Goal: Transaction & Acquisition: Book appointment/travel/reservation

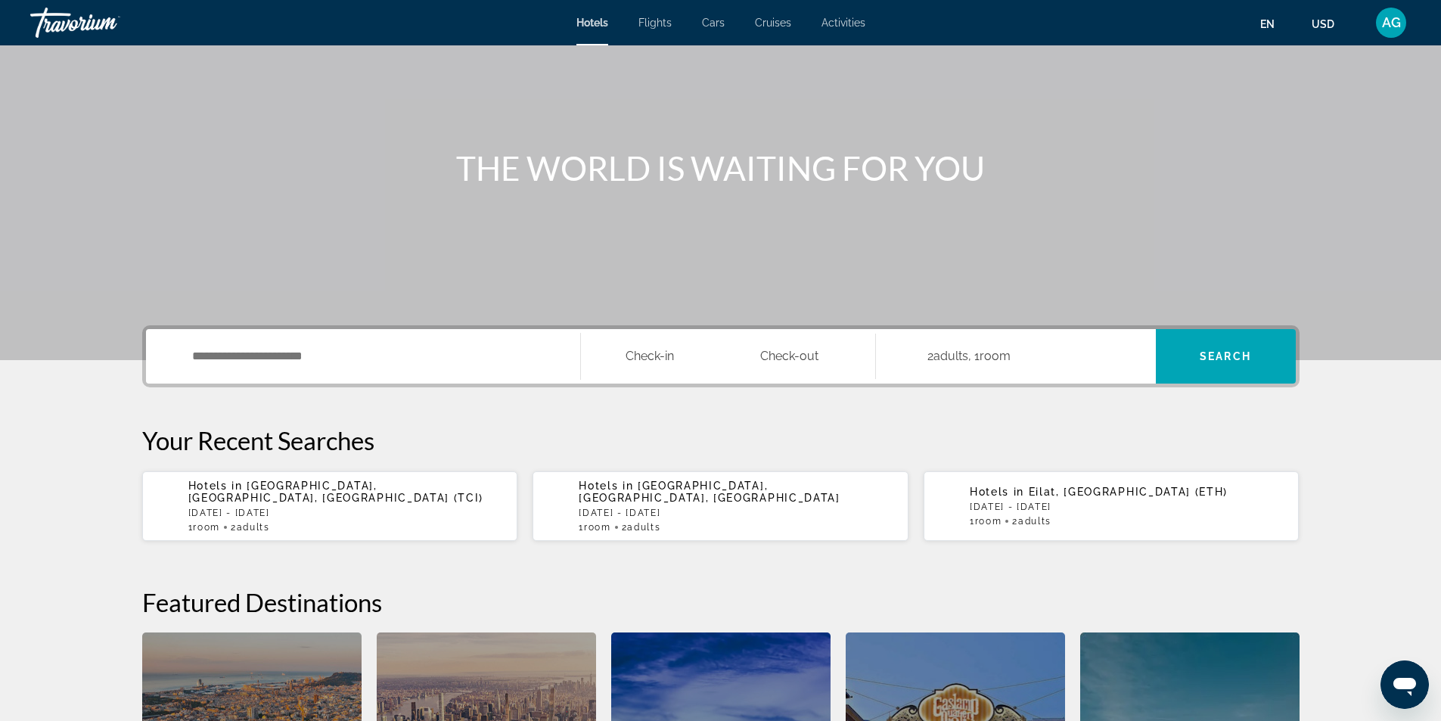
scroll to position [97, 0]
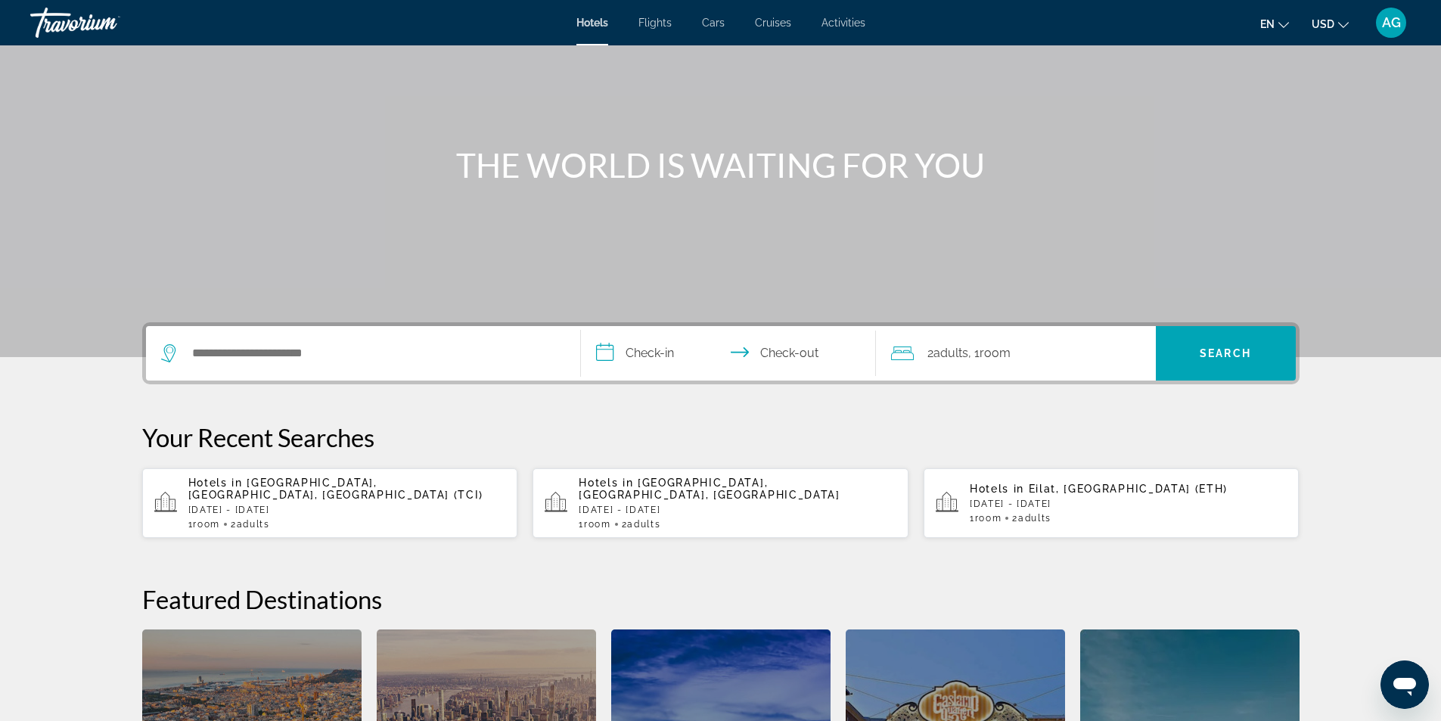
click at [1112, 498] on p "Sun, 16 Nov - Wed, 19 Nov" at bounding box center [1128, 503] width 318 height 11
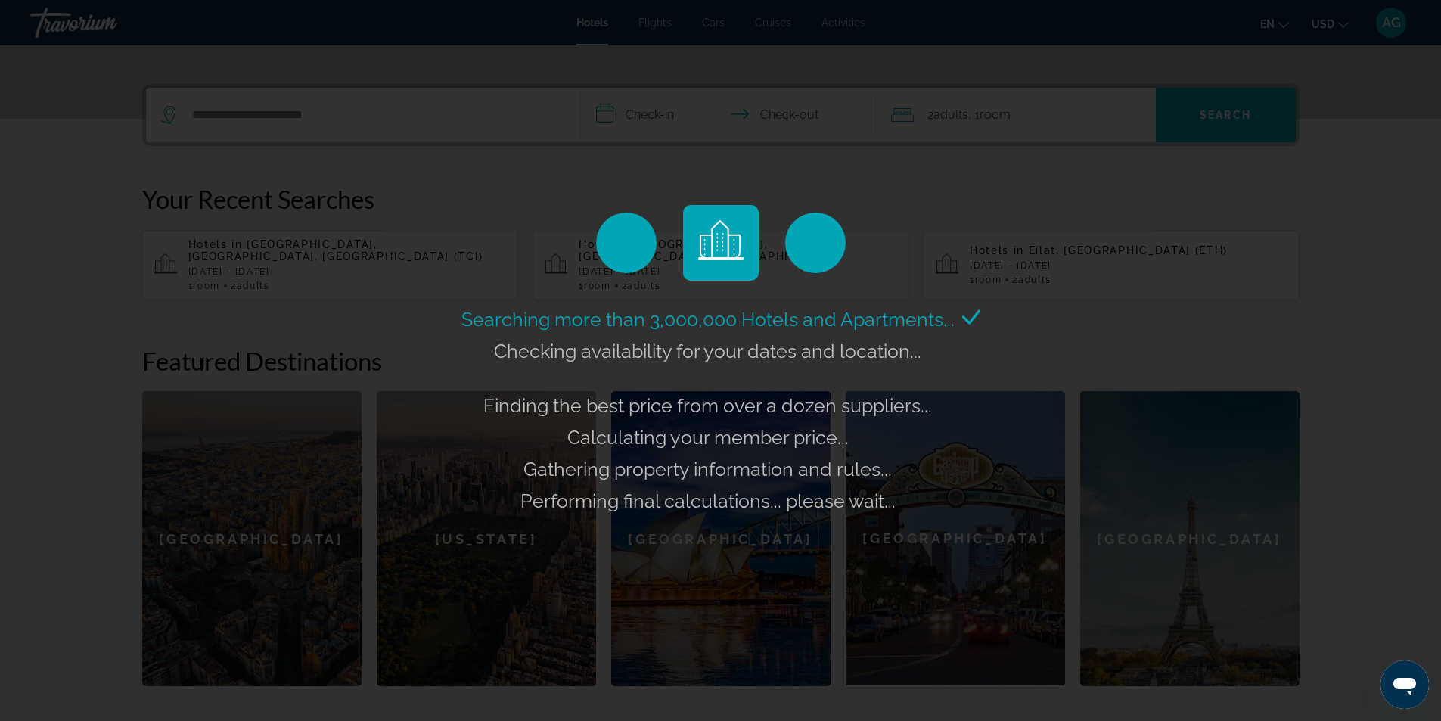
scroll to position [399, 0]
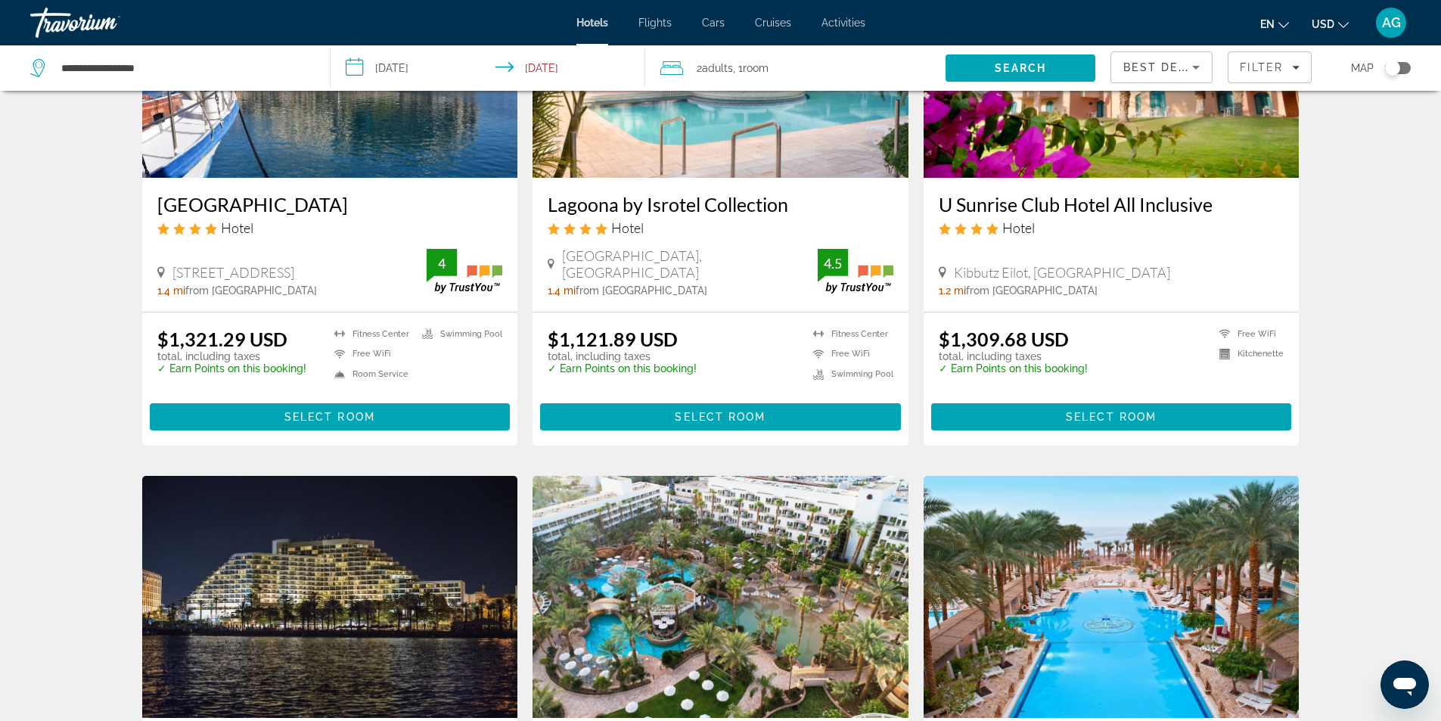
scroll to position [76, 0]
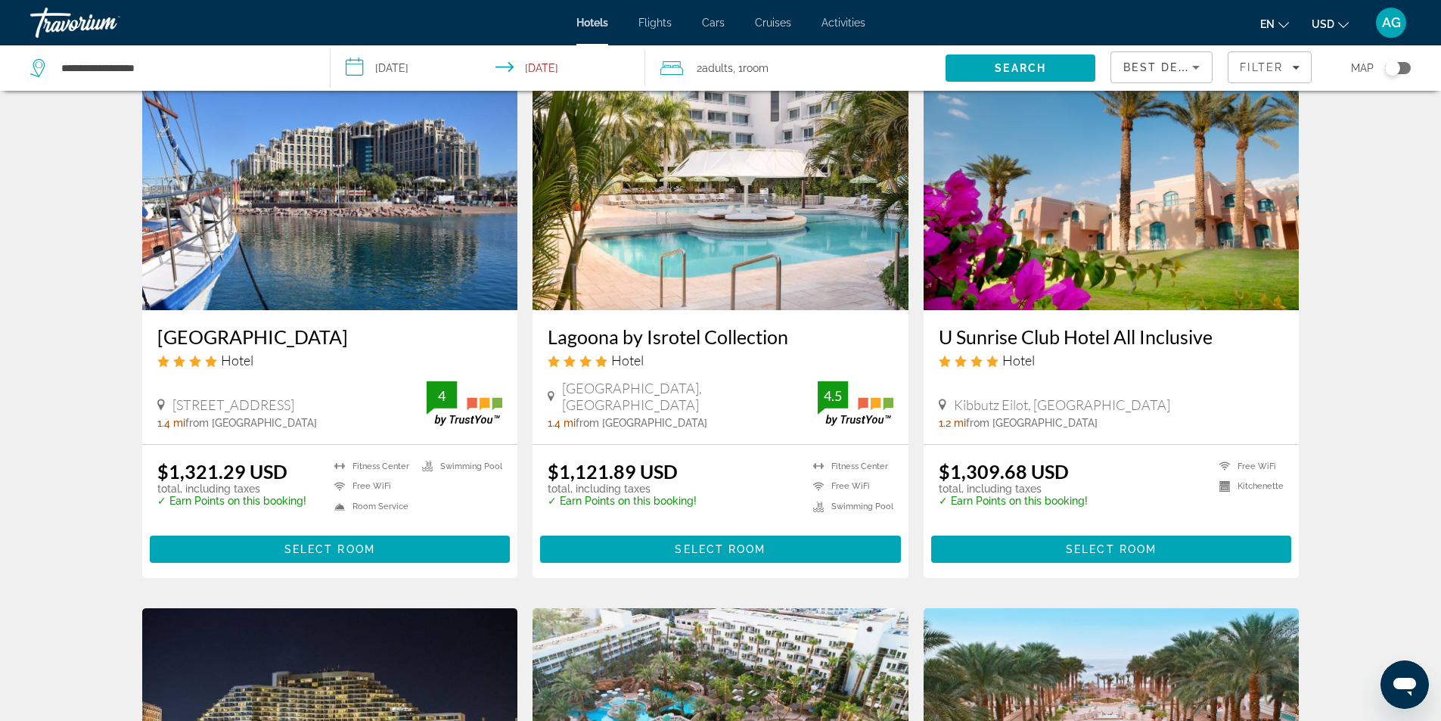
click at [361, 68] on input "**********" at bounding box center [490, 70] width 321 height 50
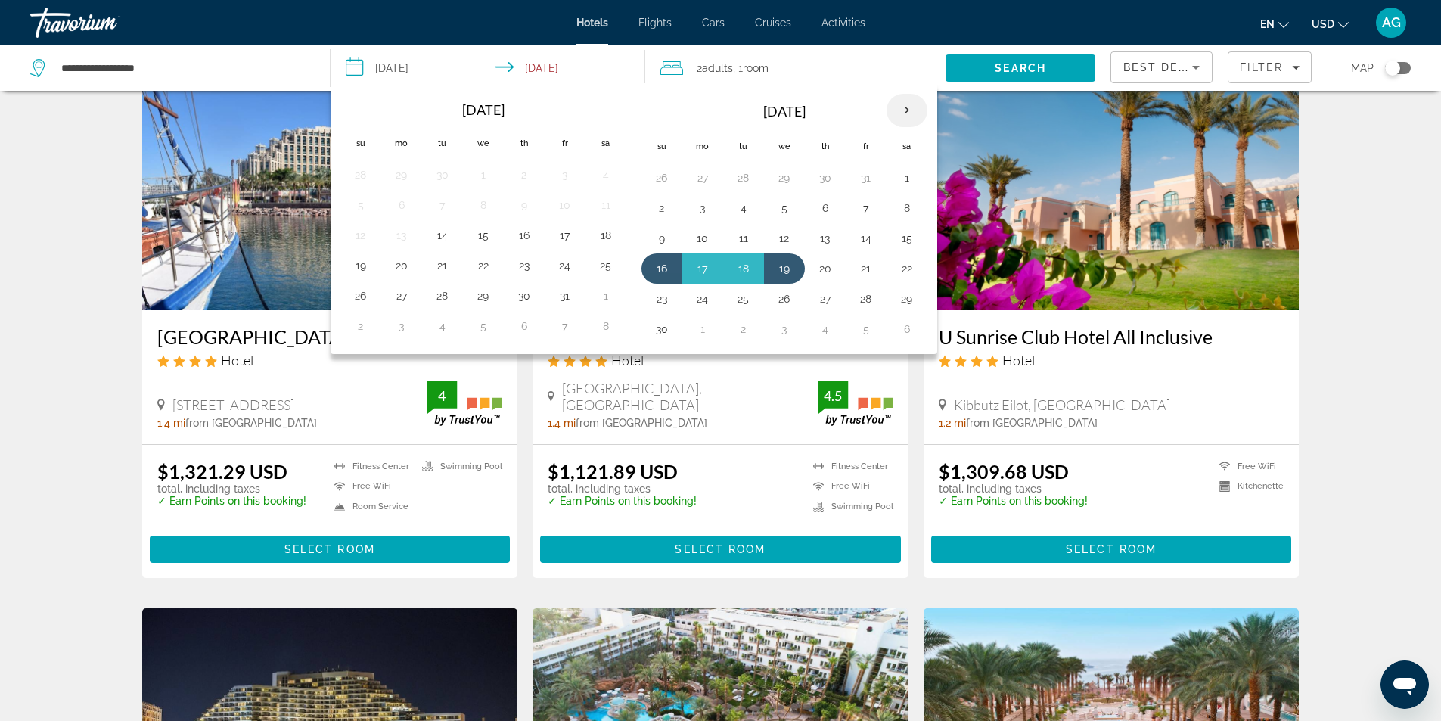
click at [907, 105] on th "Next month" at bounding box center [906, 110] width 41 height 33
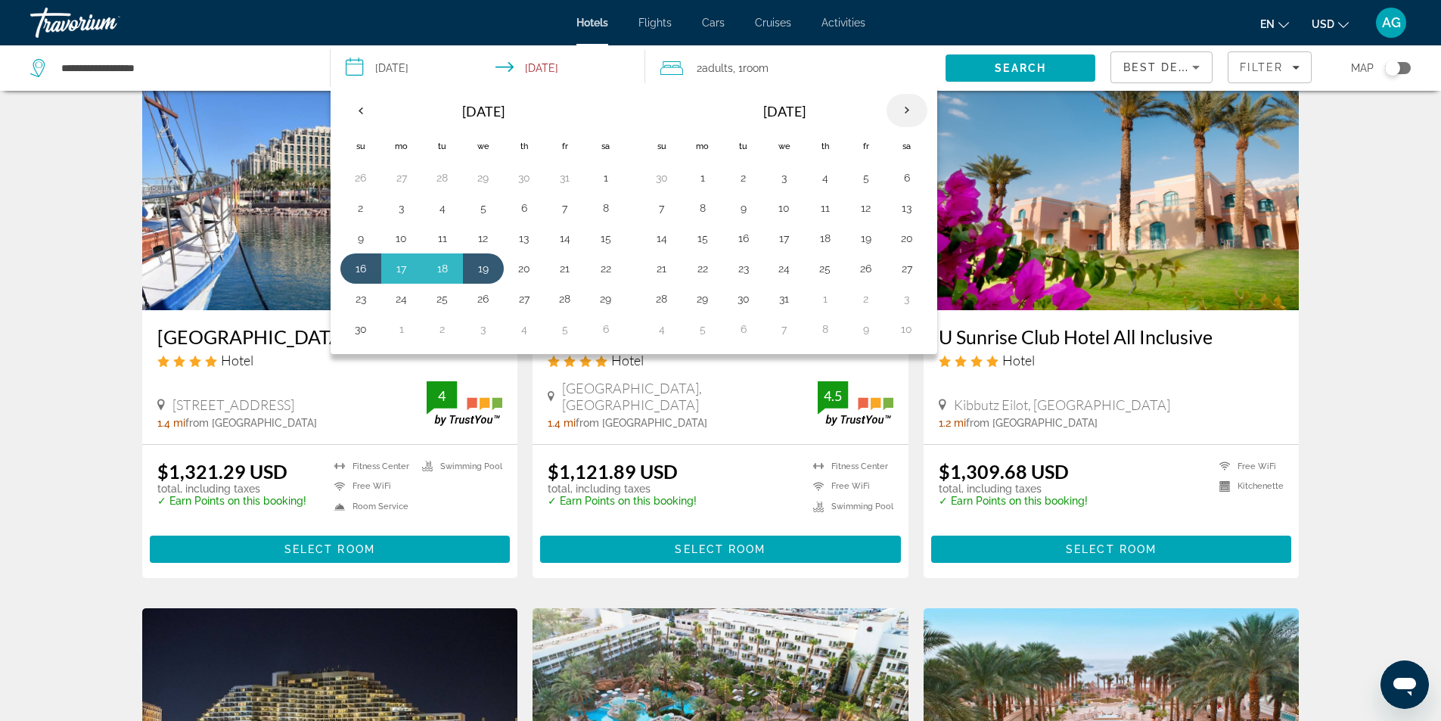
click at [907, 105] on th "Next month" at bounding box center [906, 110] width 41 height 33
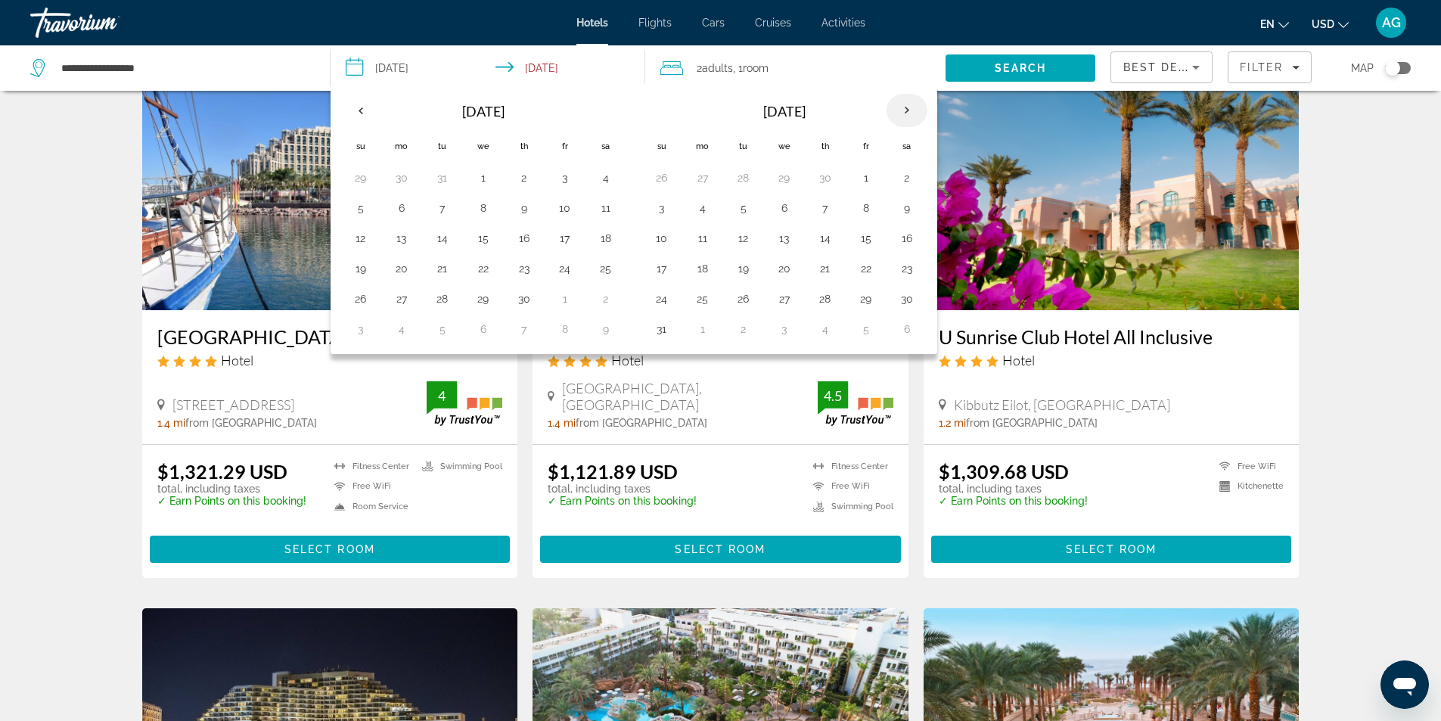
click at [907, 105] on th "Next month" at bounding box center [906, 110] width 41 height 33
click at [664, 270] on button "21" at bounding box center [662, 268] width 24 height 21
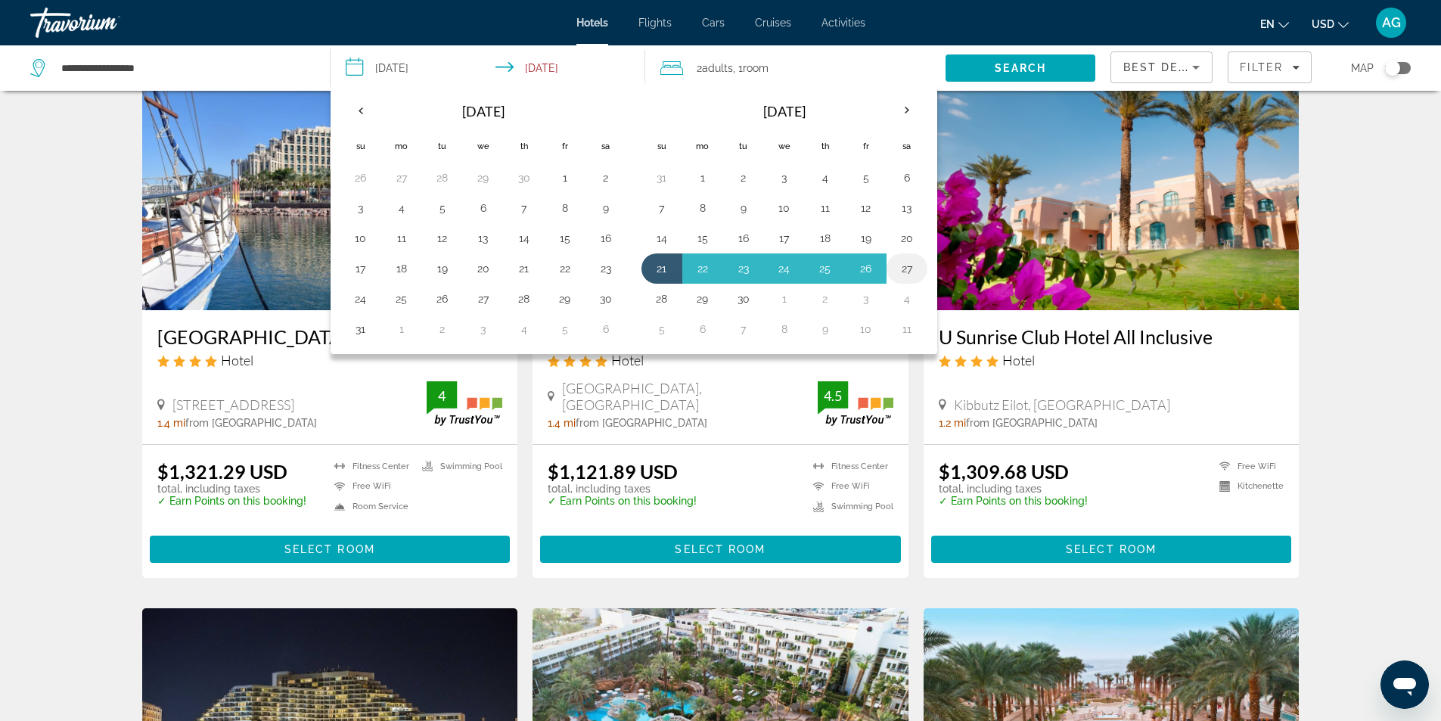
click at [911, 271] on button "27" at bounding box center [907, 268] width 24 height 21
type input "**********"
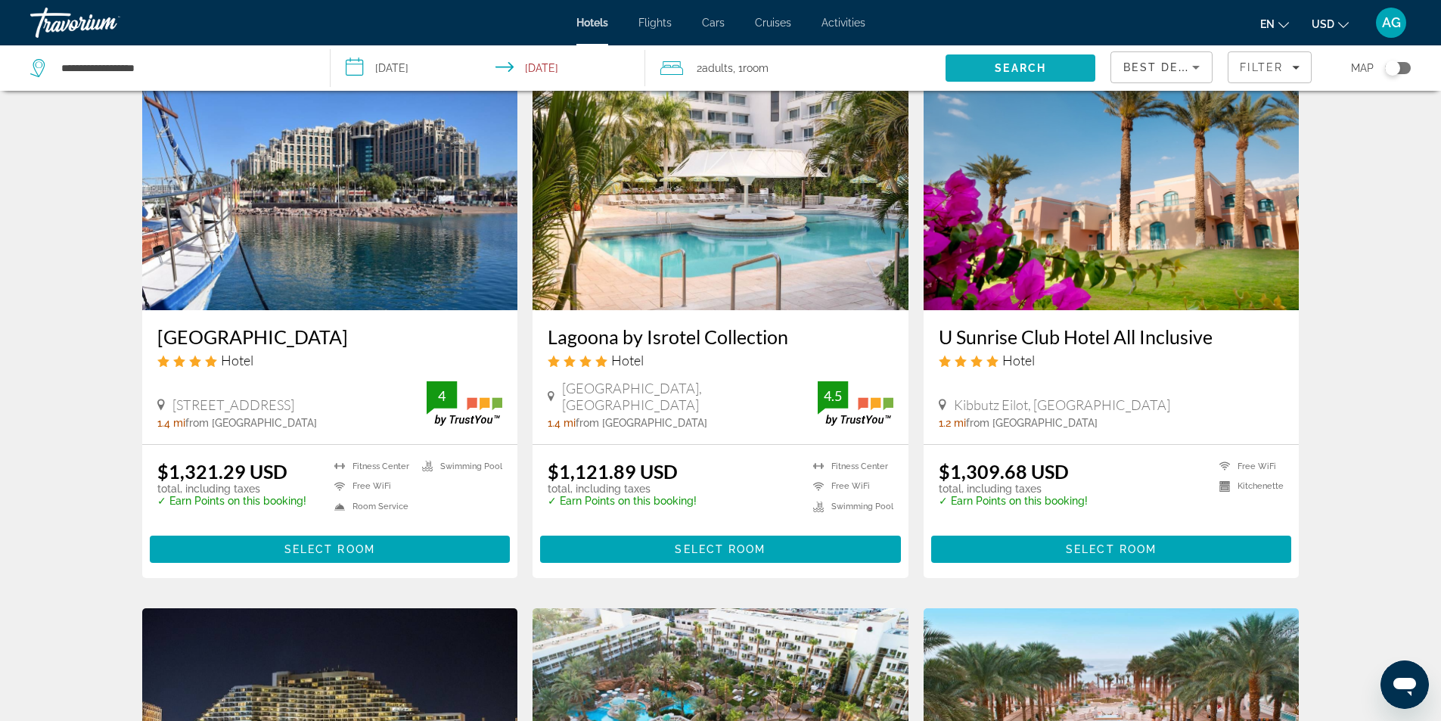
click at [1033, 63] on span "Search" at bounding box center [1019, 68] width 51 height 12
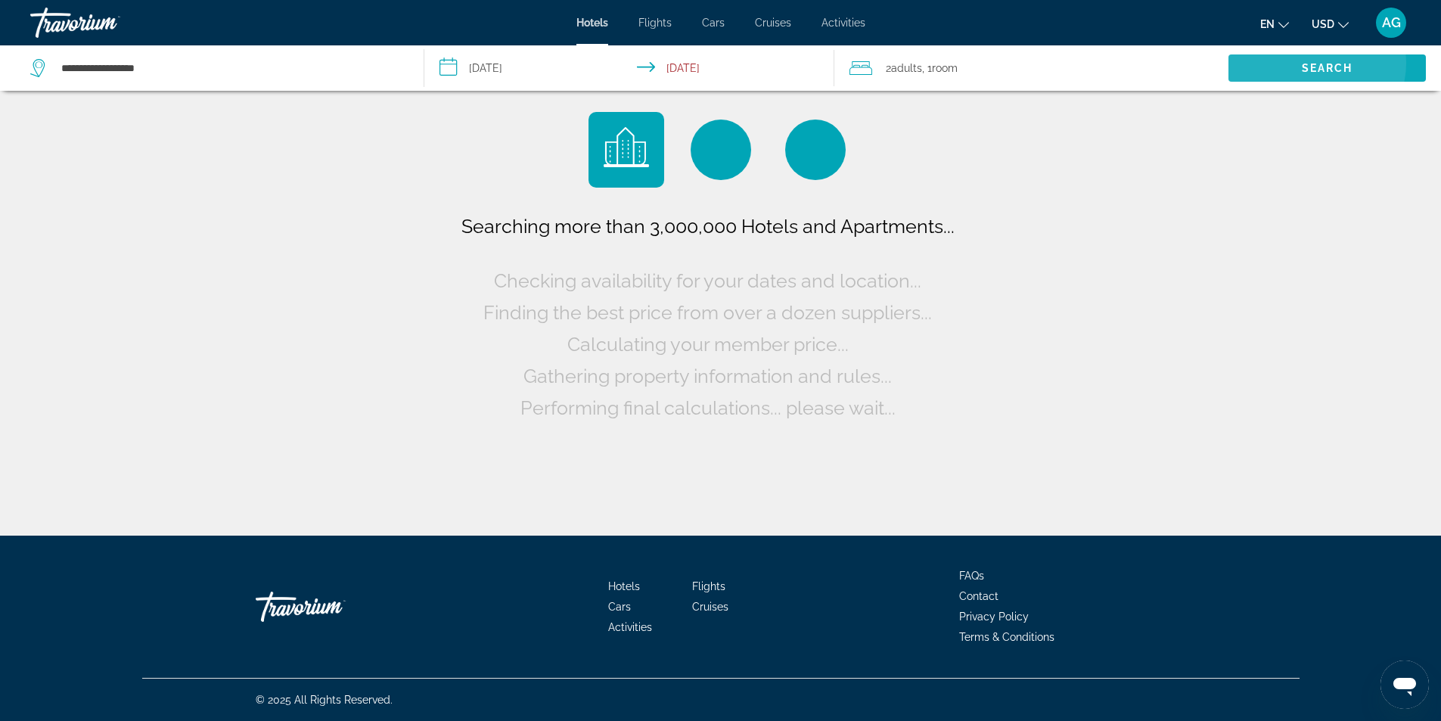
scroll to position [0, 0]
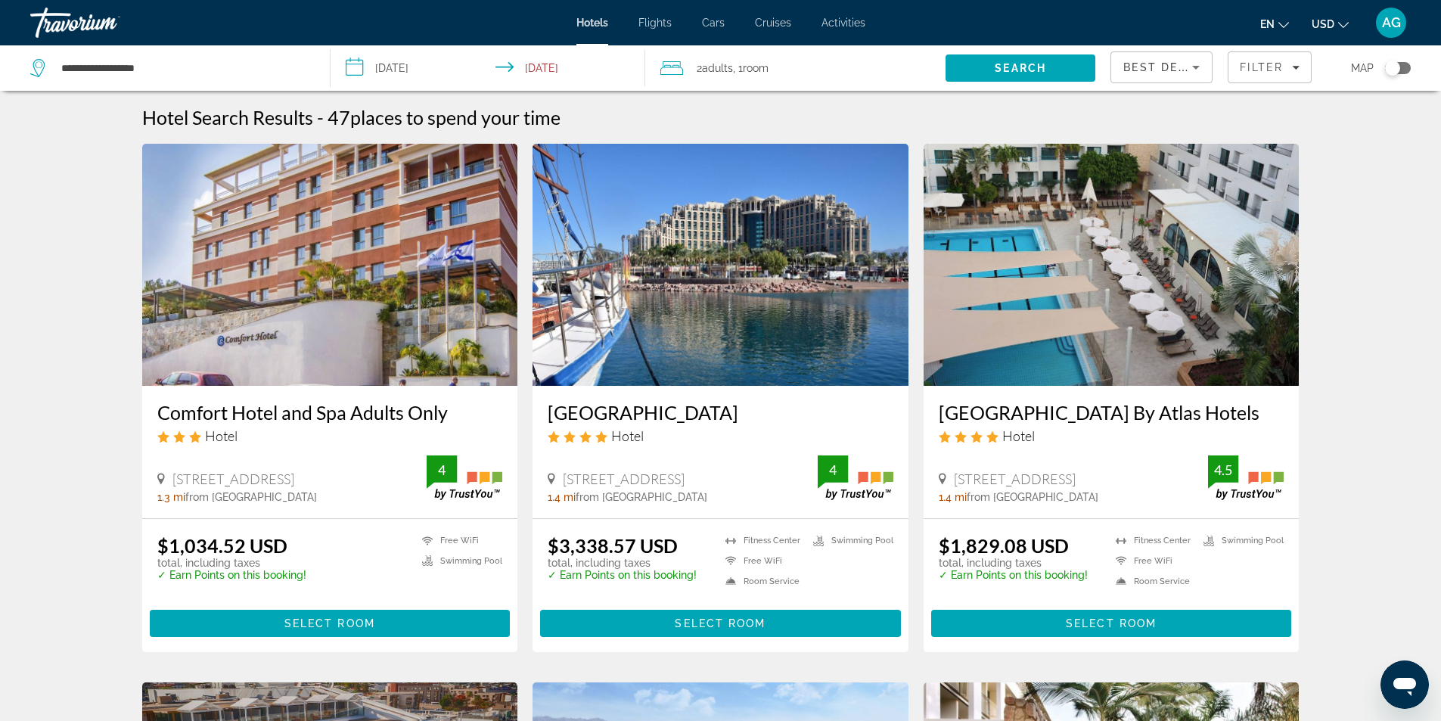
scroll to position [76, 0]
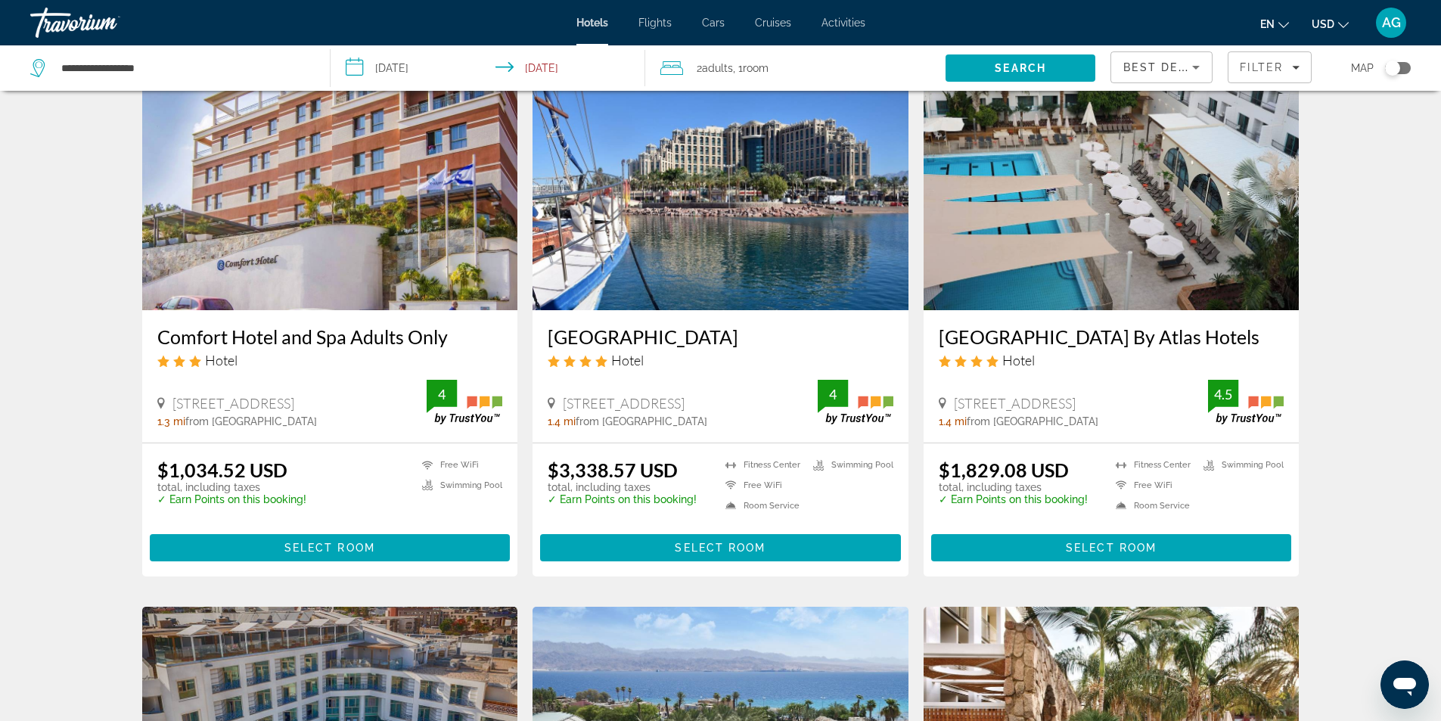
drag, startPoint x: 538, startPoint y: 337, endPoint x: 790, endPoint y: 321, distance: 252.3
click at [790, 321] on div "Queen of Sheba Eilat Hotel Hotel 8 Antib Road North Shore, Eilat 1.4 mi from Ei…" at bounding box center [720, 376] width 376 height 132
copy h3 "Queen of Sheba Eilat Hotel"
drag, startPoint x: 932, startPoint y: 337, endPoint x: 1207, endPoint y: 327, distance: 274.7
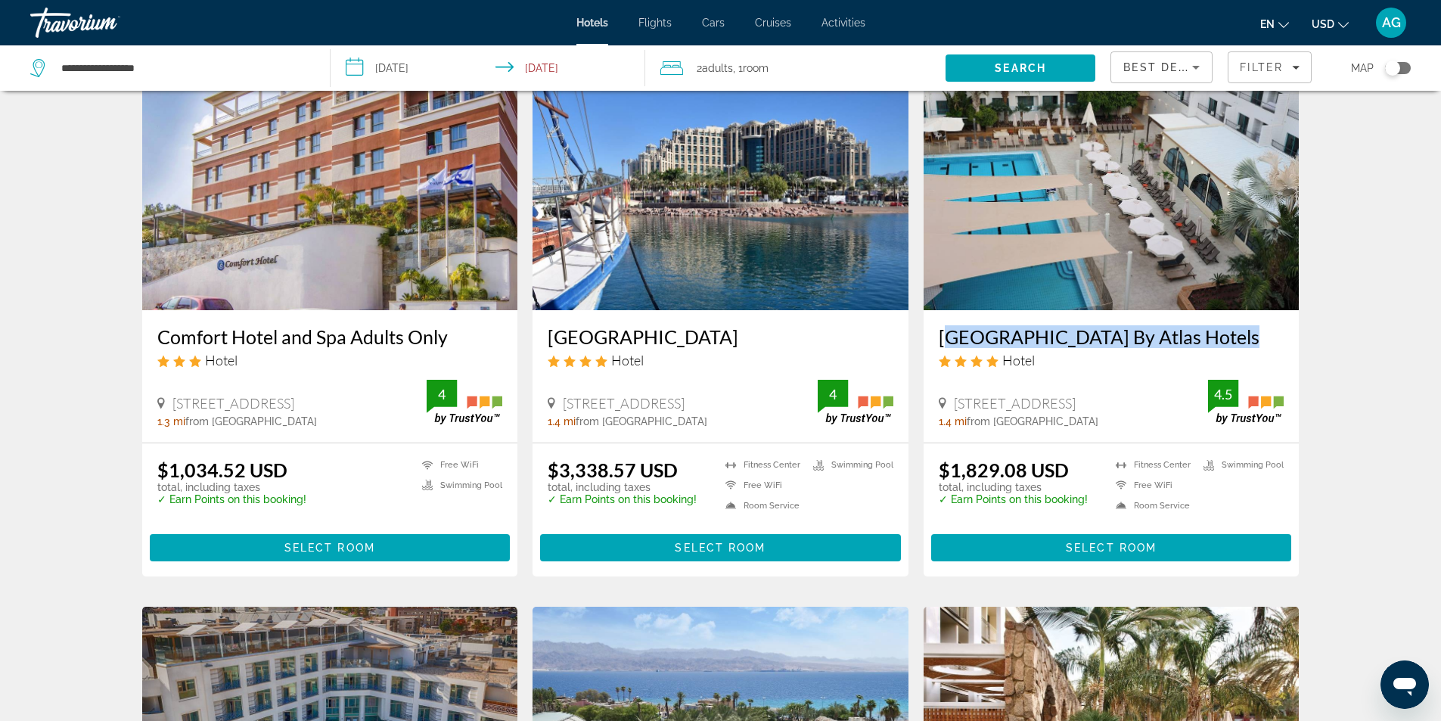
click at [1207, 327] on div "Neve Eilat Hotel By Atlas Hotels Hotel 6 Hativat Hanegev Street, Eilat 1.4 mi f…" at bounding box center [1111, 376] width 376 height 132
copy h3 "Neve Eilat Hotel By Atlas Hotels"
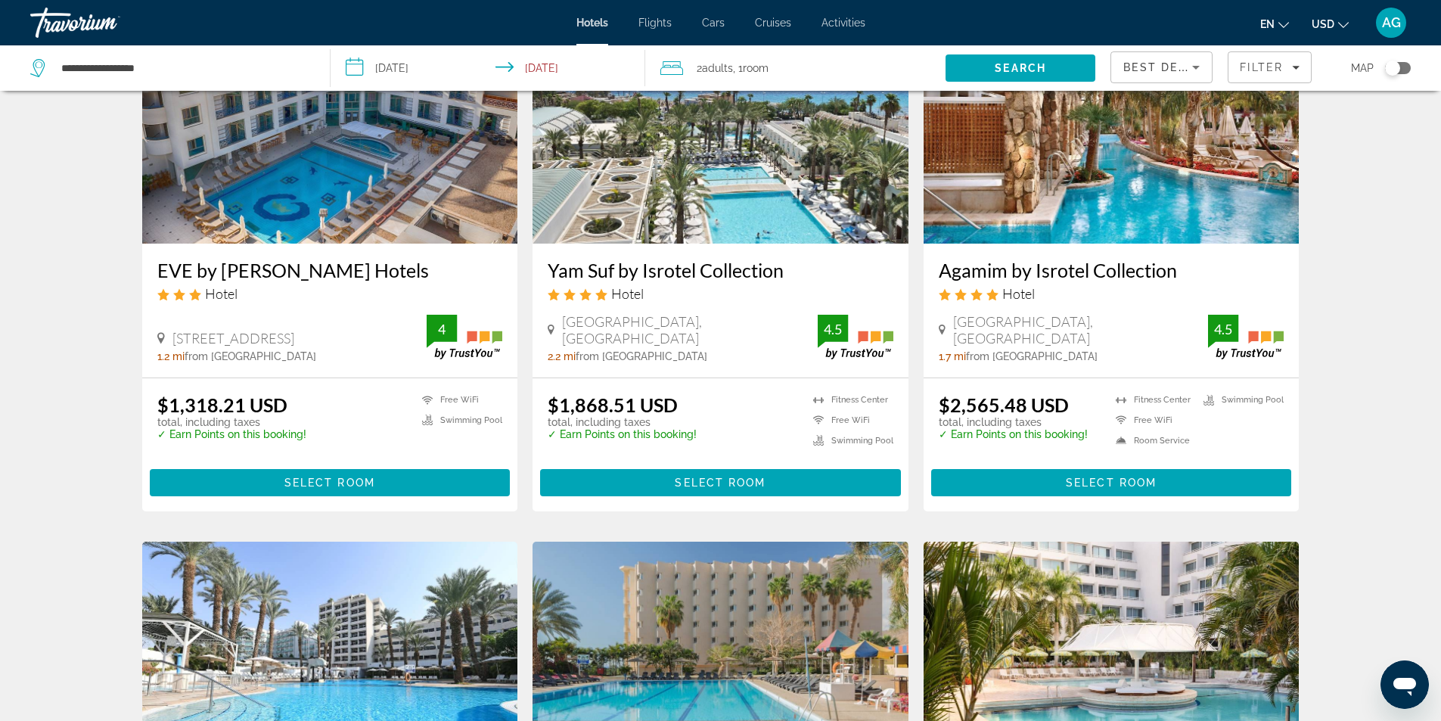
scroll to position [529, 0]
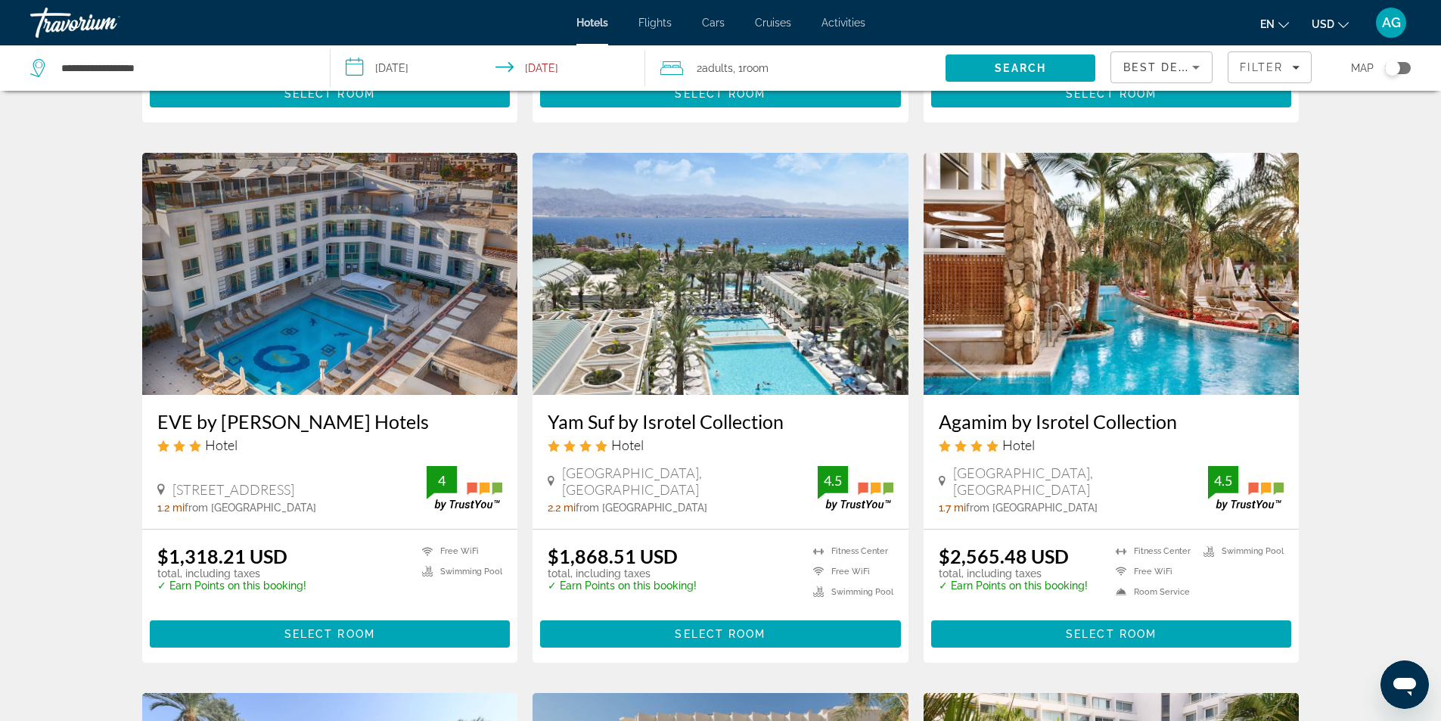
drag, startPoint x: 930, startPoint y: 423, endPoint x: 1185, endPoint y: 429, distance: 254.9
click at [1185, 429] on div "Agamim by Isrotel Collection Hotel Kampen St North Beach, Eilat 1.7 mi from Eil…" at bounding box center [1111, 462] width 376 height 134
copy h3 "Agamim by Isrotel Collection"
click at [1367, 420] on div "Hotel Search Results - 47 places to spend your time Comfort Hotel and Spa Adult…" at bounding box center [720, 690] width 1441 height 2226
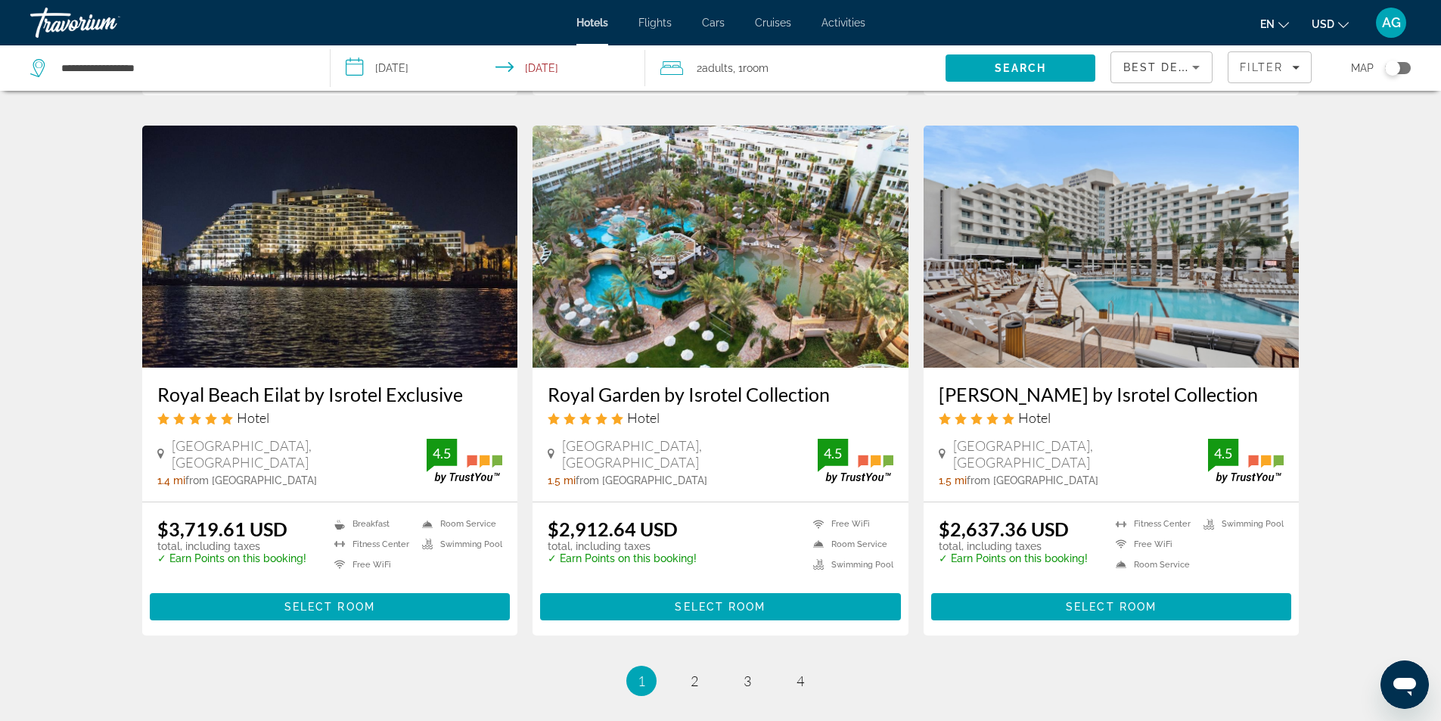
scroll to position [1664, 0]
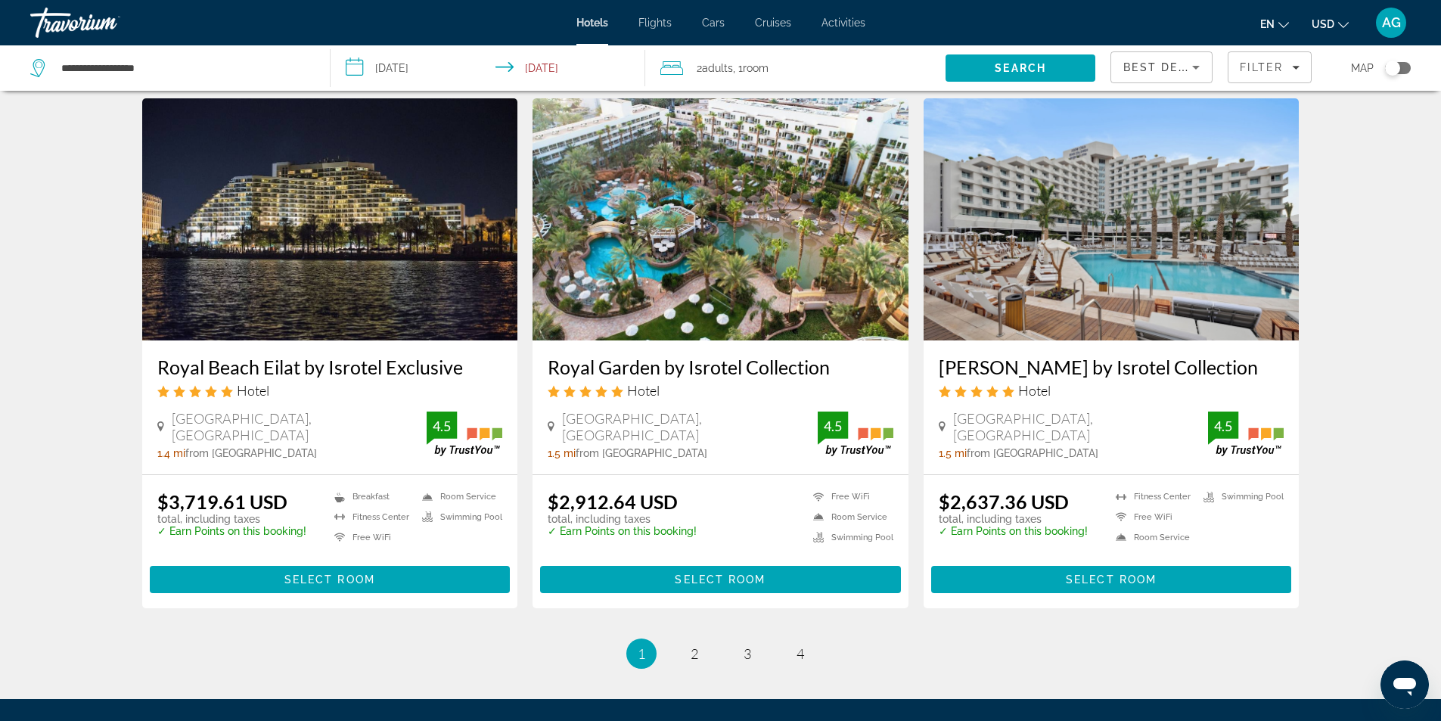
drag, startPoint x: 146, startPoint y: 368, endPoint x: 461, endPoint y: 350, distance: 315.1
click at [461, 350] on div "Royal Beach Eilat by Isrotel Exclusive Hotel North Beach, Eilat 1.4 mi from Eil…" at bounding box center [330, 407] width 376 height 134
copy h3 "Royal Beach Eilat by Isrotel Exclusive"
drag, startPoint x: 929, startPoint y: 366, endPoint x: 1236, endPoint y: 372, distance: 307.1
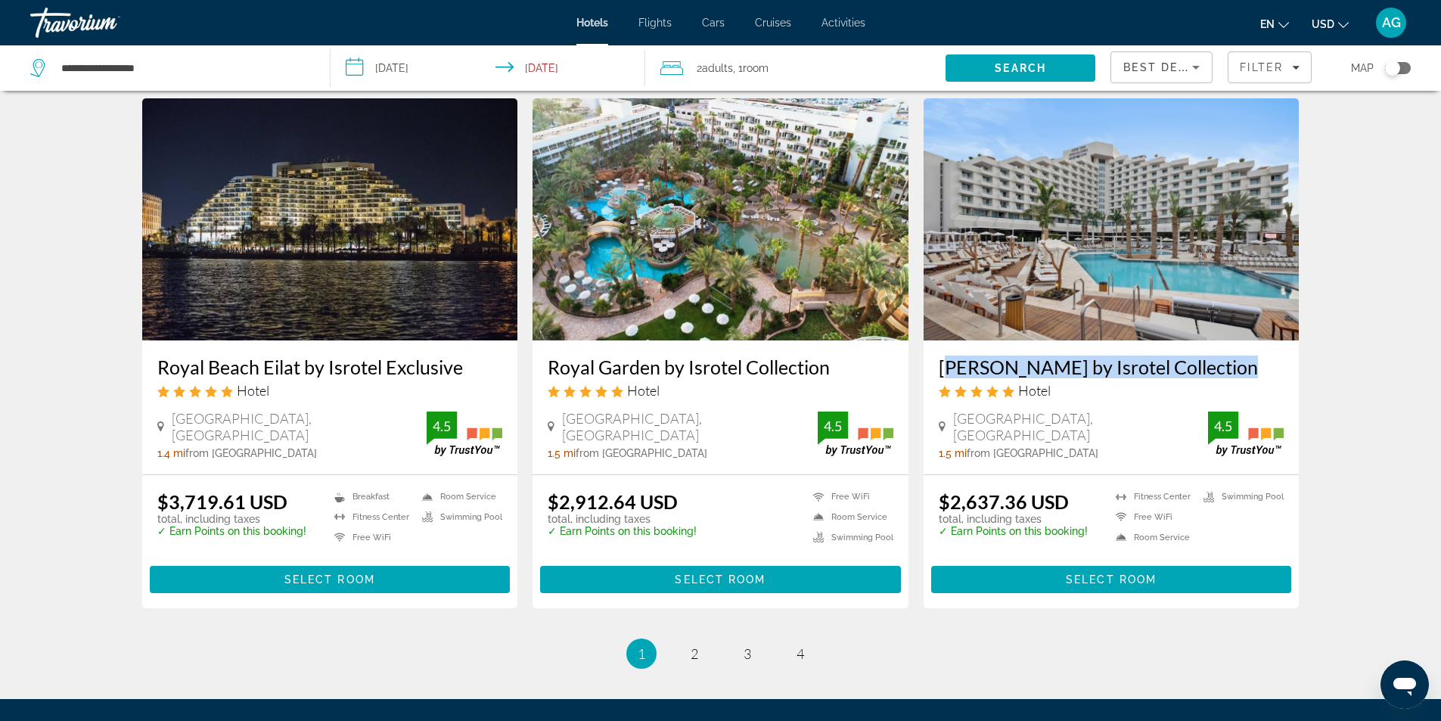
click at [1236, 372] on div "King Solomon by Isrotel Collection Hotel North Shore, Eilat 1.5 mi from Eilat c…" at bounding box center [1111, 407] width 376 height 134
copy h3 "King Solomon by Isrotel Collection"
drag, startPoint x: 931, startPoint y: 369, endPoint x: 1240, endPoint y: 358, distance: 309.5
click at [1240, 358] on div "King Solomon by Isrotel Collection Hotel North Shore, Eilat 1.5 mi from Eilat c…" at bounding box center [1111, 407] width 376 height 134
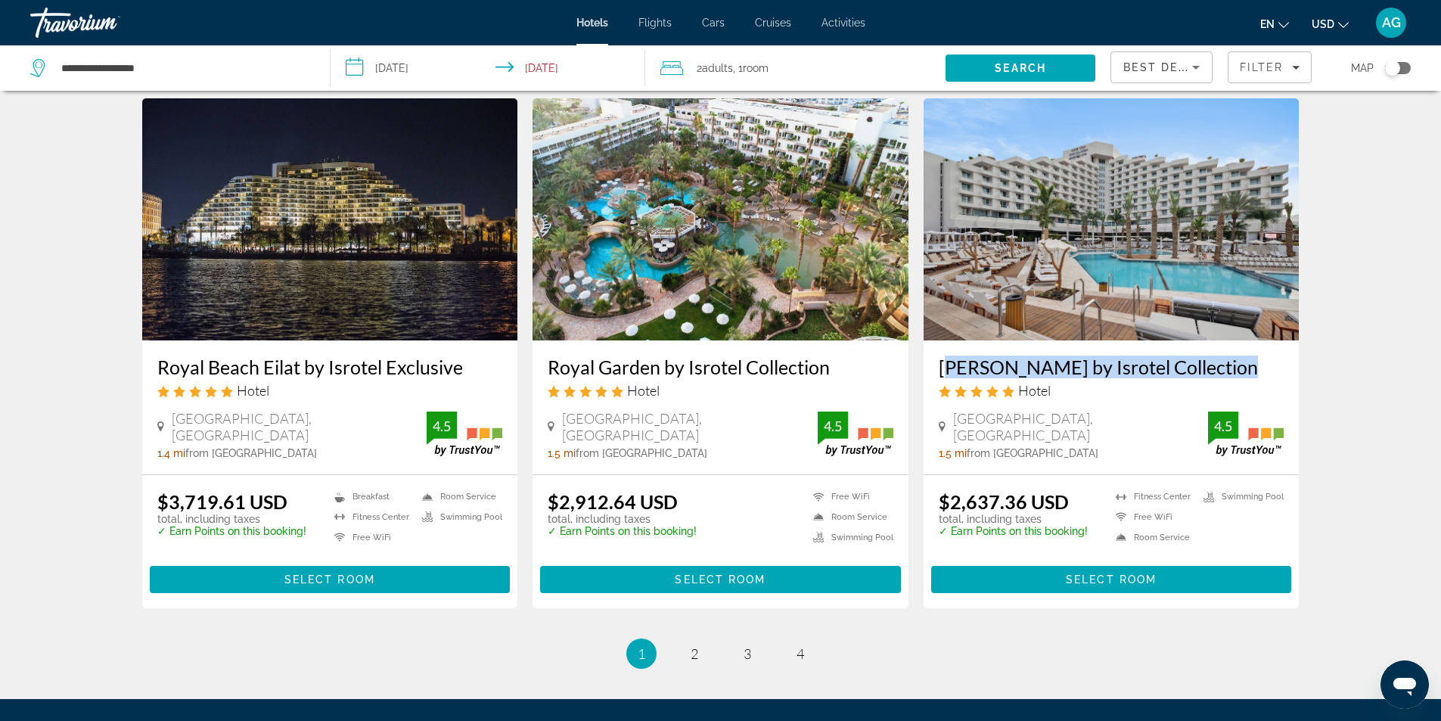
copy h3 "King Solomon by Isrotel Collection"
click at [692, 651] on span "2" at bounding box center [694, 653] width 8 height 17
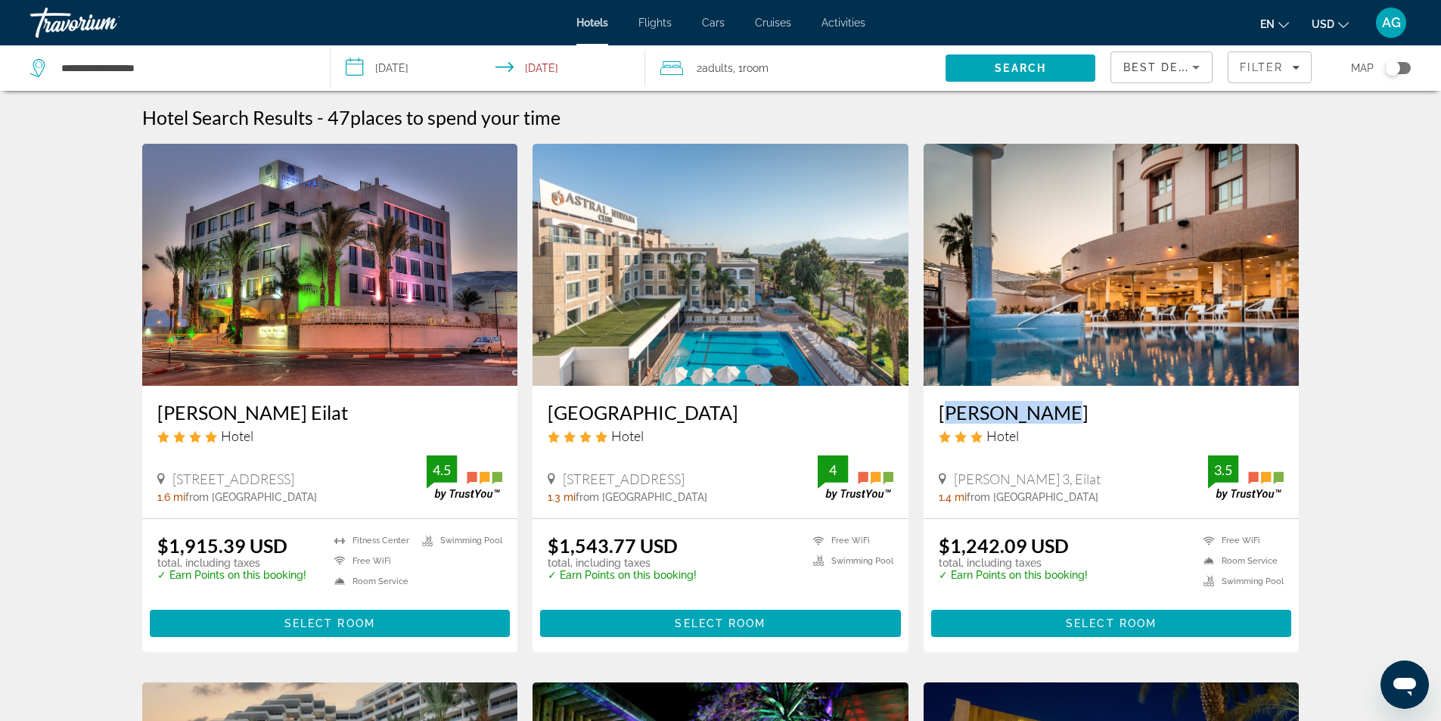
drag, startPoint x: 929, startPoint y: 419, endPoint x: 1038, endPoint y: 417, distance: 108.9
click at [1038, 417] on div "Jacob Eilat Hotel Hativat Hanegev 3, Eilat 1.4 mi from Eilat city center from h…" at bounding box center [1111, 452] width 376 height 132
copy h3 "Jacob Eilat"
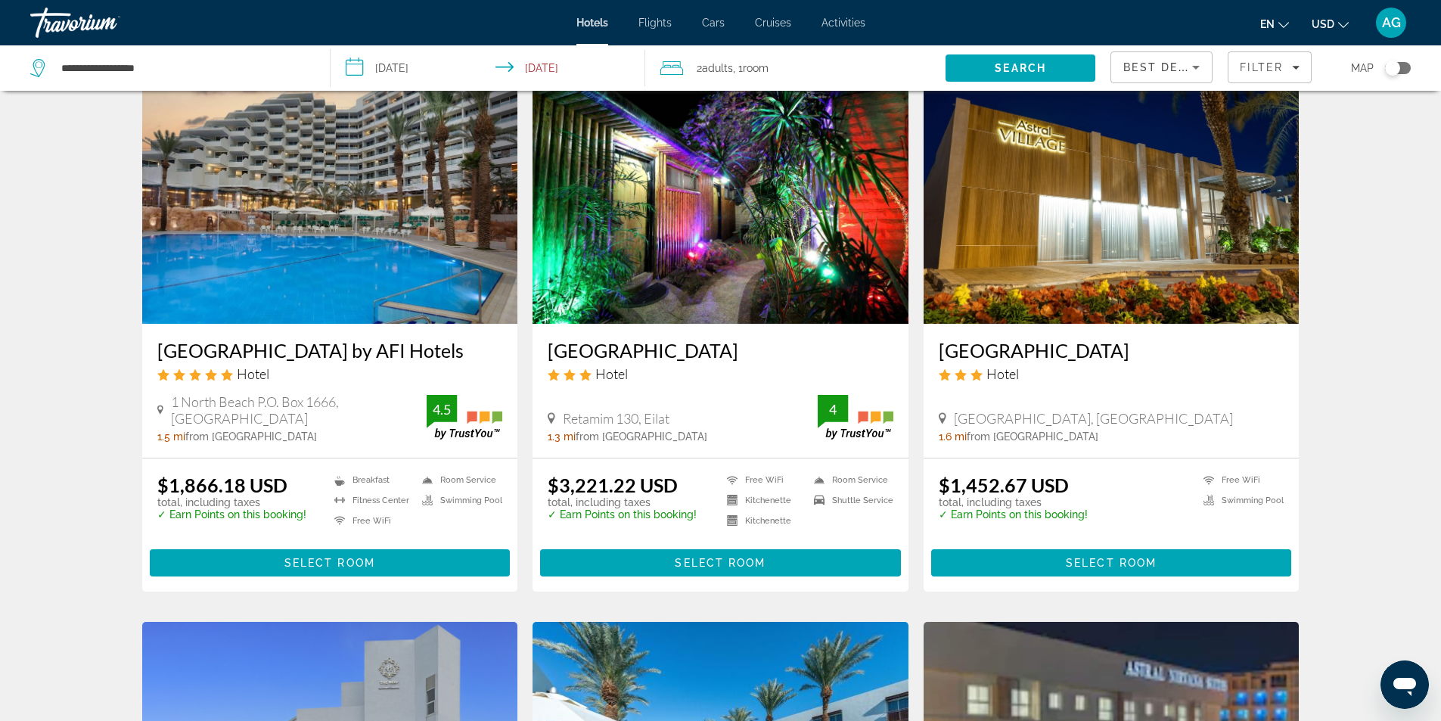
scroll to position [605, 0]
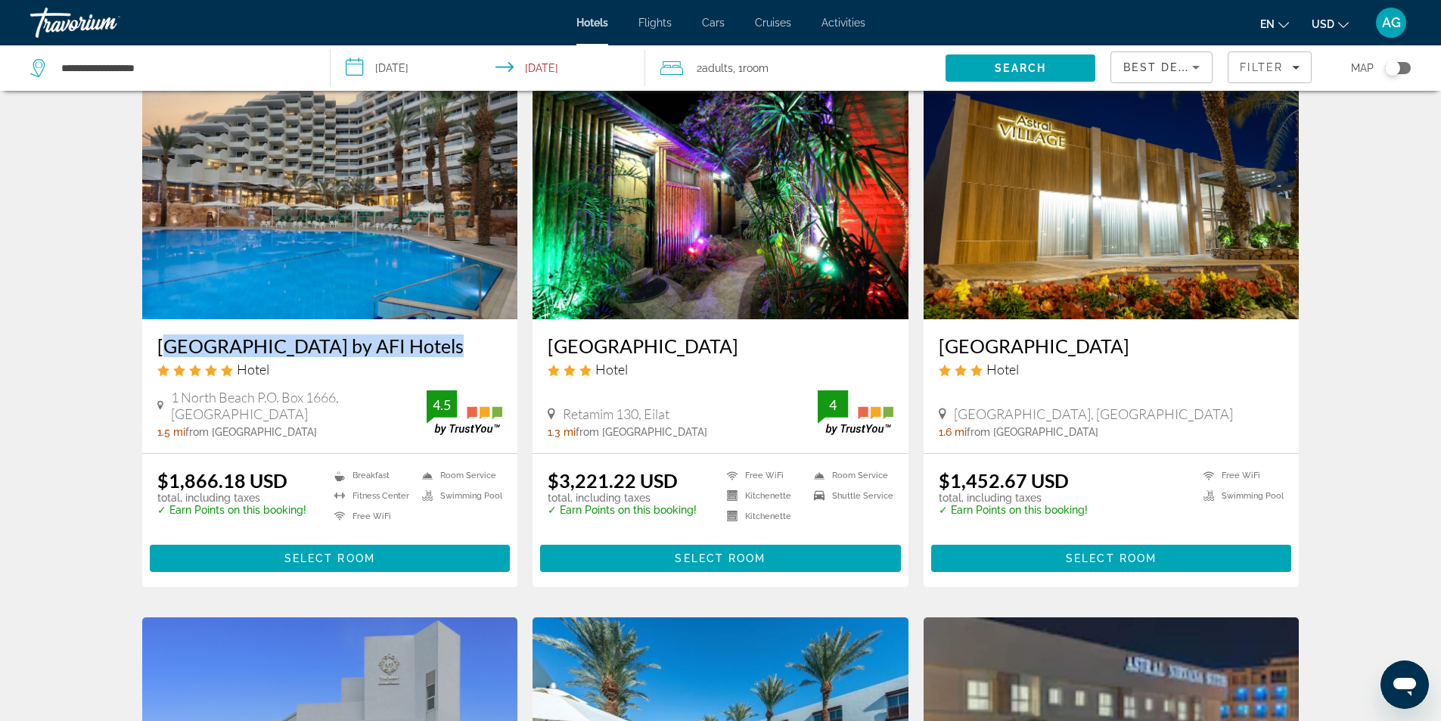
drag, startPoint x: 152, startPoint y: 346, endPoint x: 433, endPoint y: 341, distance: 280.6
click at [433, 341] on div "Vert Hotel Eilat by AFI Hotels Hotel 1 North Beach P.O. Box 1666, Eilat 1.5 mi …" at bounding box center [330, 386] width 376 height 134
copy h3 "Vert Hotel Eilat by AFI Hotels"
click at [0, 330] on div "Hotel Search Results - 47 places to spend your time Adam Boutique Eilat Hotel 1…" at bounding box center [720, 624] width 1441 height 2247
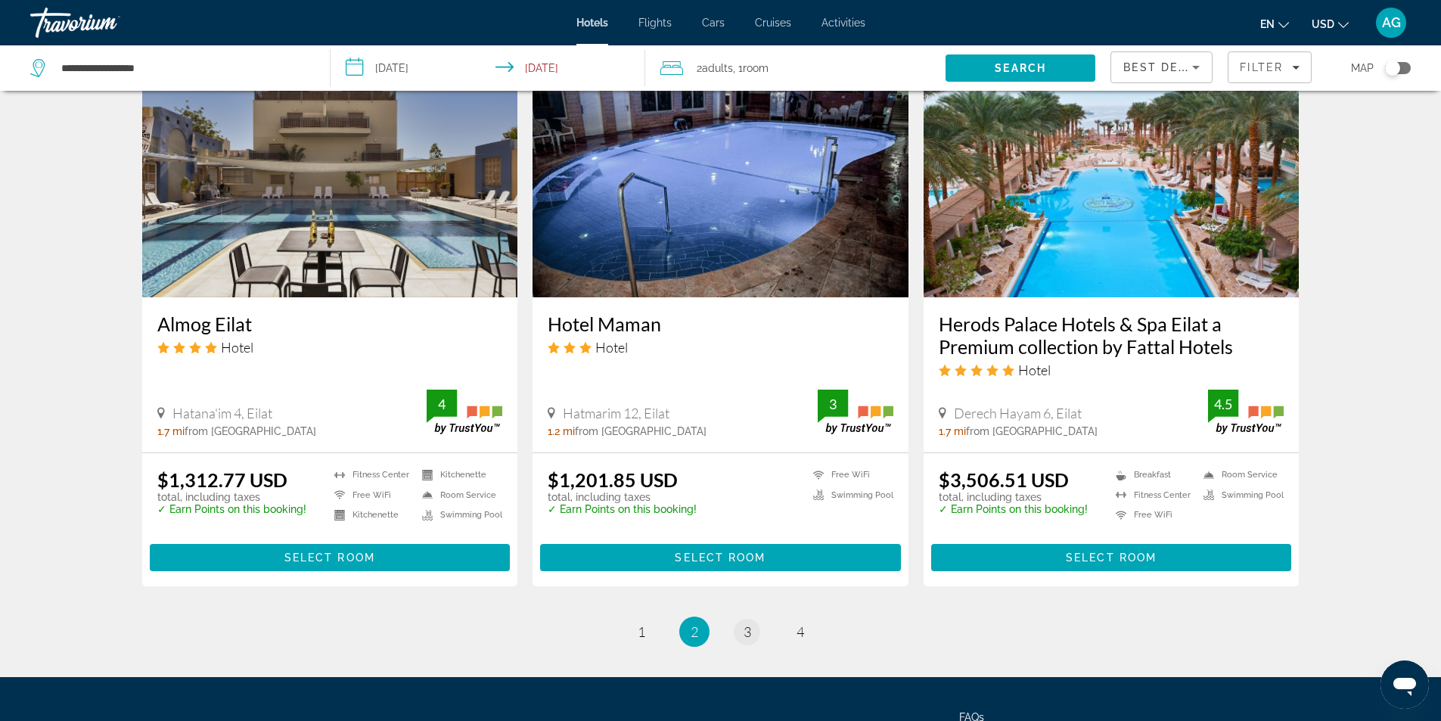
scroll to position [1695, 0]
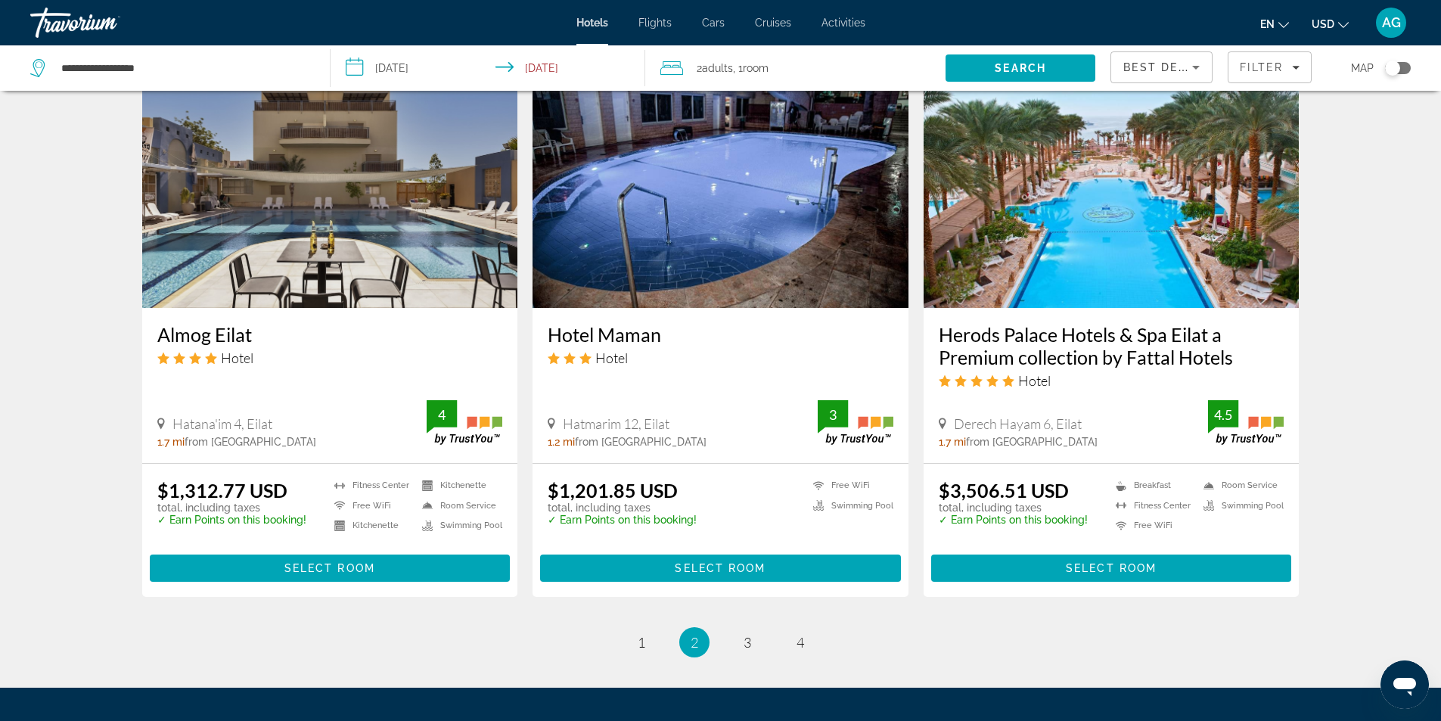
click at [1236, 346] on h3 "Herods Palace Hotels & Spa Eilat a Premium collection by Fattal Hotels" at bounding box center [1111, 345] width 346 height 45
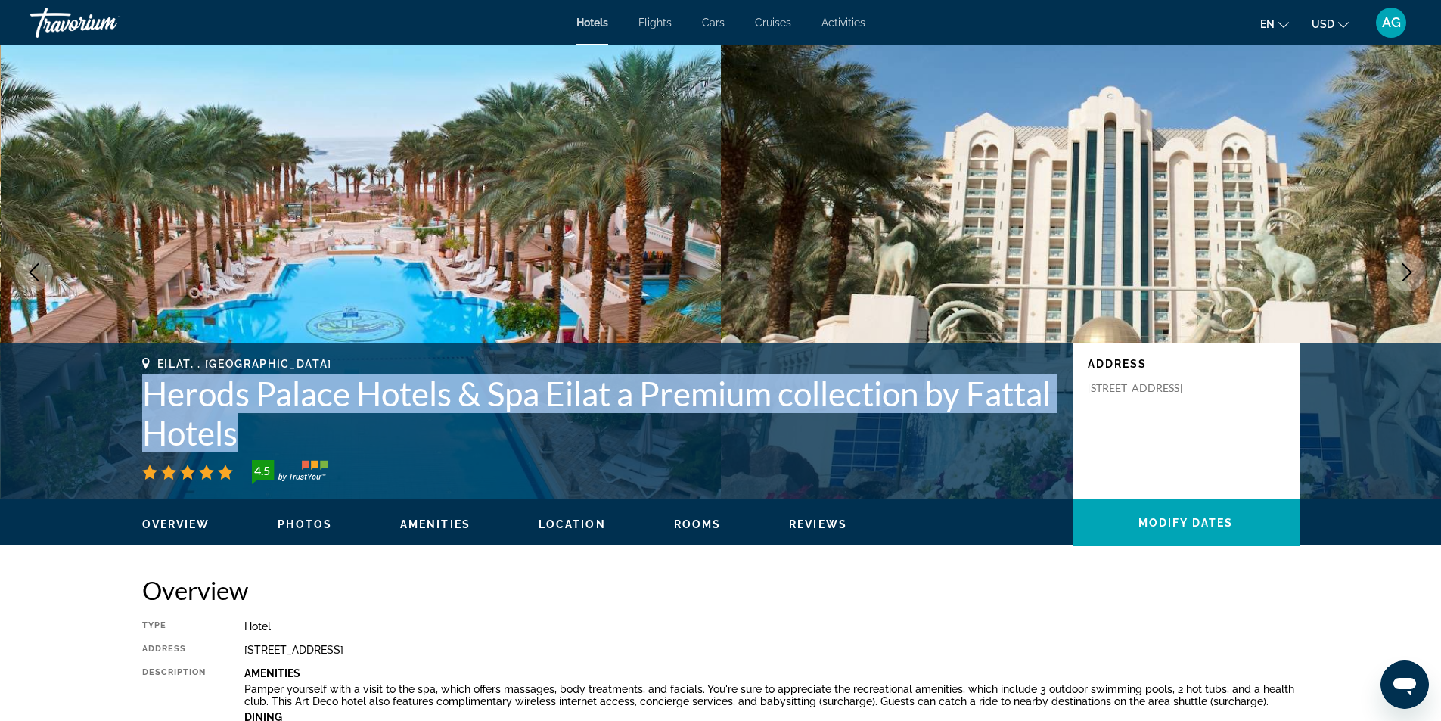
drag, startPoint x: 299, startPoint y: 435, endPoint x: 151, endPoint y: 400, distance: 152.3
click at [151, 400] on h1 "Herods Palace Hotels & Spa Eilat a Premium collection by Fattal Hotels" at bounding box center [599, 413] width 915 height 79
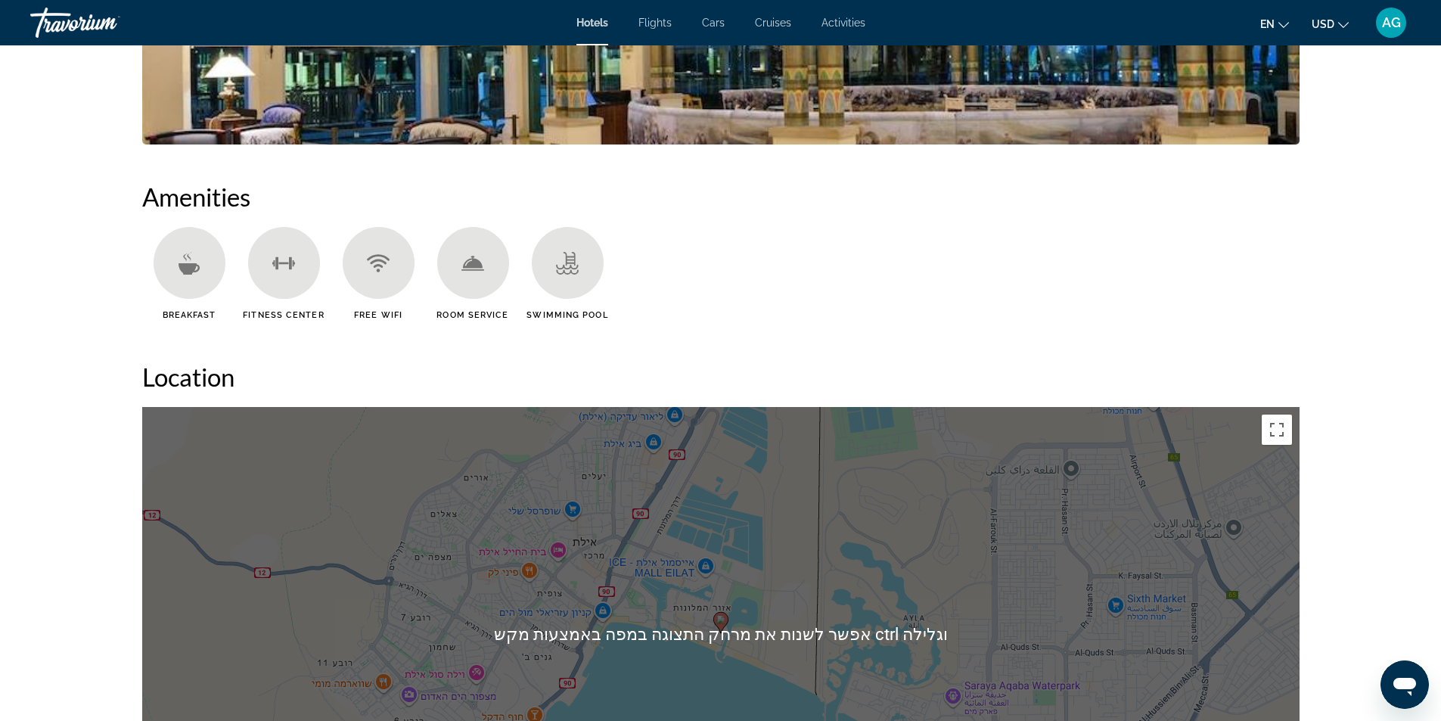
scroll to position [983, 0]
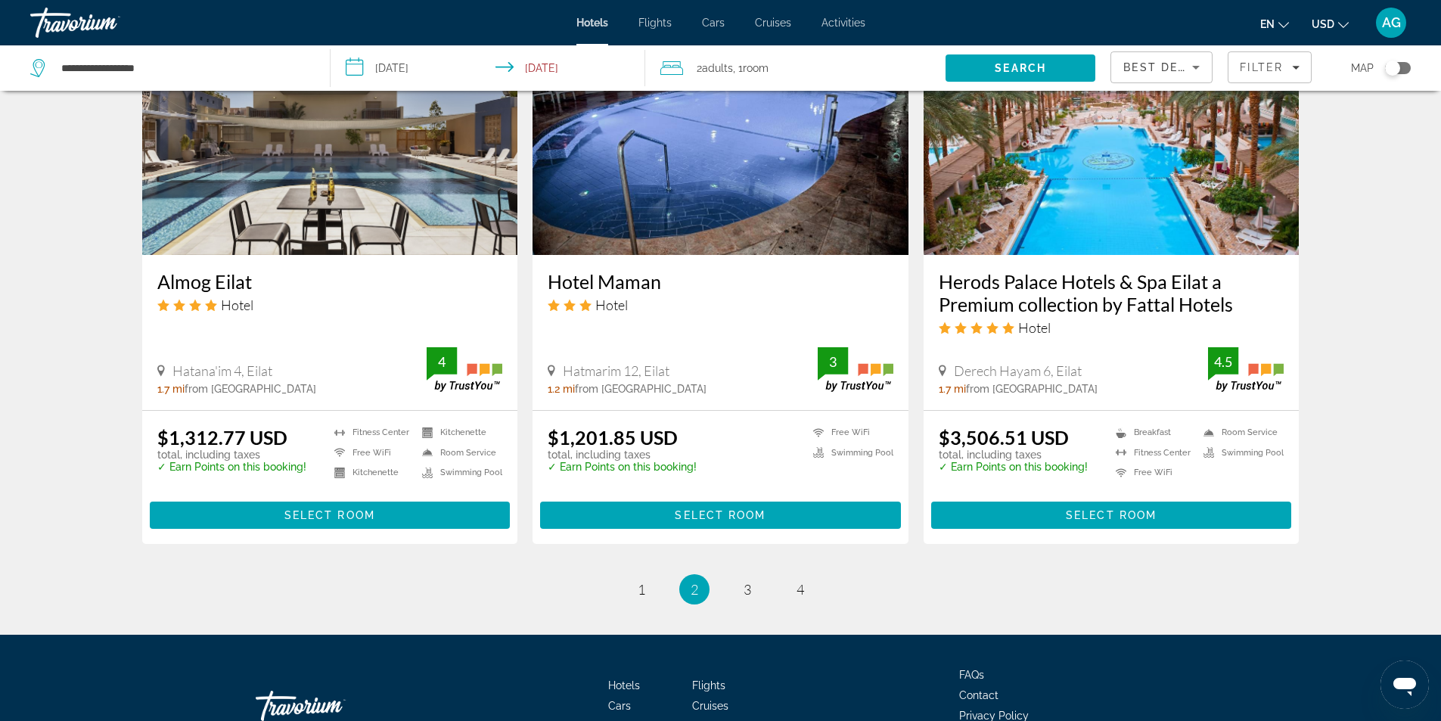
scroll to position [1847, 0]
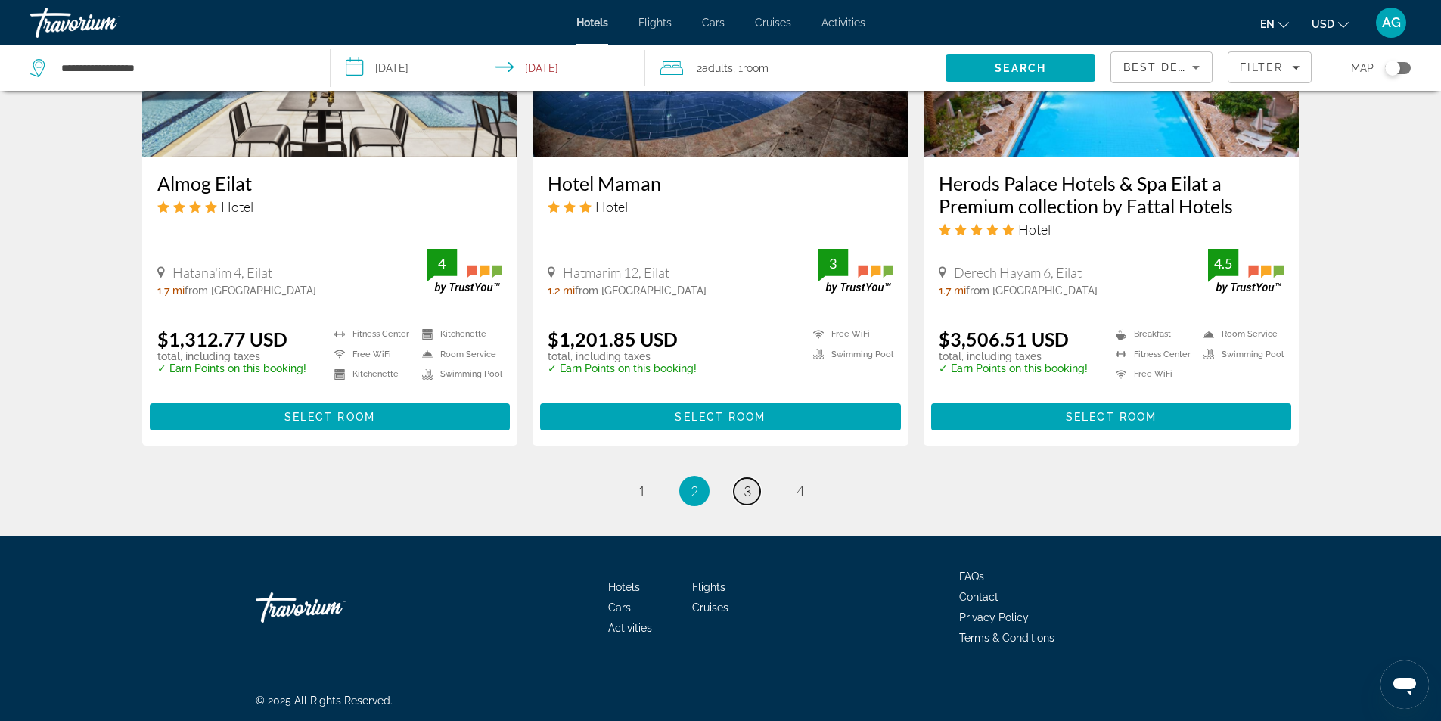
click at [744, 492] on span "3" at bounding box center [747, 490] width 8 height 17
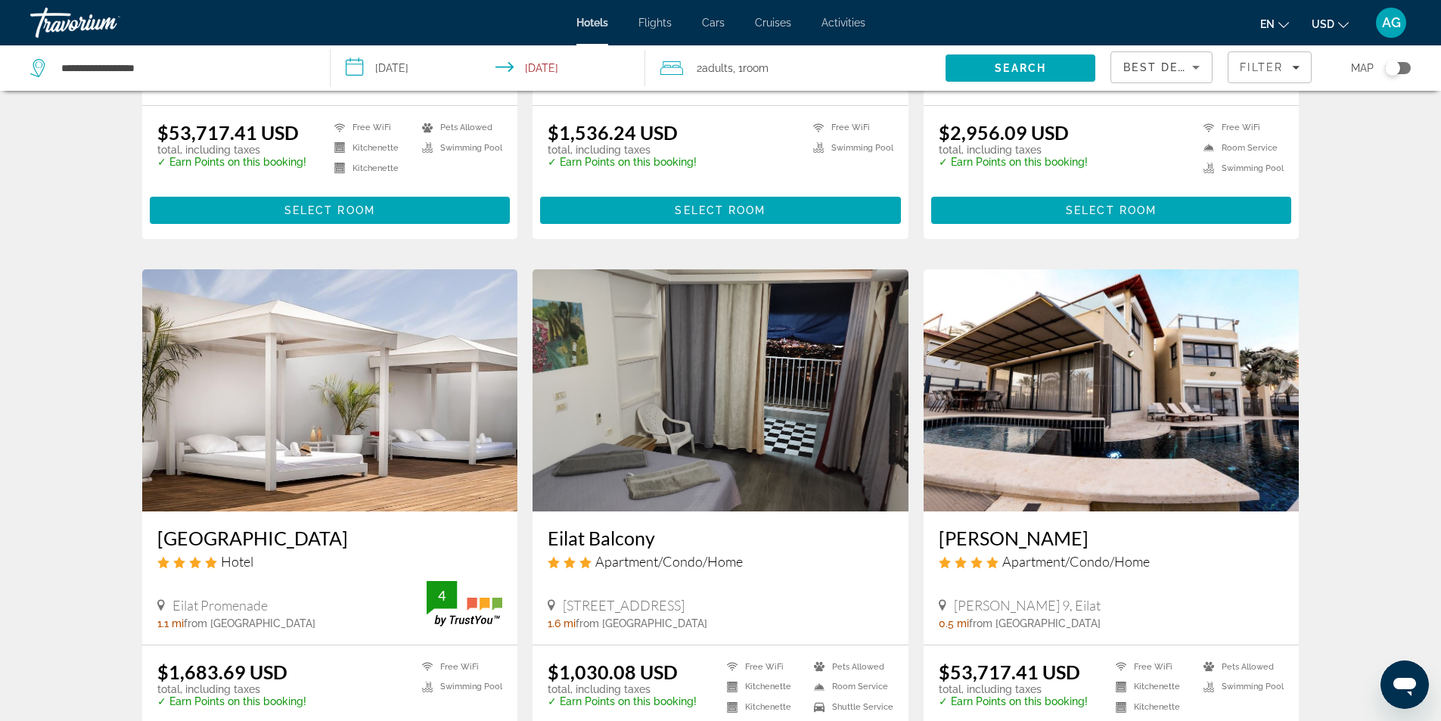
scroll to position [1588, 0]
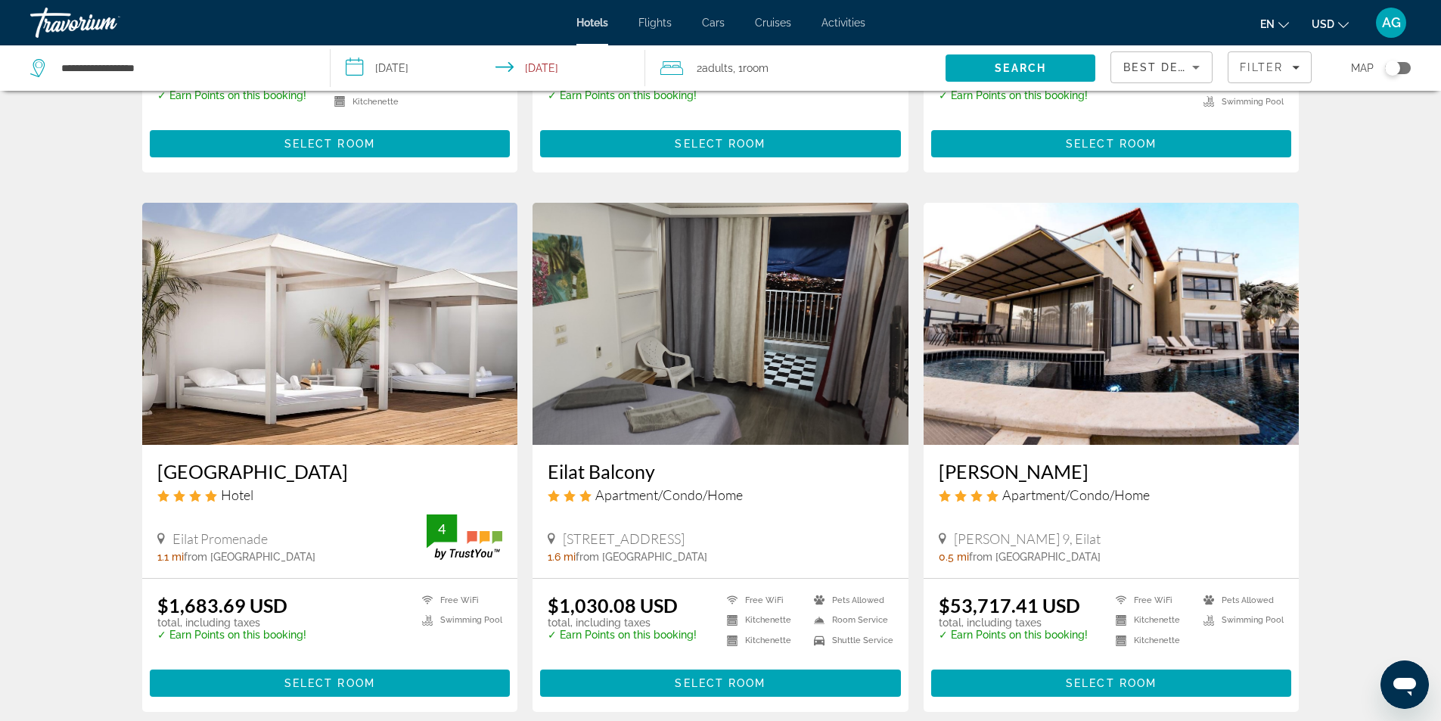
drag, startPoint x: 928, startPoint y: 464, endPoint x: 1052, endPoint y: 464, distance: 124.0
click at [1052, 464] on div "Villa Daniela Apartment/Condo/Home Mishol Rakefet 9, Eilat 0.5 mi from Eilat ci…" at bounding box center [1111, 511] width 376 height 132
copy h3 "Villa Daniela"
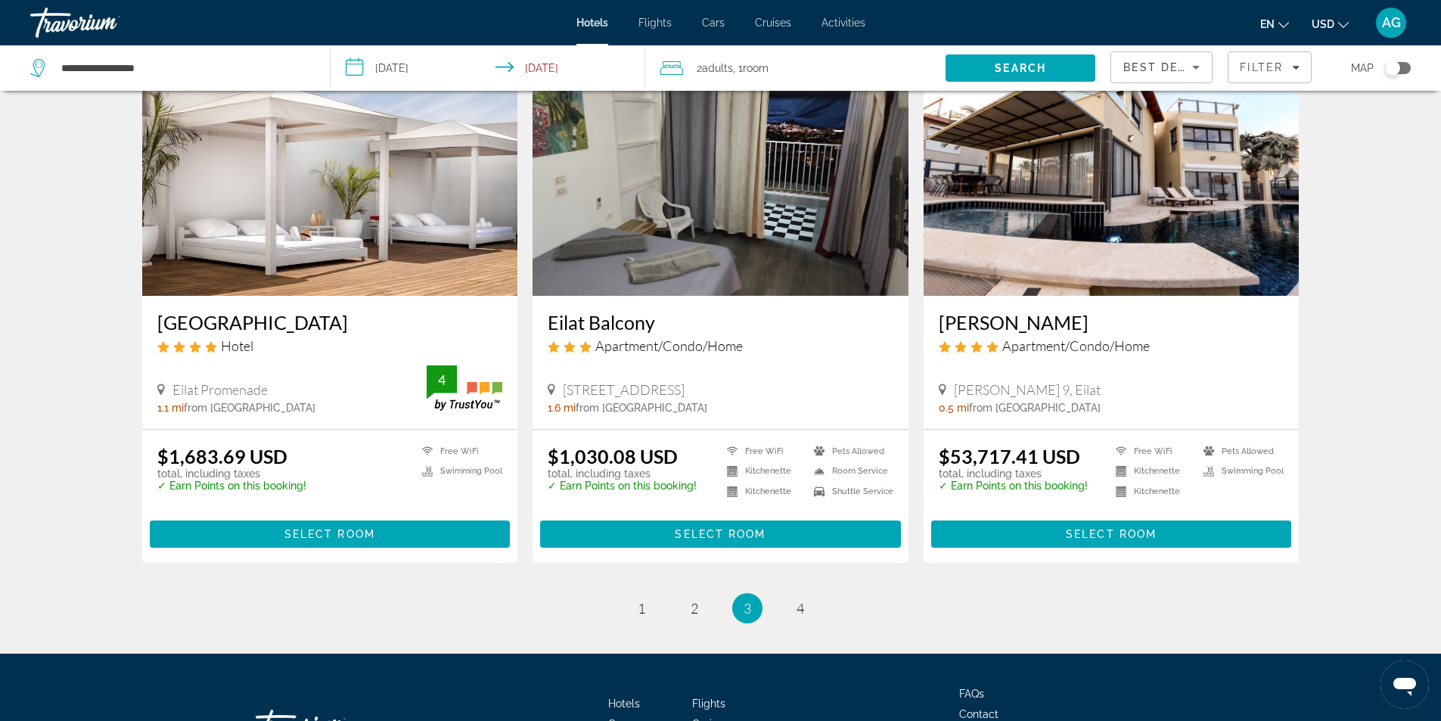
scroll to position [1664, 0]
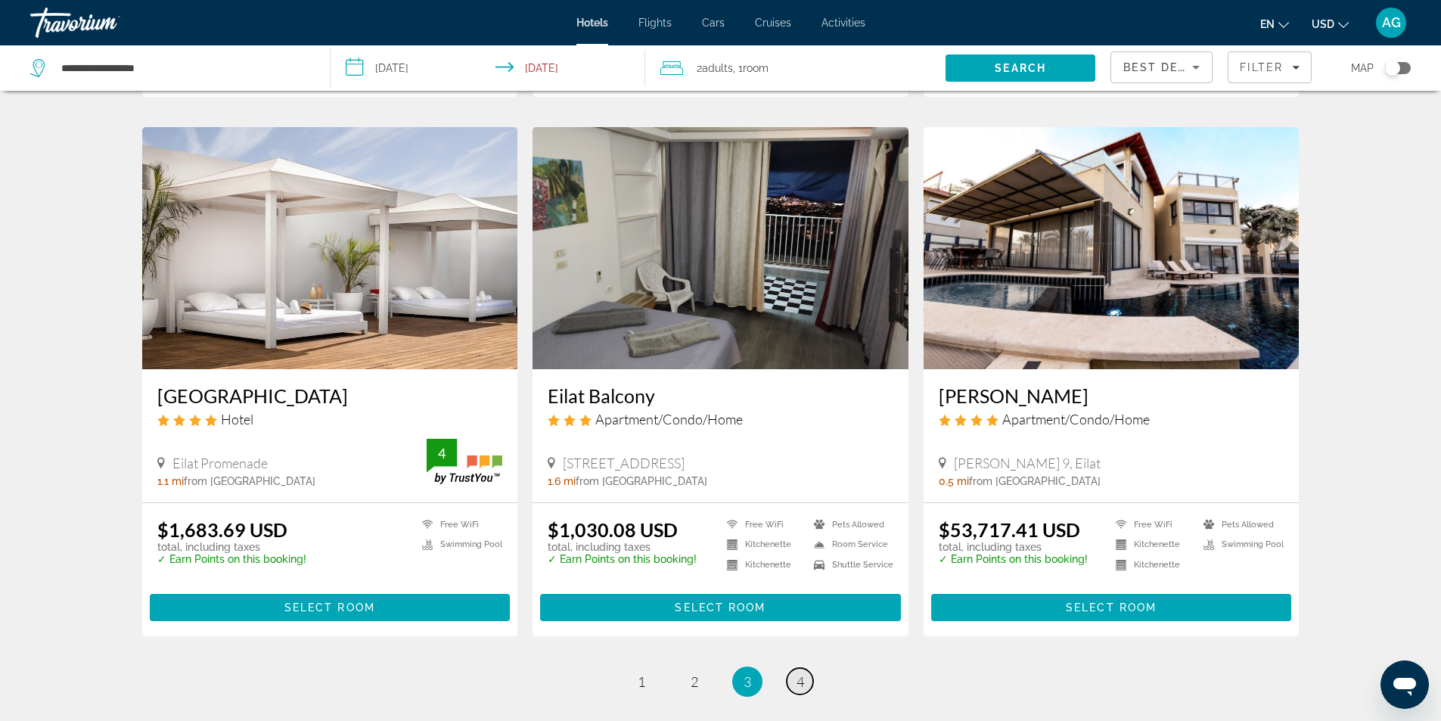
click at [794, 675] on link "page 4" at bounding box center [799, 681] width 26 height 26
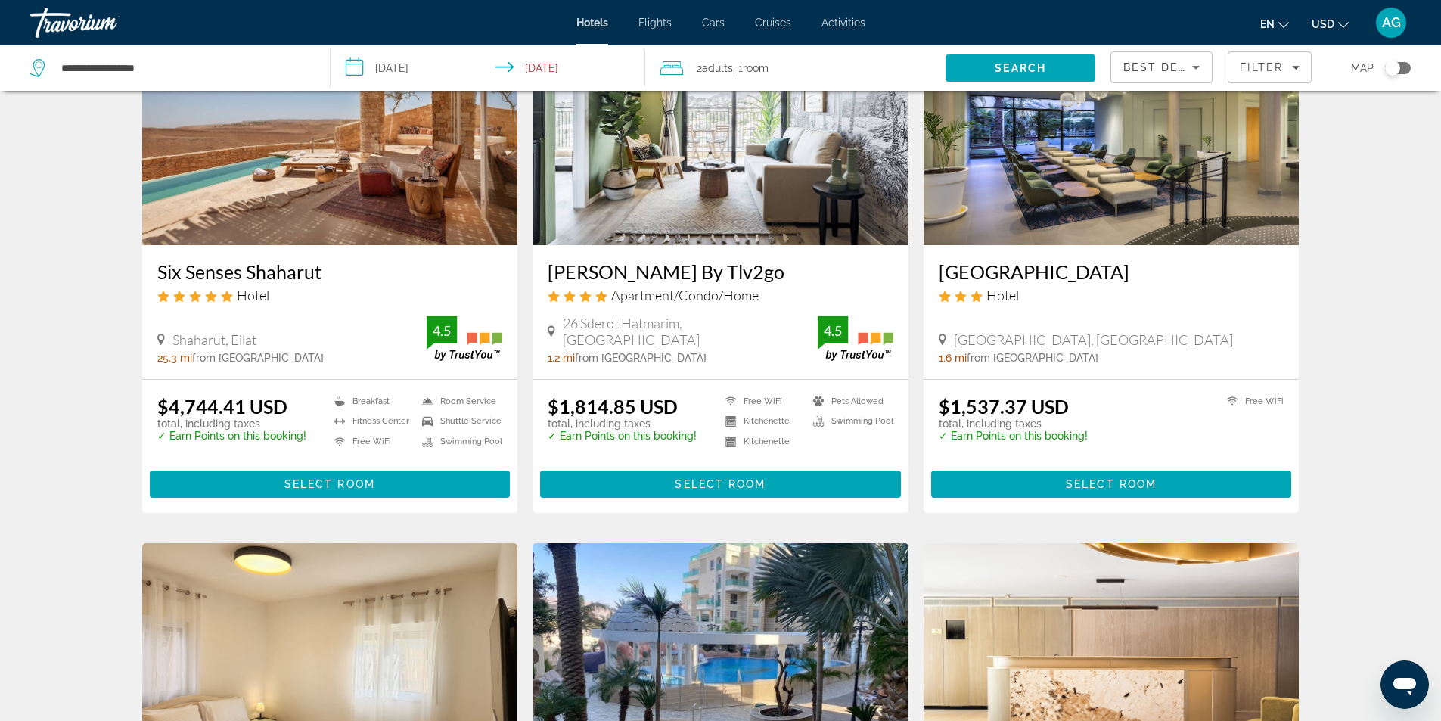
scroll to position [76, 0]
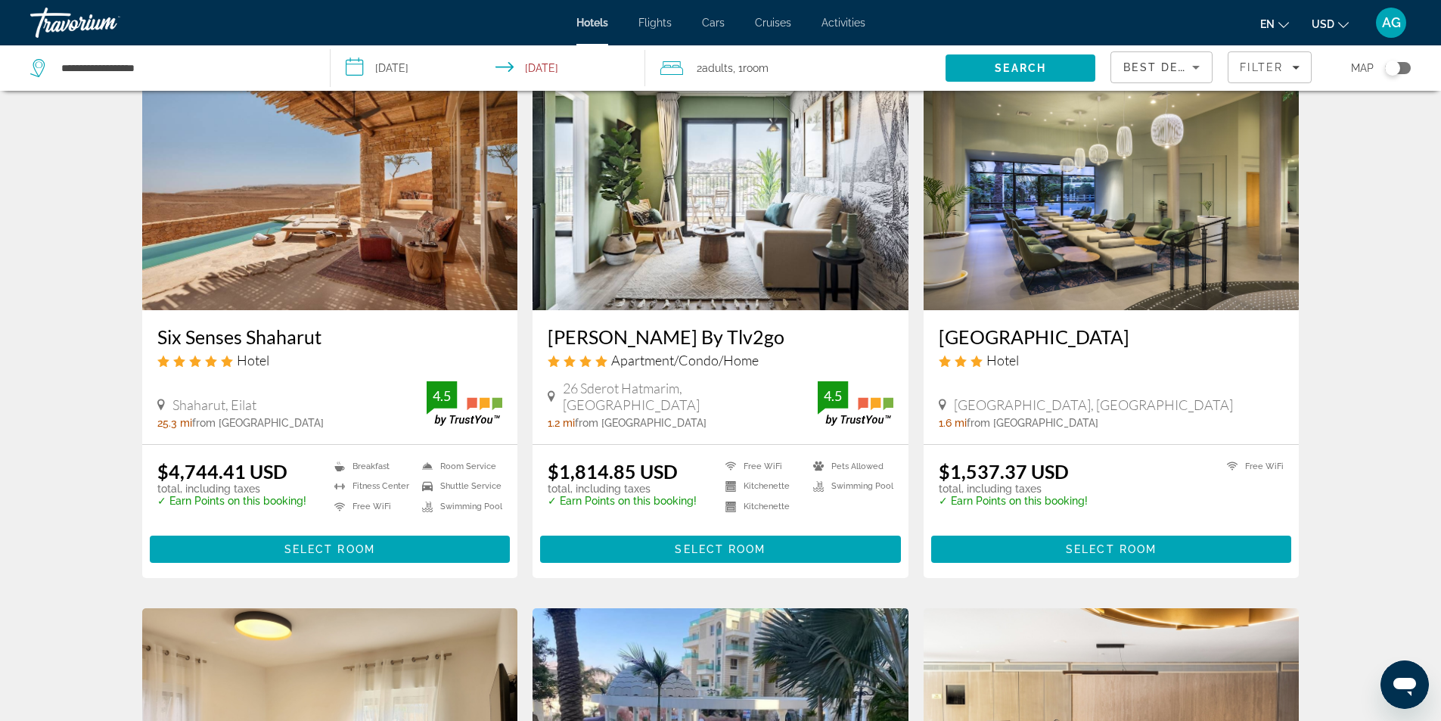
drag, startPoint x: 147, startPoint y: 339, endPoint x: 329, endPoint y: 346, distance: 181.6
click at [329, 346] on div "Six Senses Shaharut Hotel Shaharut, Eilat 25.3 mi from Eilat city center from h…" at bounding box center [330, 377] width 376 height 134
copy h3 "Six Senses Shaharut"
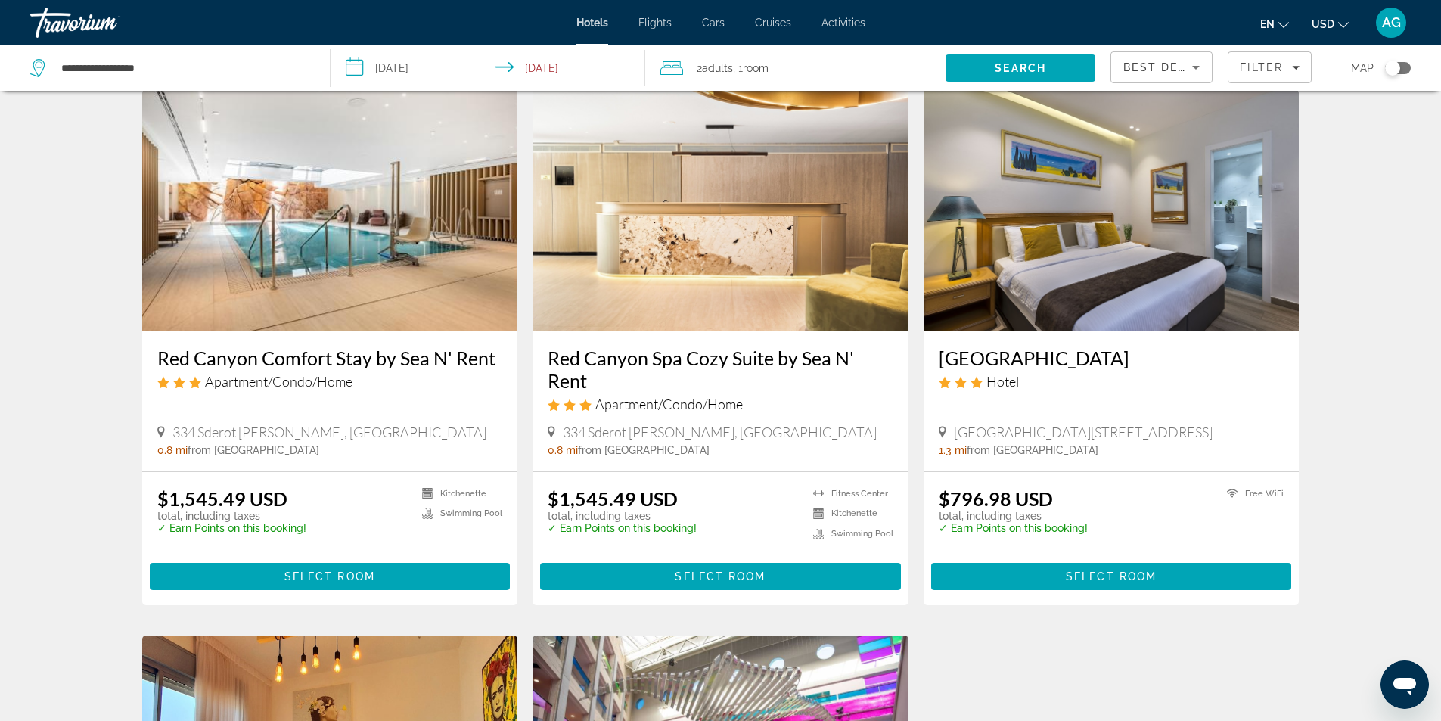
scroll to position [1134, 0]
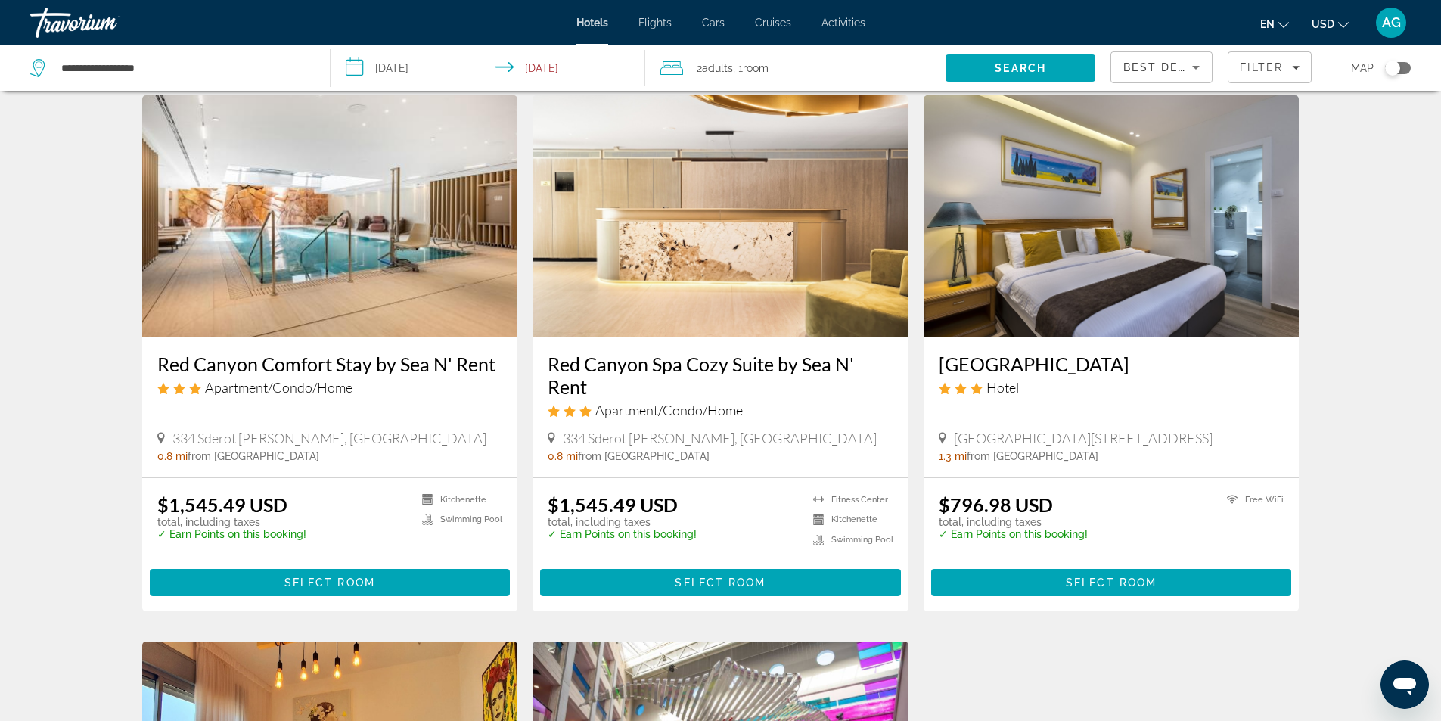
drag, startPoint x: 146, startPoint y: 343, endPoint x: 492, endPoint y: 343, distance: 346.4
click at [492, 343] on div "Red Canyon Comfort Stay by Sea N' Rent Apartment/Condo/Home 334 Sderot Sheshet …" at bounding box center [330, 407] width 376 height 140
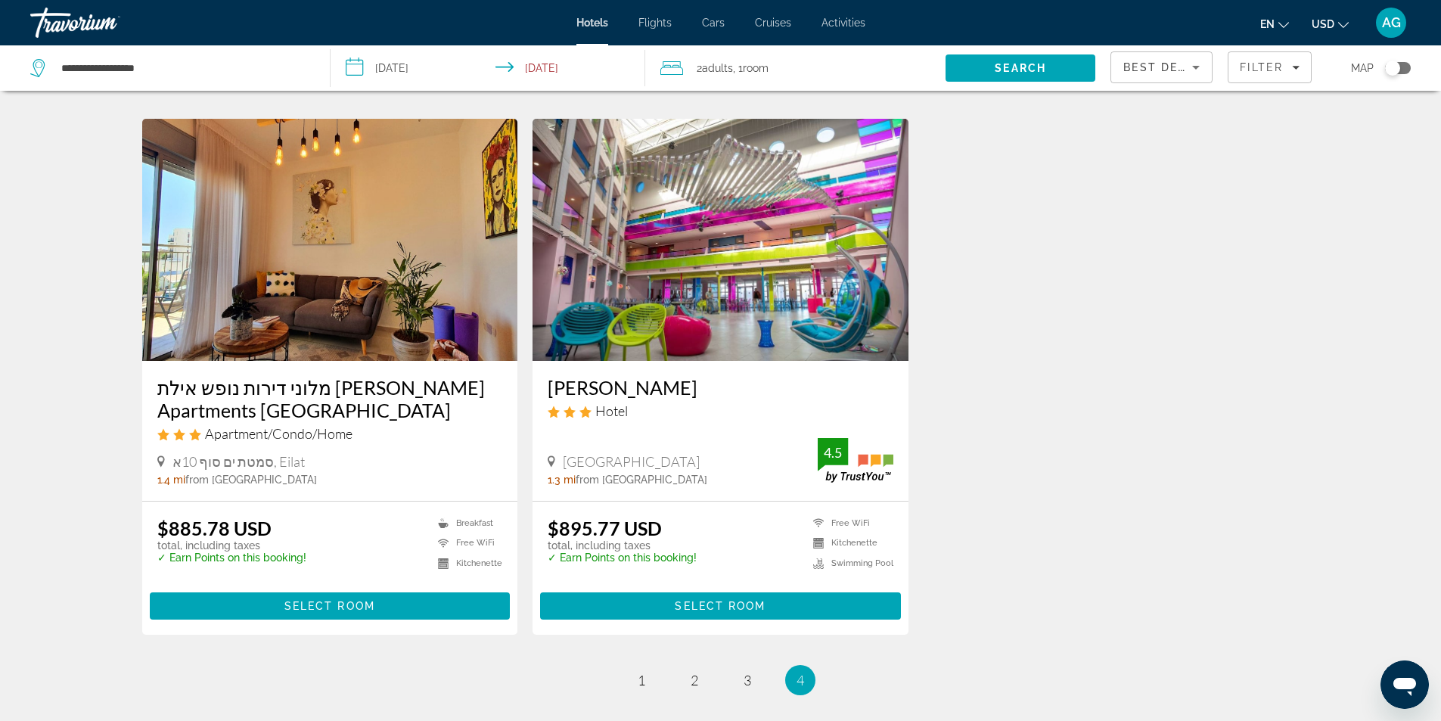
scroll to position [1823, 0]
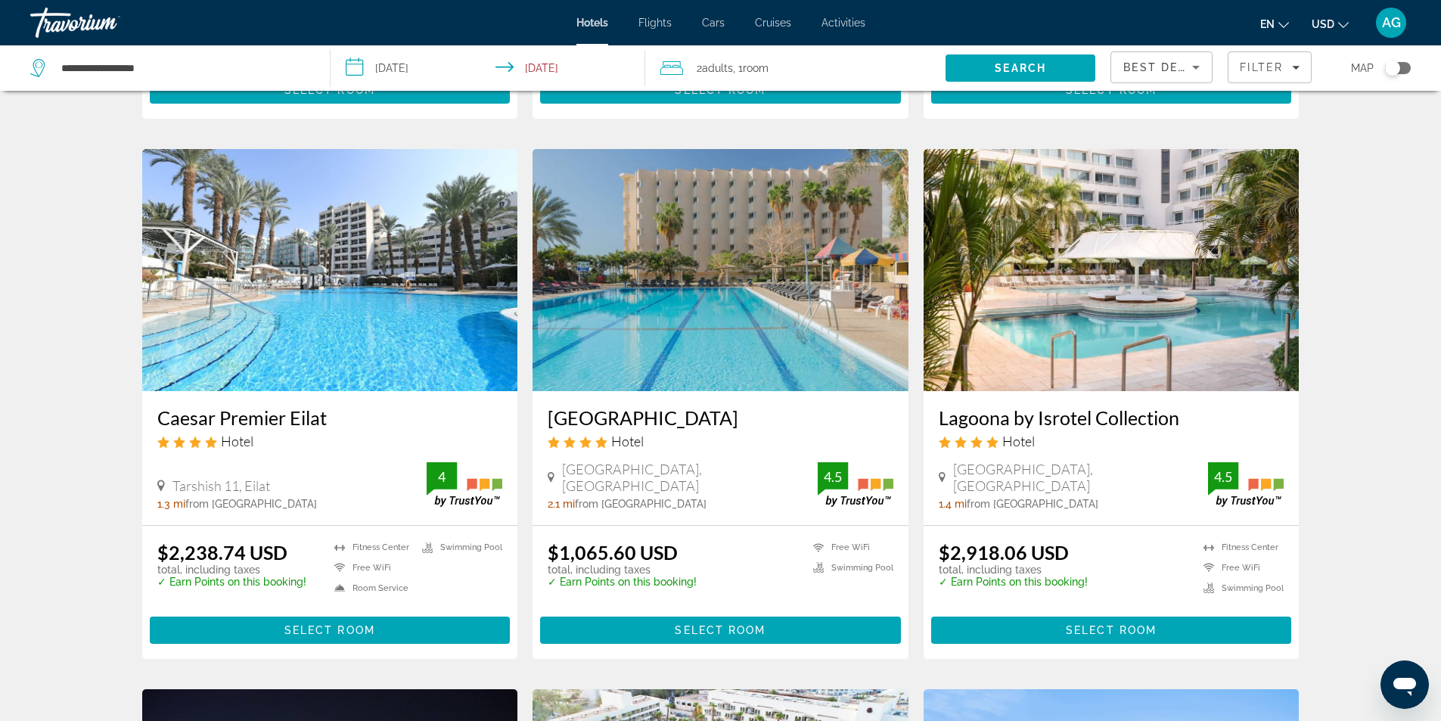
scroll to position [1059, 0]
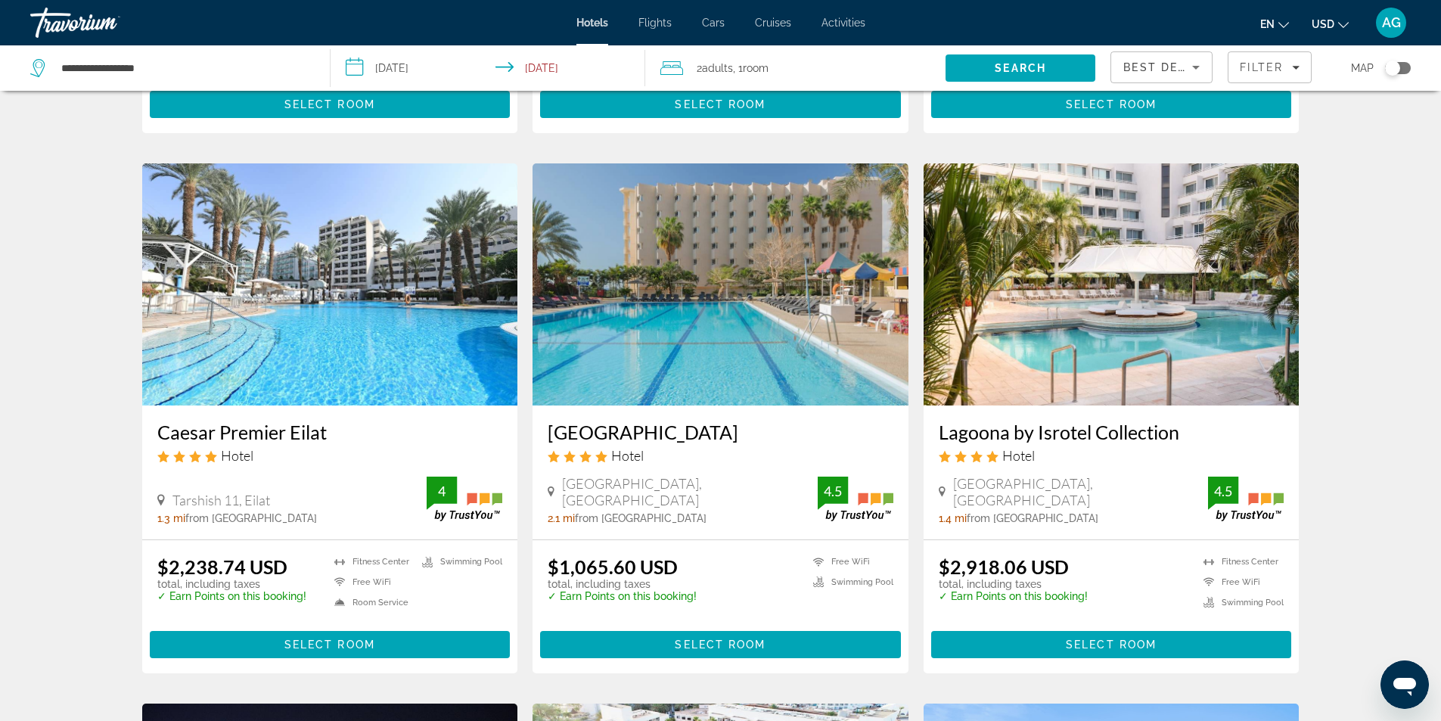
drag, startPoint x: 933, startPoint y: 438, endPoint x: 1211, endPoint y: 440, distance: 277.5
click at [1211, 440] on div "Lagoona by Isrotel Collection Hotel North Beach, Eilat 1.4 mi from Eilat city c…" at bounding box center [1111, 472] width 376 height 134
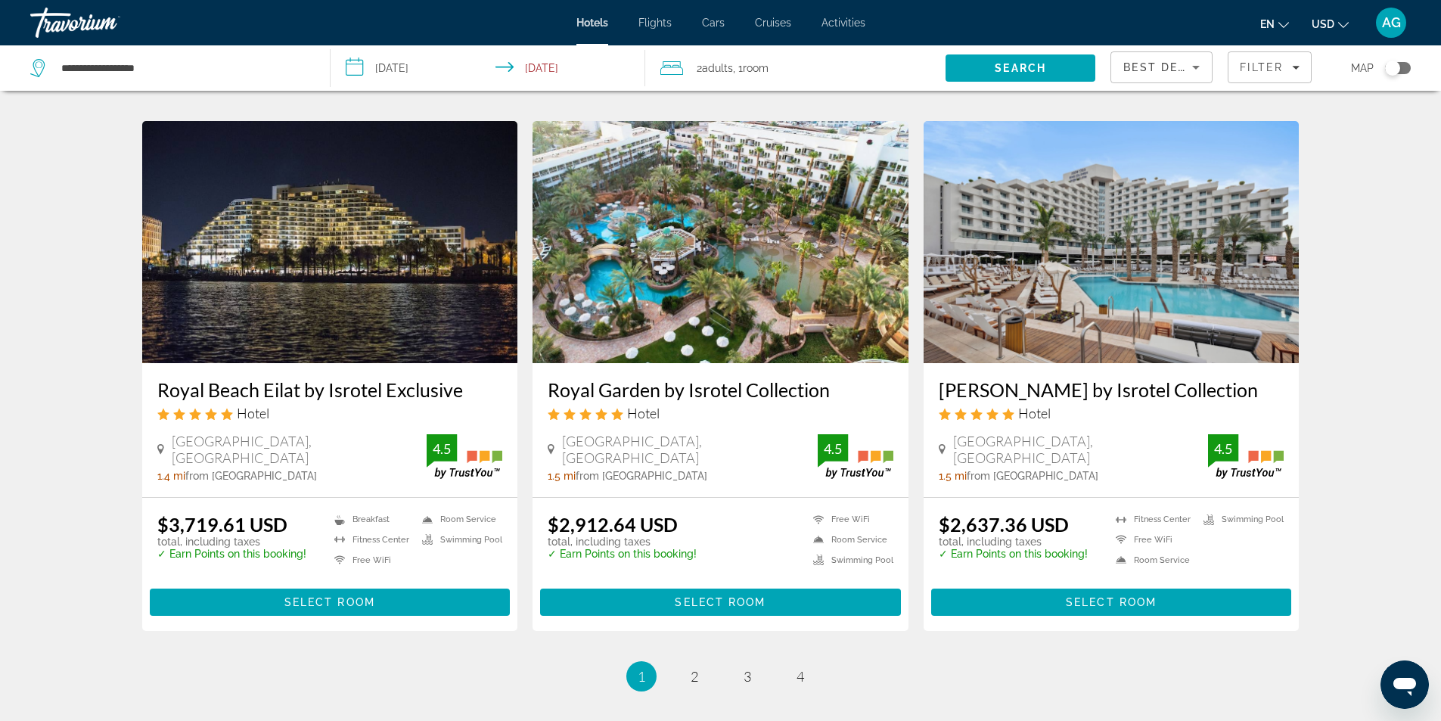
scroll to position [1824, 0]
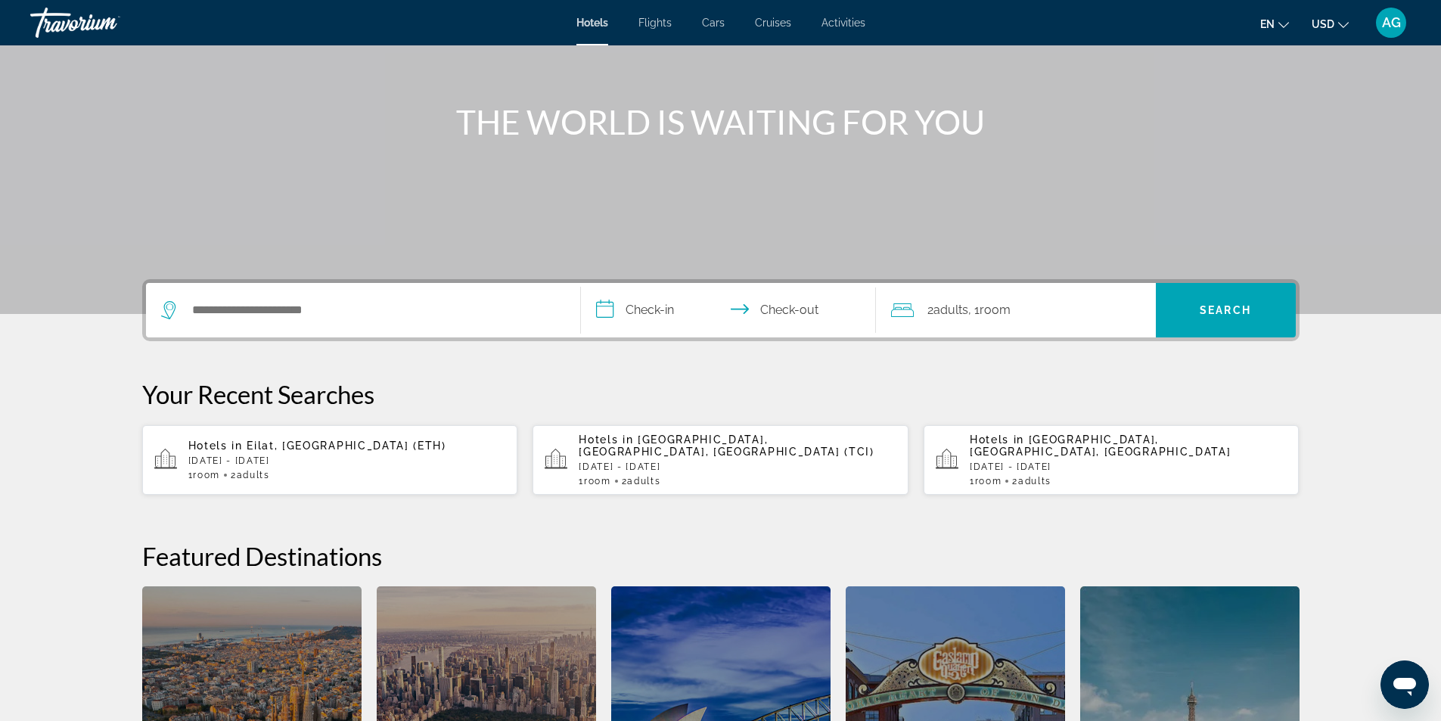
scroll to position [302, 0]
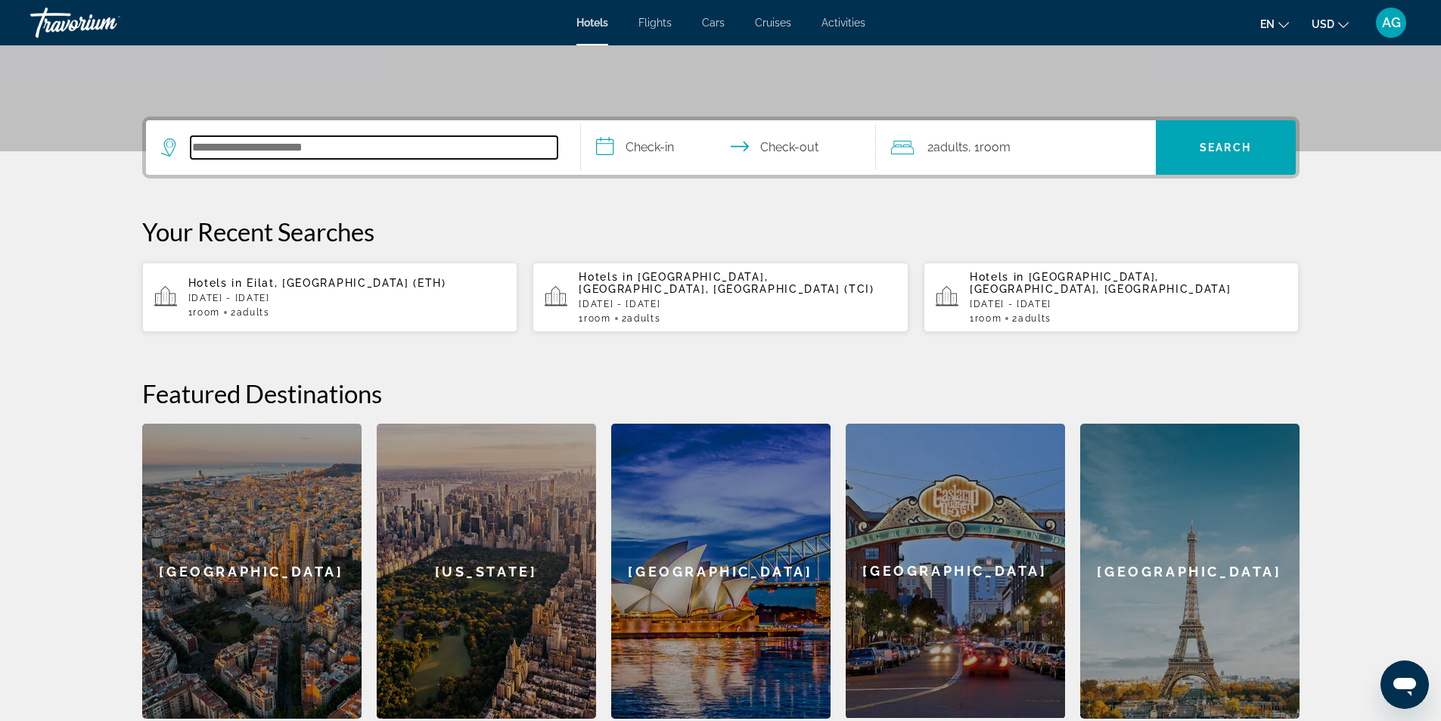
click at [389, 141] on input "Search hotel destination" at bounding box center [374, 147] width 367 height 23
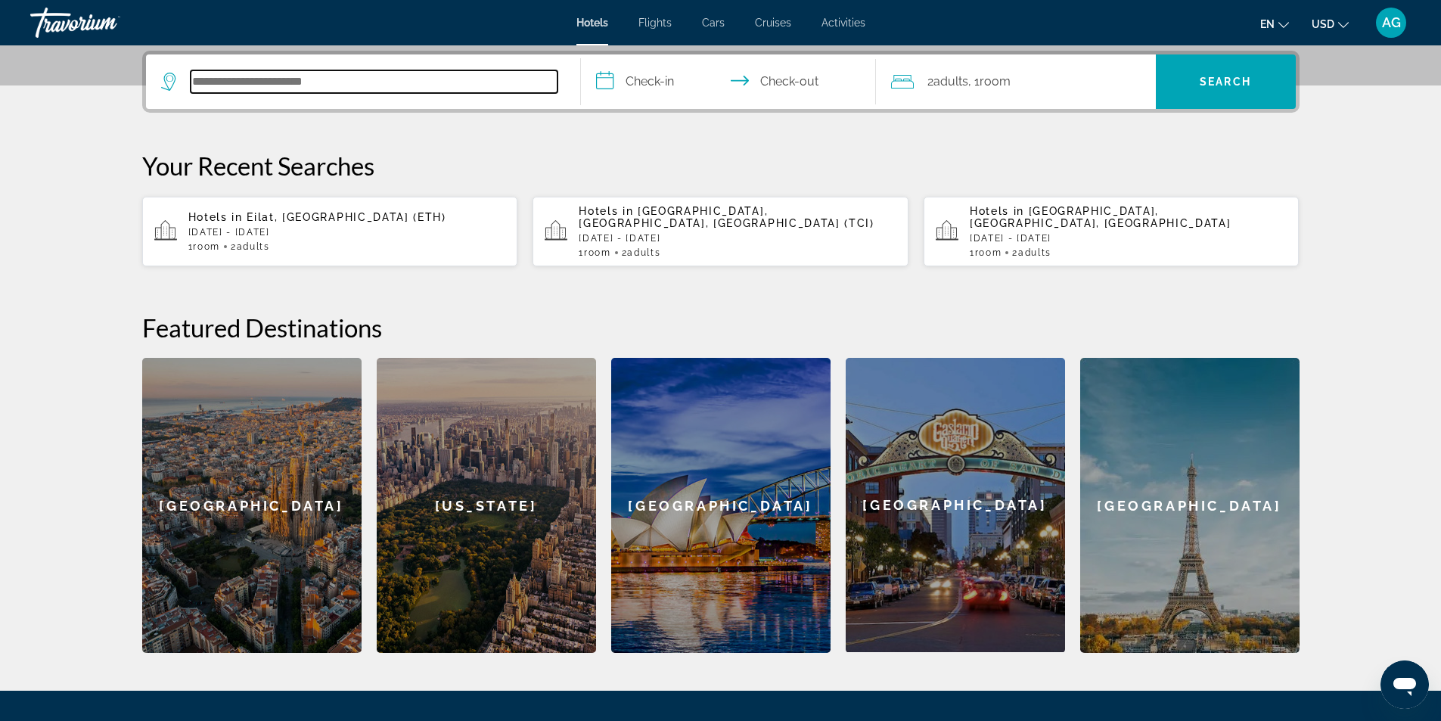
scroll to position [370, 0]
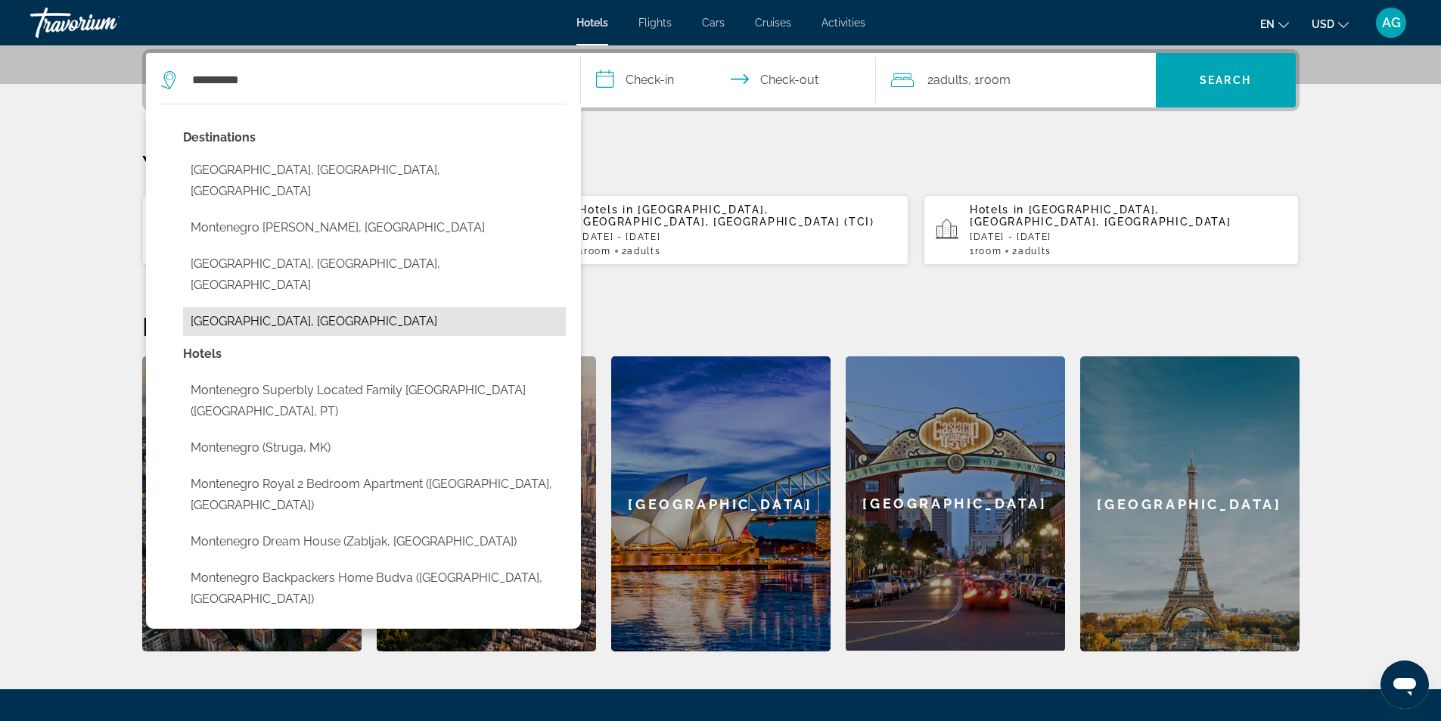
click at [351, 307] on button "[GEOGRAPHIC_DATA], [GEOGRAPHIC_DATA]" at bounding box center [374, 321] width 383 height 29
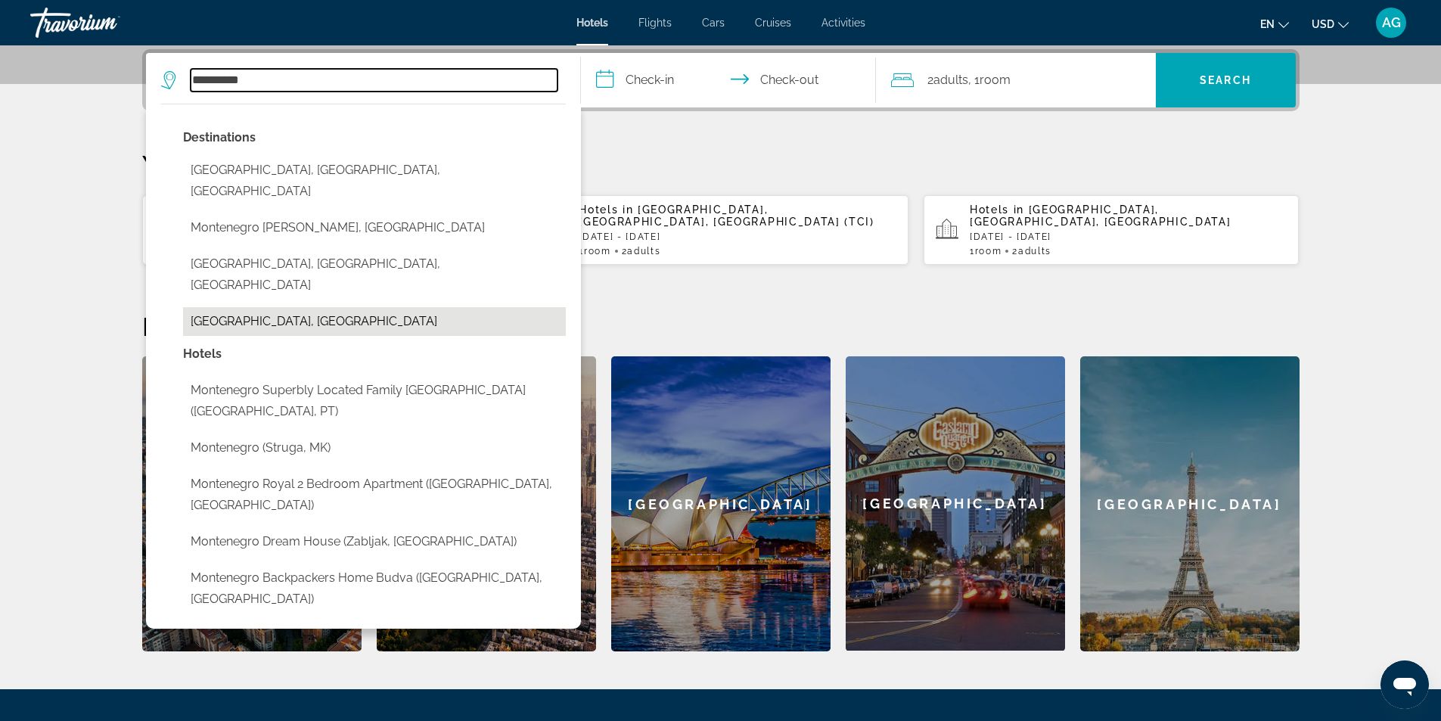
type input "**********"
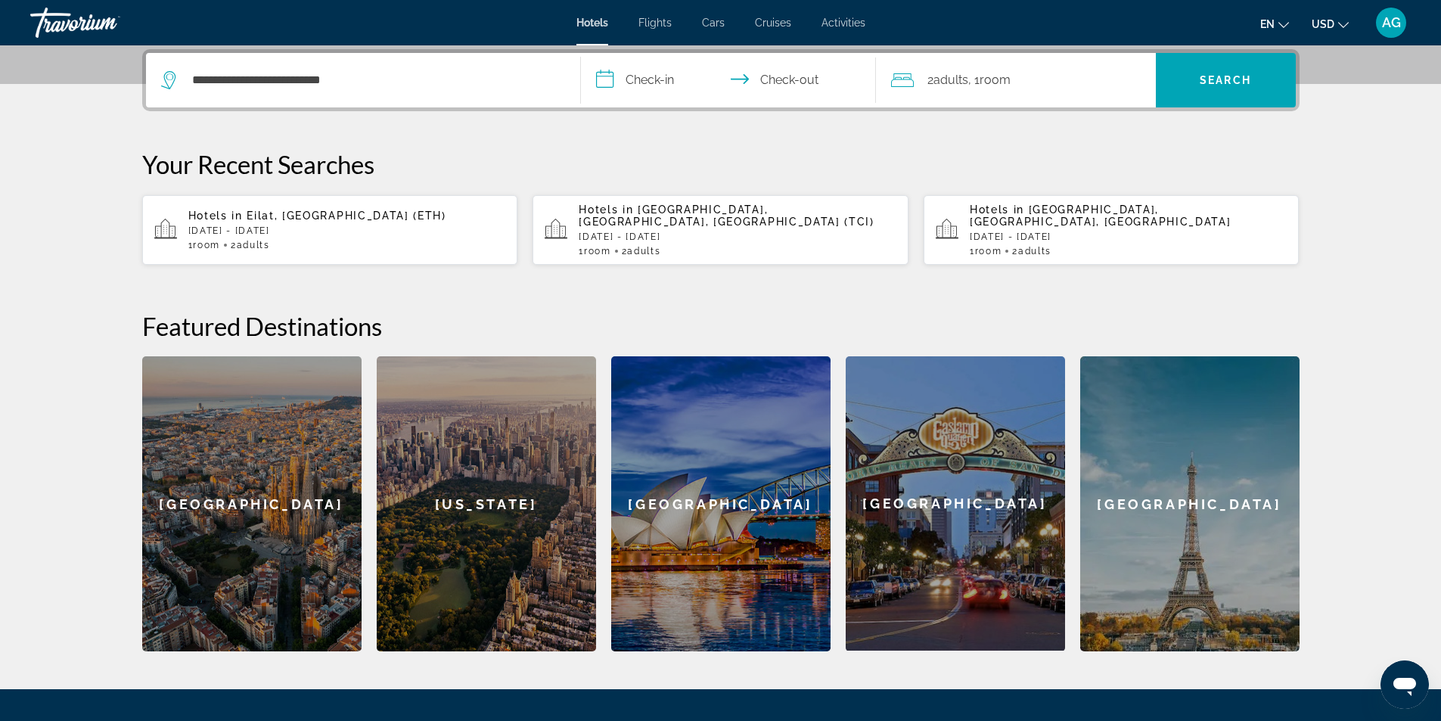
click at [637, 83] on input "**********" at bounding box center [731, 82] width 301 height 59
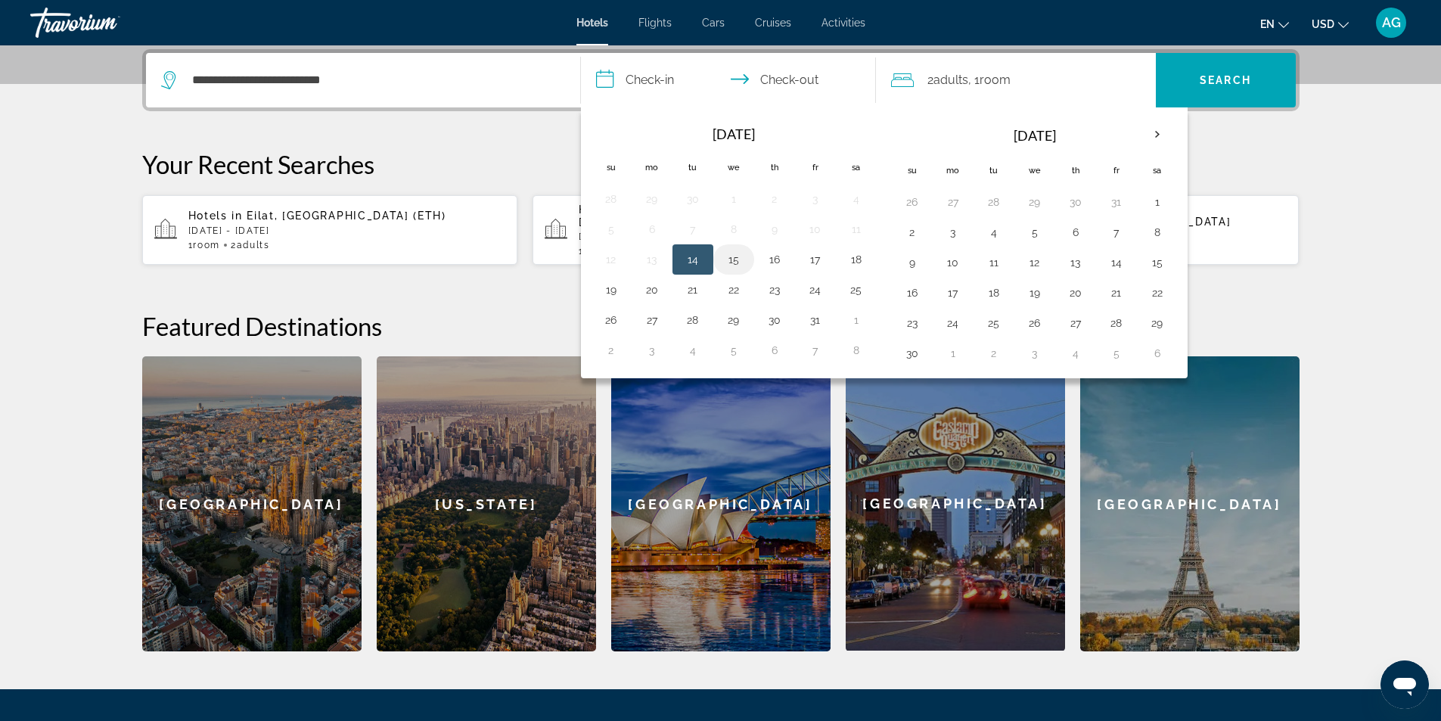
click at [743, 259] on button "15" at bounding box center [733, 259] width 24 height 21
click at [693, 264] on button "14" at bounding box center [693, 259] width 24 height 21
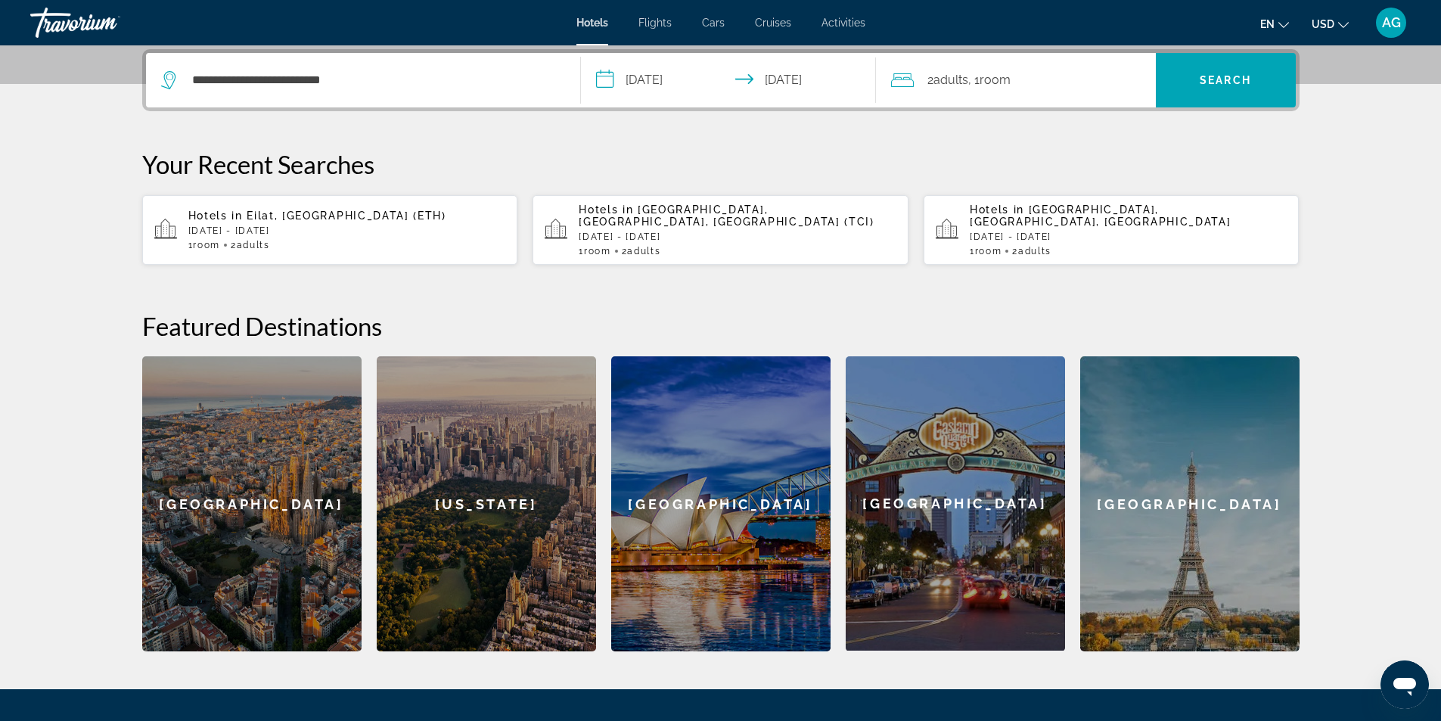
click at [615, 81] on input "**********" at bounding box center [731, 82] width 301 height 59
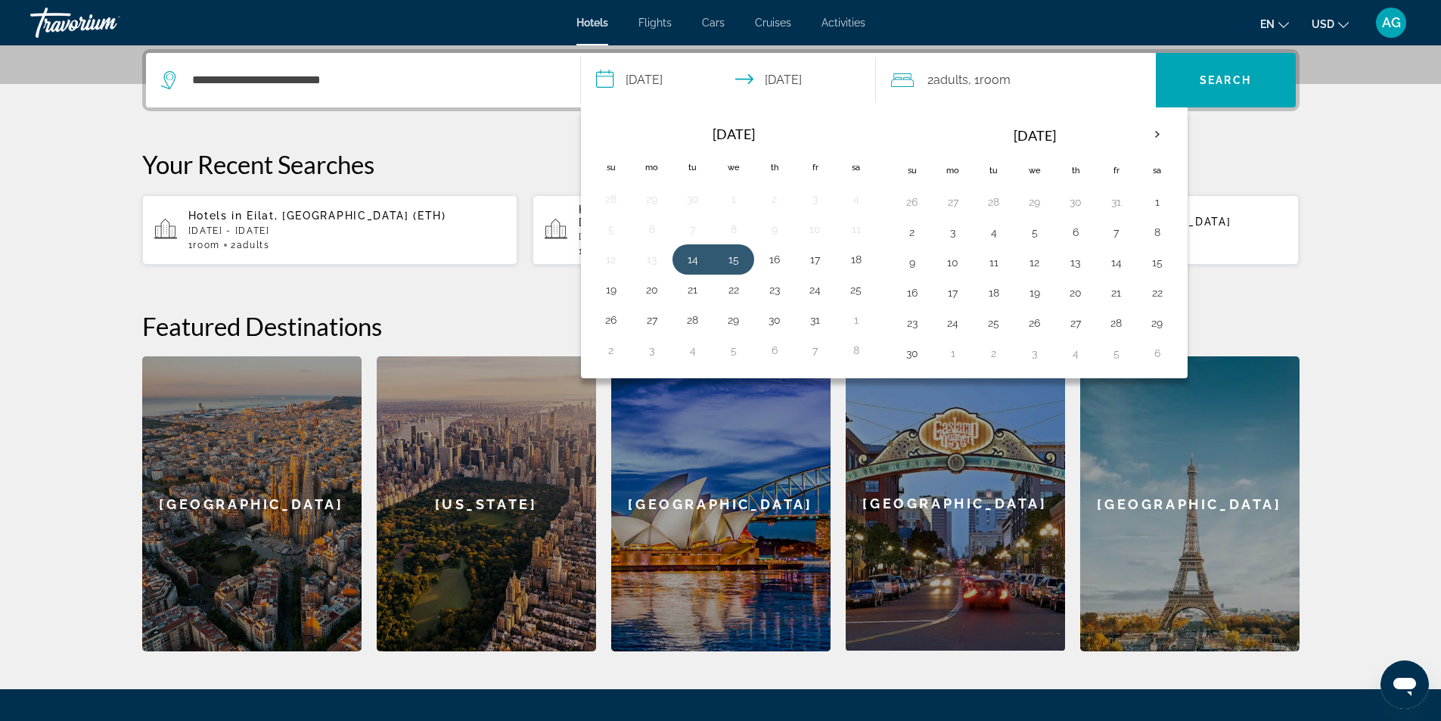
click at [601, 77] on input "**********" at bounding box center [731, 82] width 301 height 59
click at [1154, 132] on th "Next month" at bounding box center [1157, 134] width 41 height 33
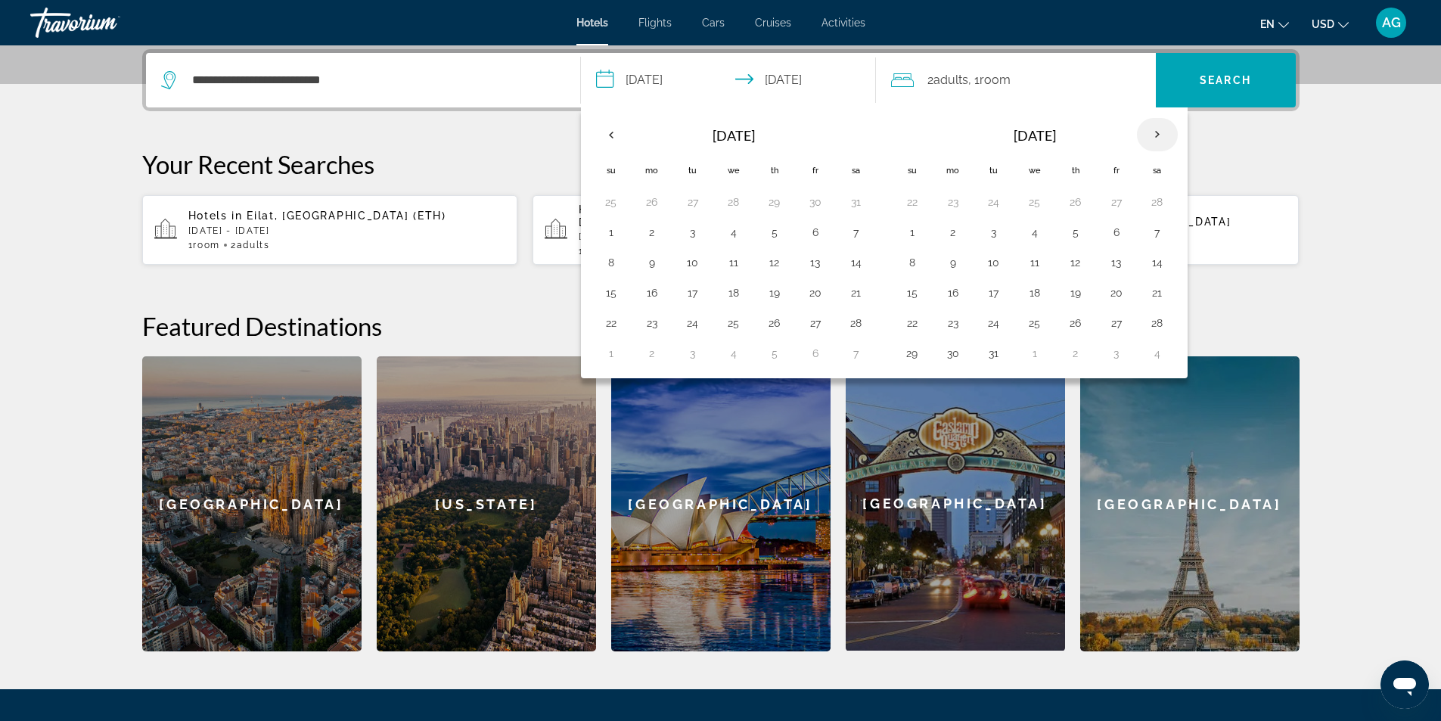
click at [1154, 132] on th "Next month" at bounding box center [1157, 134] width 41 height 33
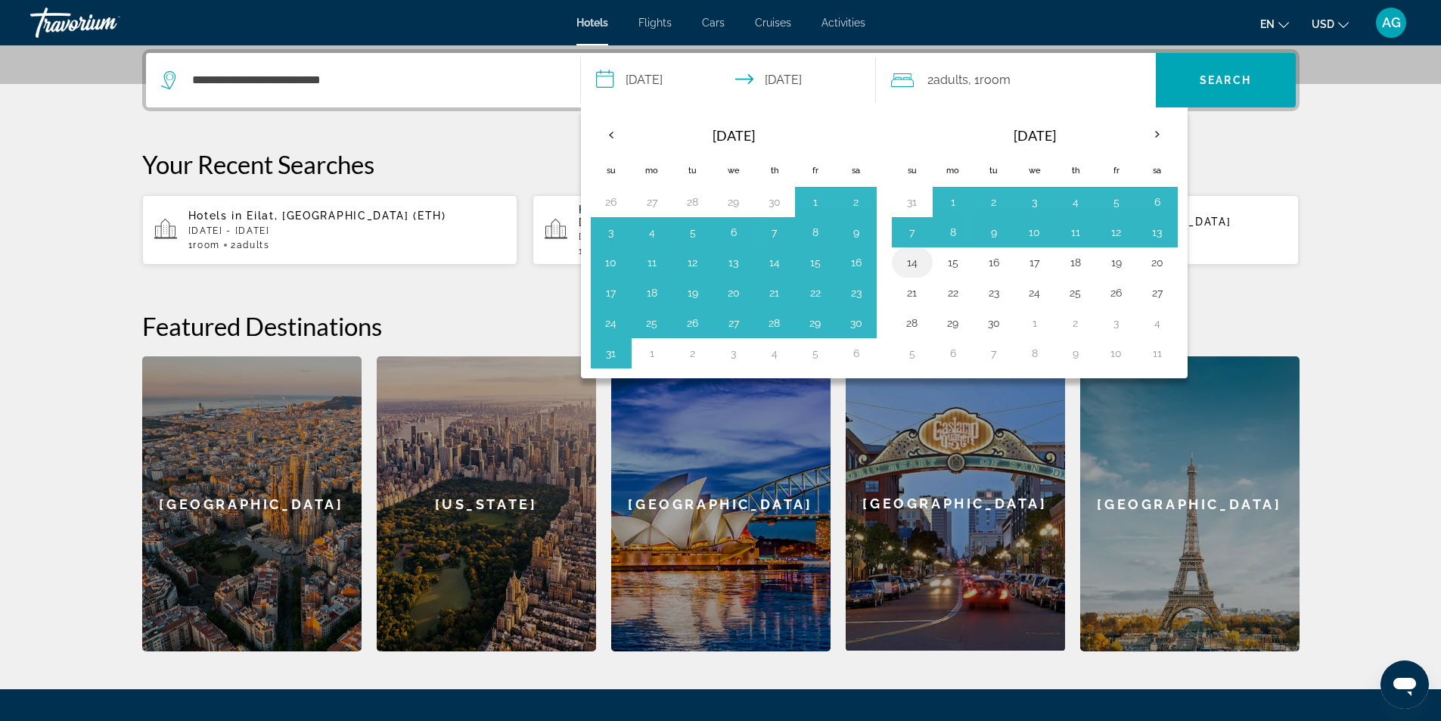
click at [910, 262] on button "14" at bounding box center [912, 262] width 24 height 21
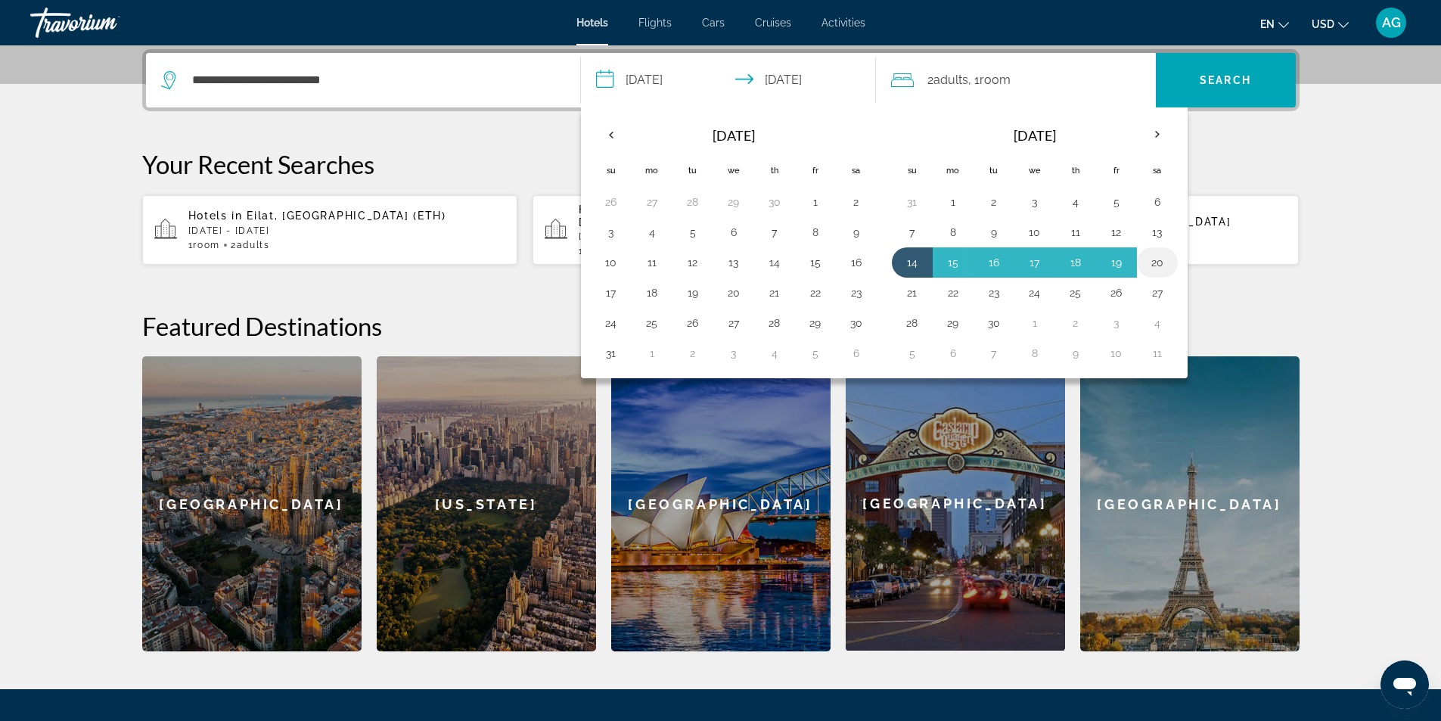
click at [1163, 261] on button "20" at bounding box center [1157, 262] width 24 height 21
type input "**********"
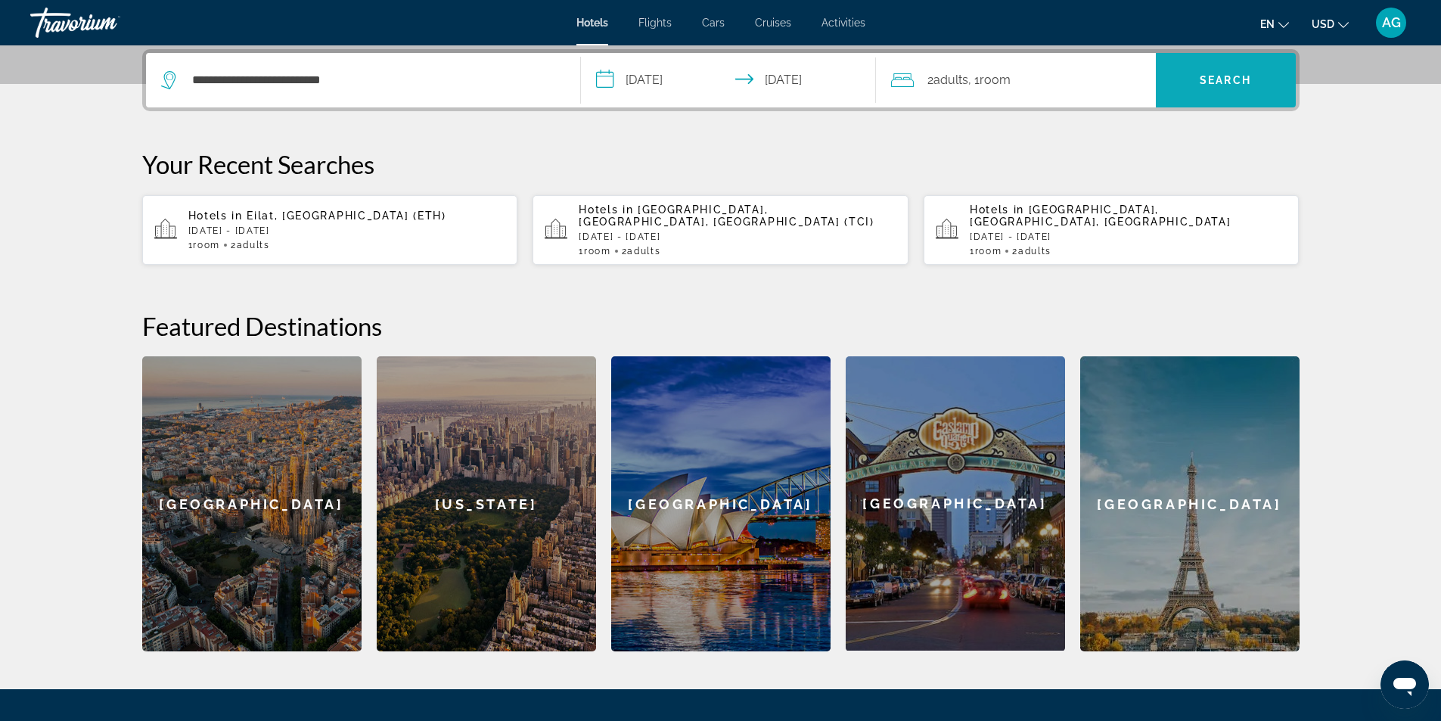
click at [1224, 84] on span "Search" at bounding box center [1224, 80] width 51 height 12
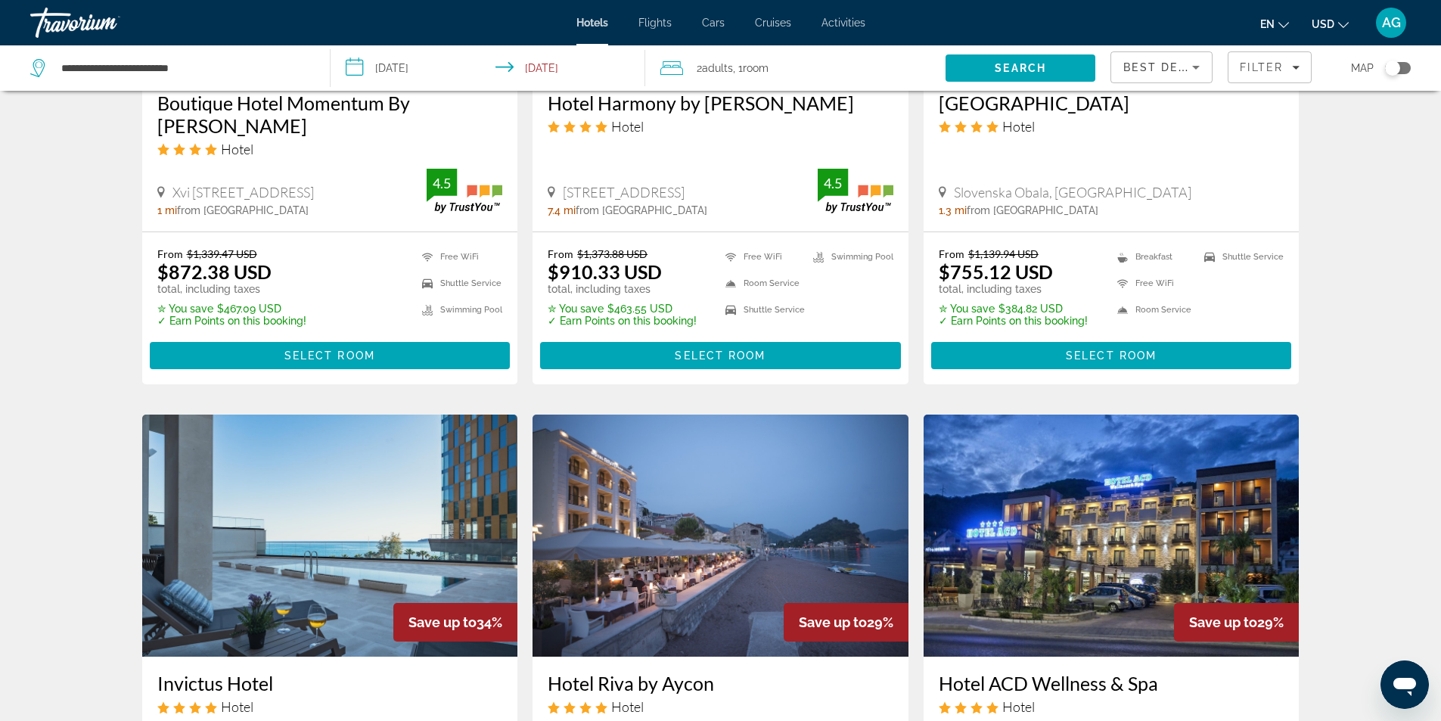
scroll to position [1664, 0]
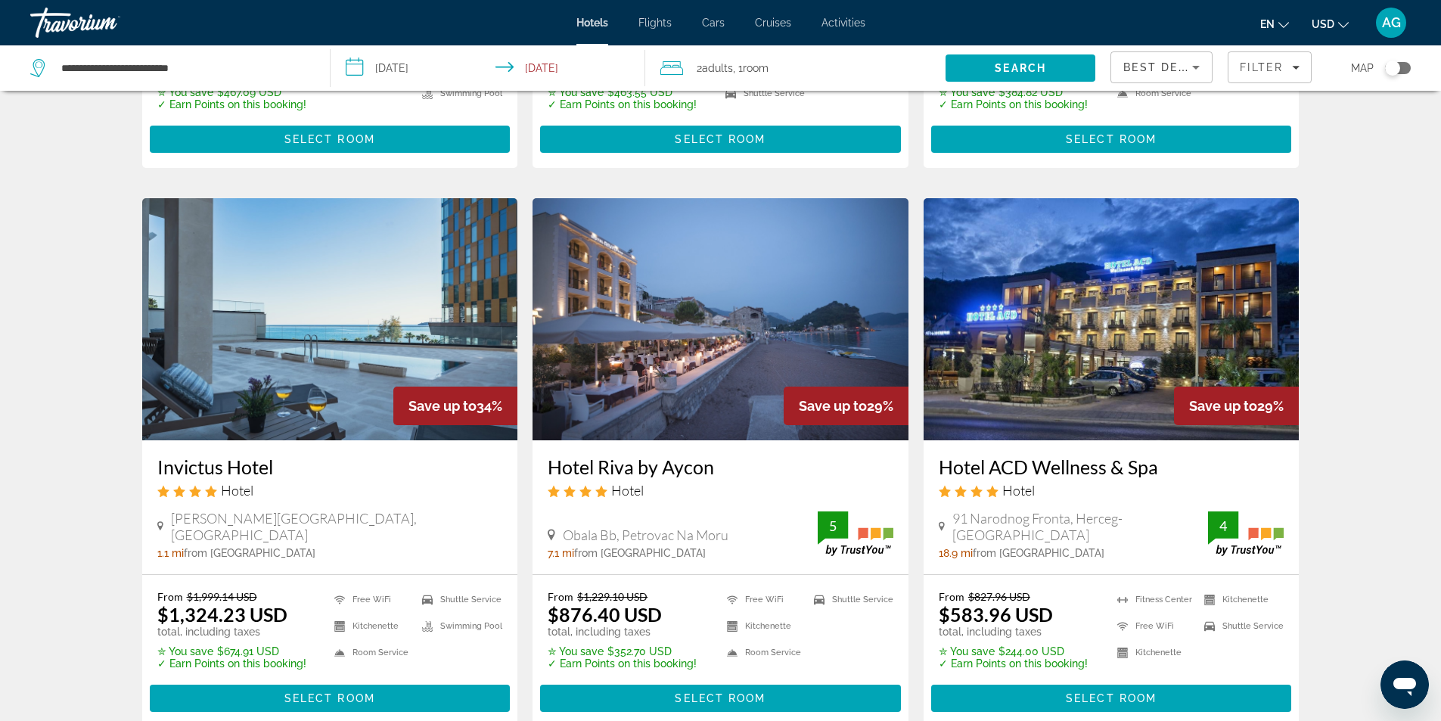
drag, startPoint x: 152, startPoint y: 423, endPoint x: 271, endPoint y: 412, distance: 120.0
click at [271, 440] on div "Invictus Hotel Hotel [PERSON_NAME][GEOGRAPHIC_DATA], [GEOGRAPHIC_DATA] 1.1 mi f…" at bounding box center [330, 507] width 376 height 134
copy h3 "Invictus Hotel"
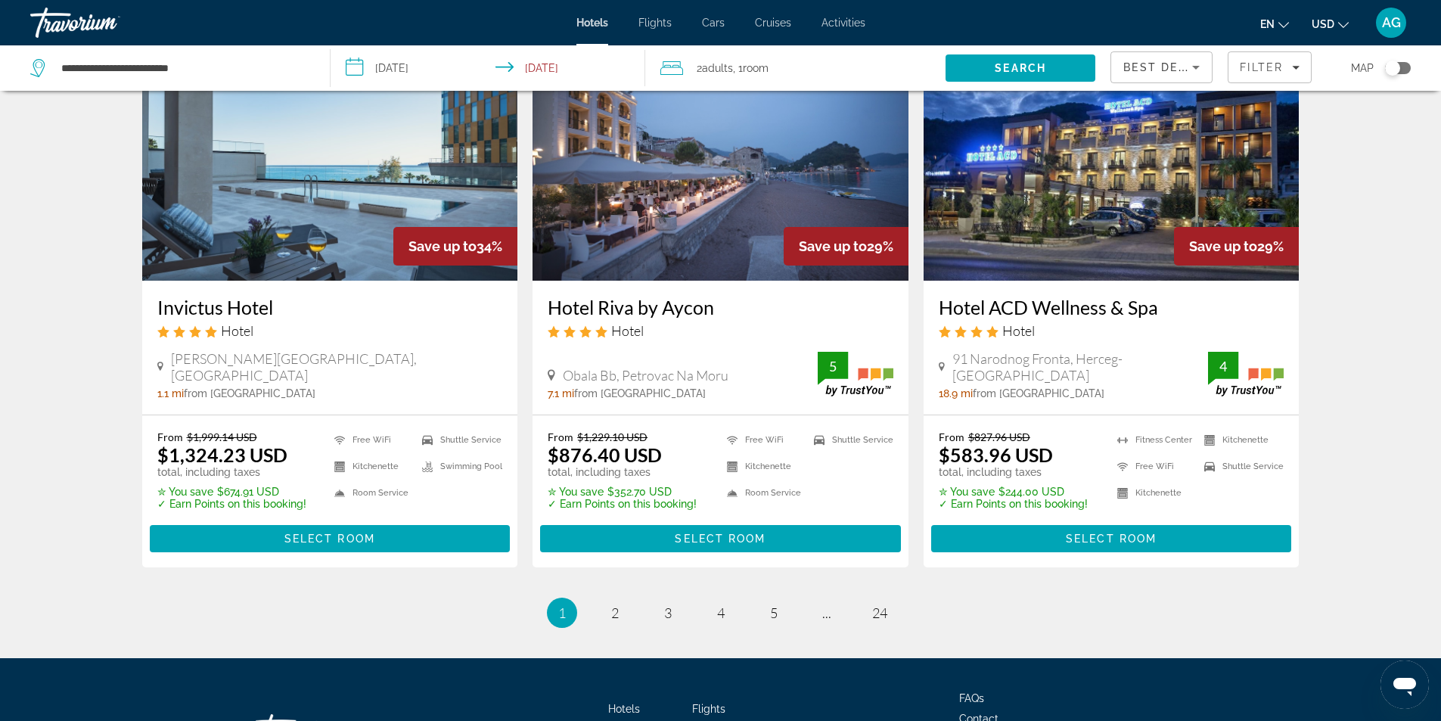
scroll to position [1900, 0]
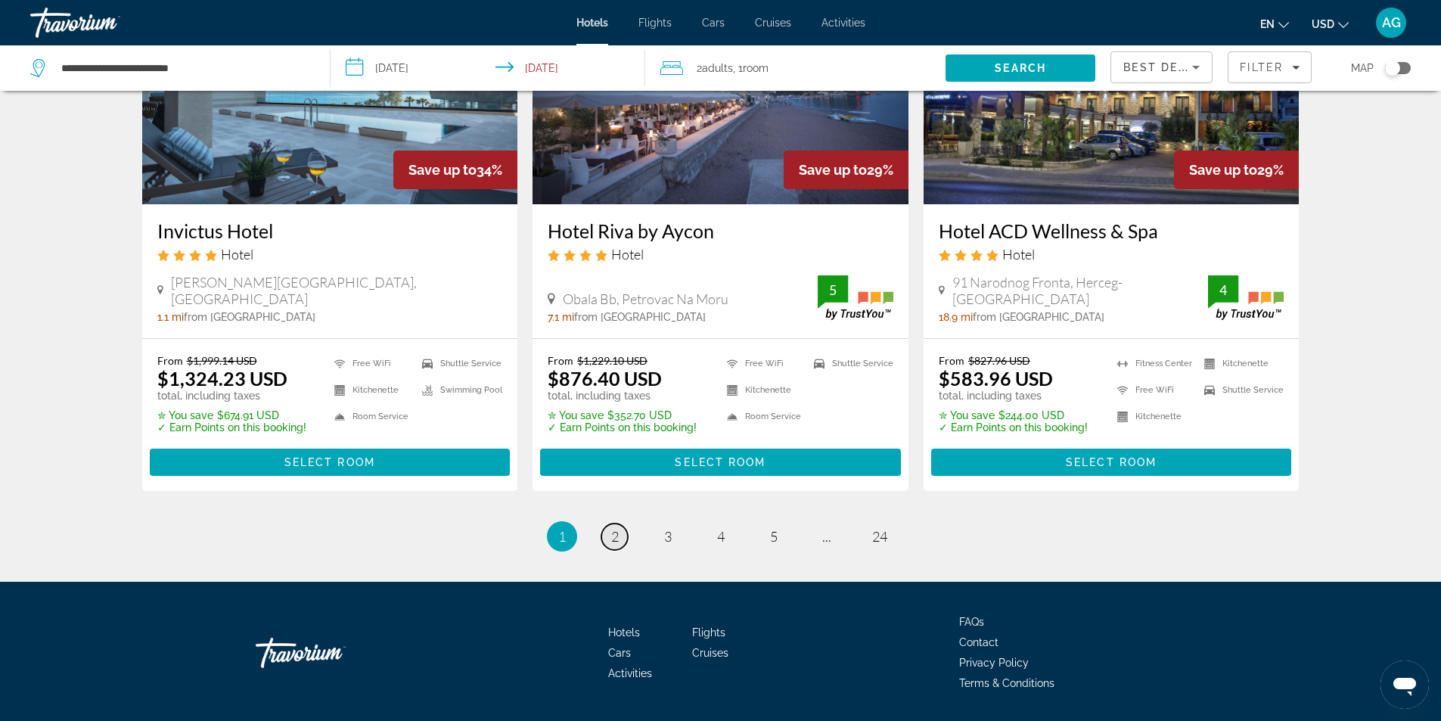
click at [614, 528] on span "2" at bounding box center [615, 536] width 8 height 17
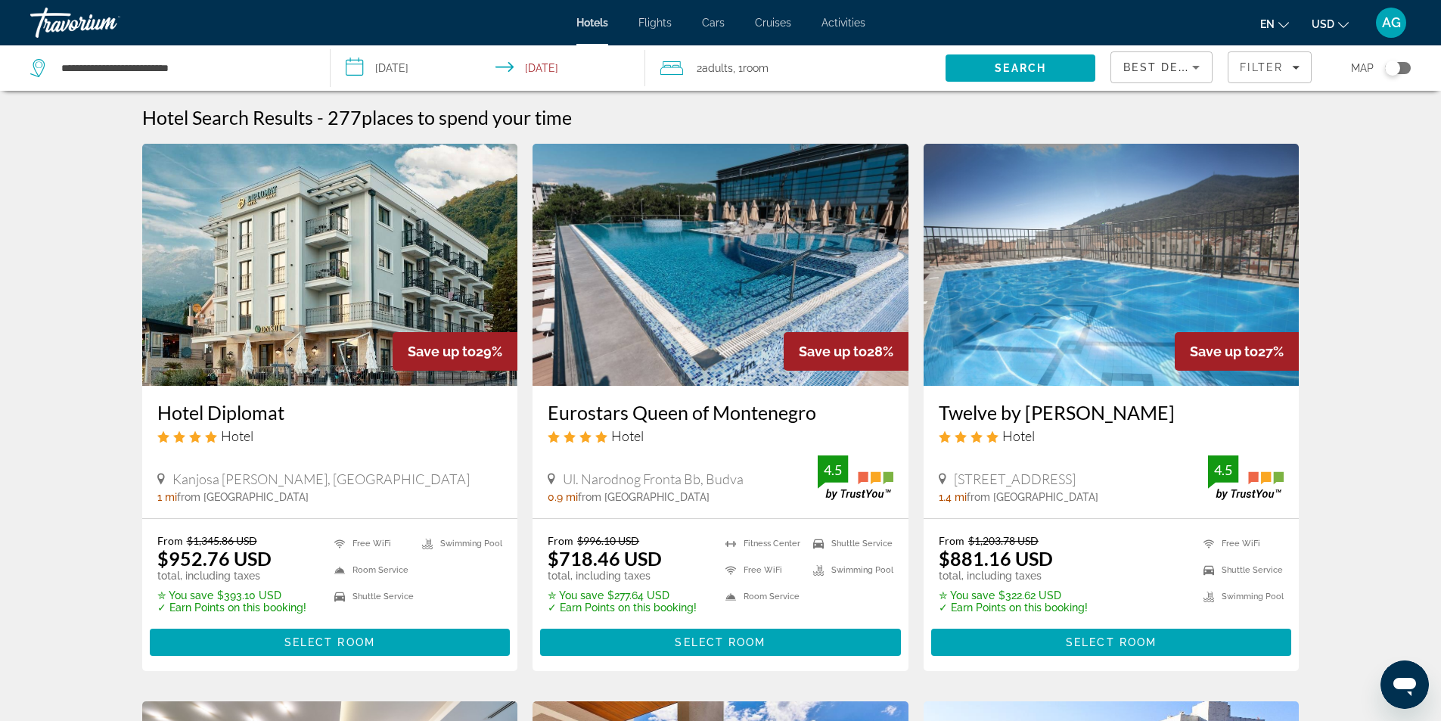
drag, startPoint x: 545, startPoint y: 416, endPoint x: 817, endPoint y: 414, distance: 271.5
click at [817, 414] on div "Eurostars Queen of Montenegro Hotel Ul. [GEOGRAPHIC_DATA], Budva 0.9 mi from [G…" at bounding box center [720, 452] width 376 height 132
copy h3 "Eurostars Queen of Montenegro"
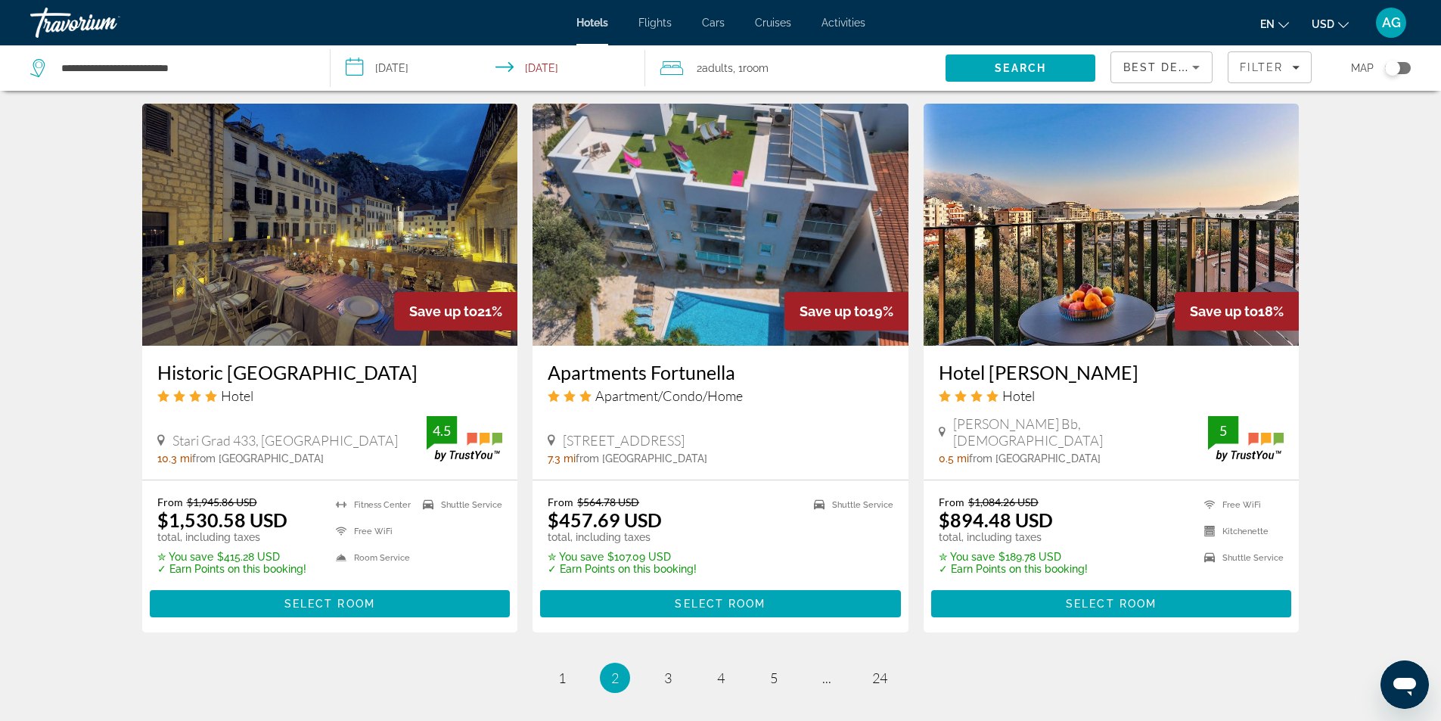
scroll to position [1900, 0]
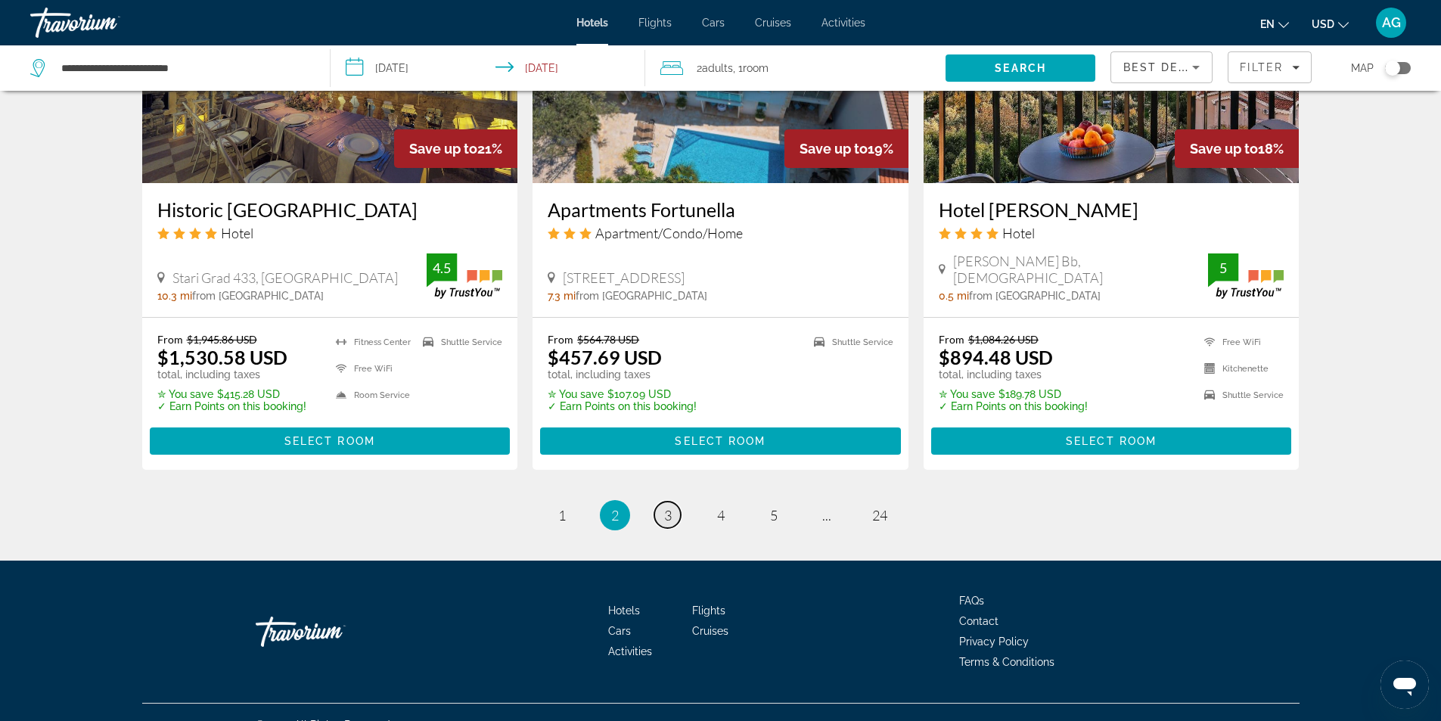
click at [667, 507] on span "3" at bounding box center [668, 515] width 8 height 17
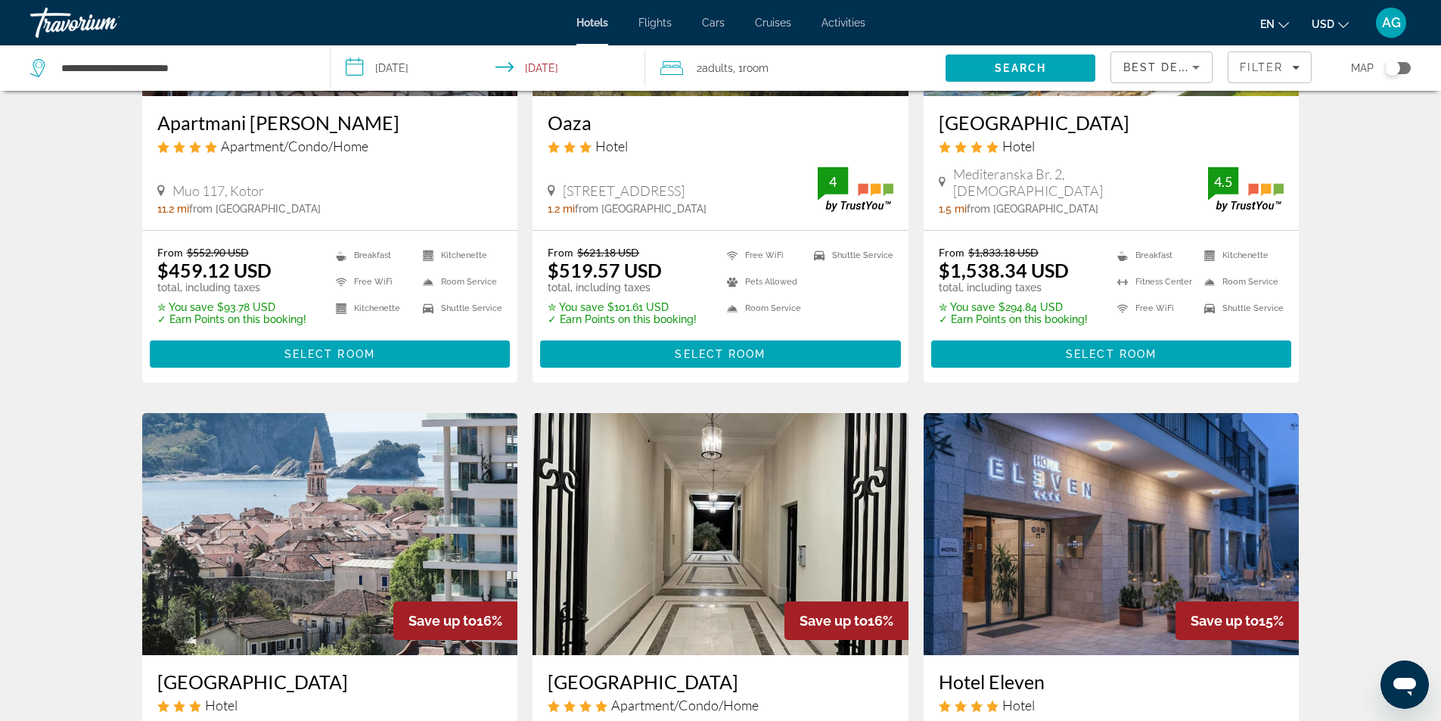
scroll to position [76, 0]
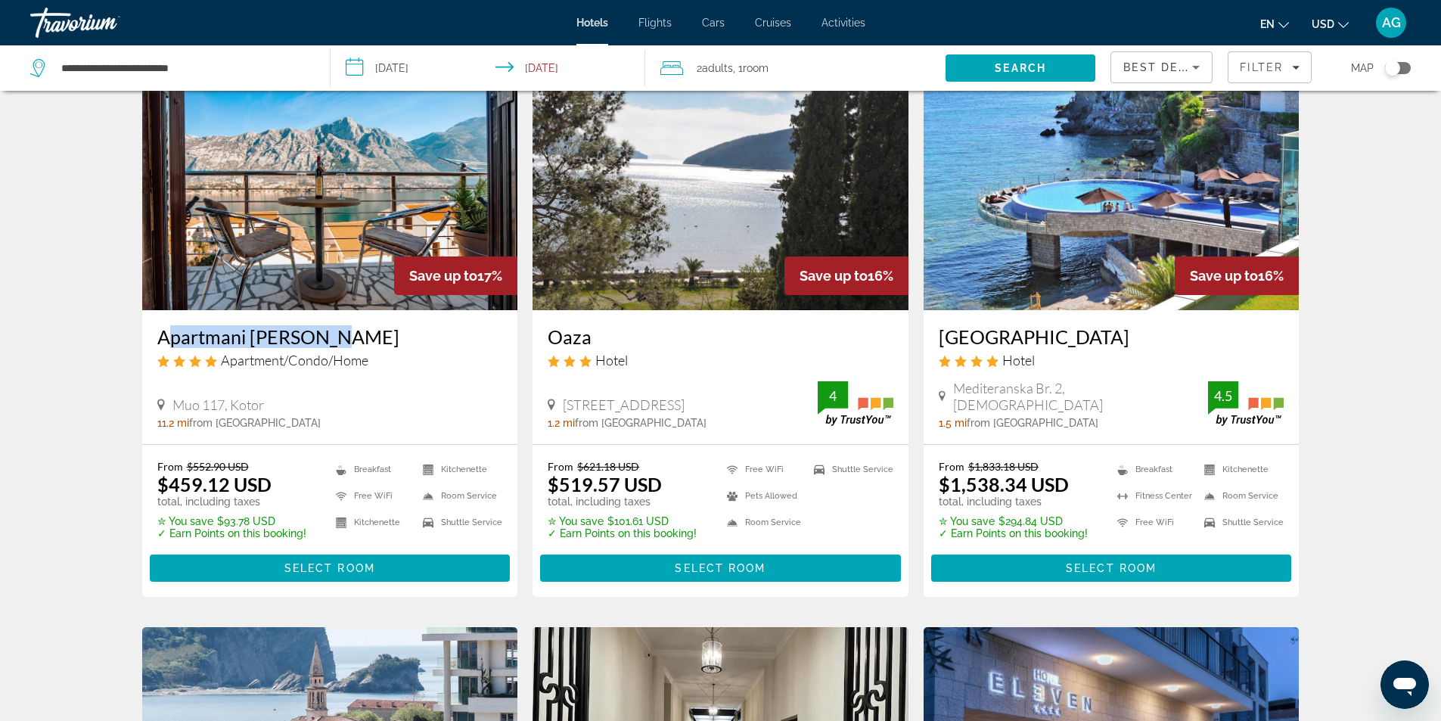
drag, startPoint x: 147, startPoint y: 341, endPoint x: 341, endPoint y: 346, distance: 193.7
click at [341, 346] on div "Apartmani [PERSON_NAME] Apartment/Condo/Home Muo 117, [GEOGRAPHIC_DATA] 11.2 mi…" at bounding box center [330, 377] width 376 height 134
copy h3 "Apartmani [PERSON_NAME]"
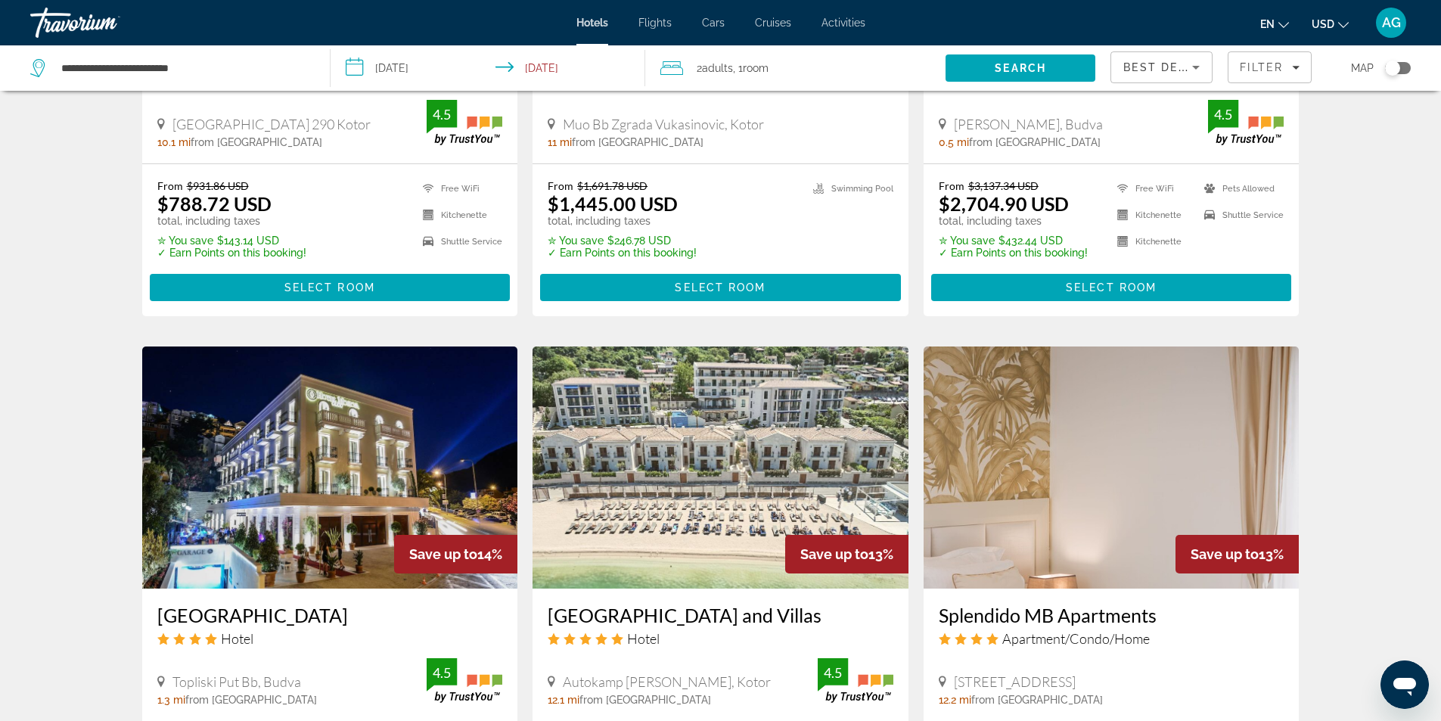
scroll to position [1739, 0]
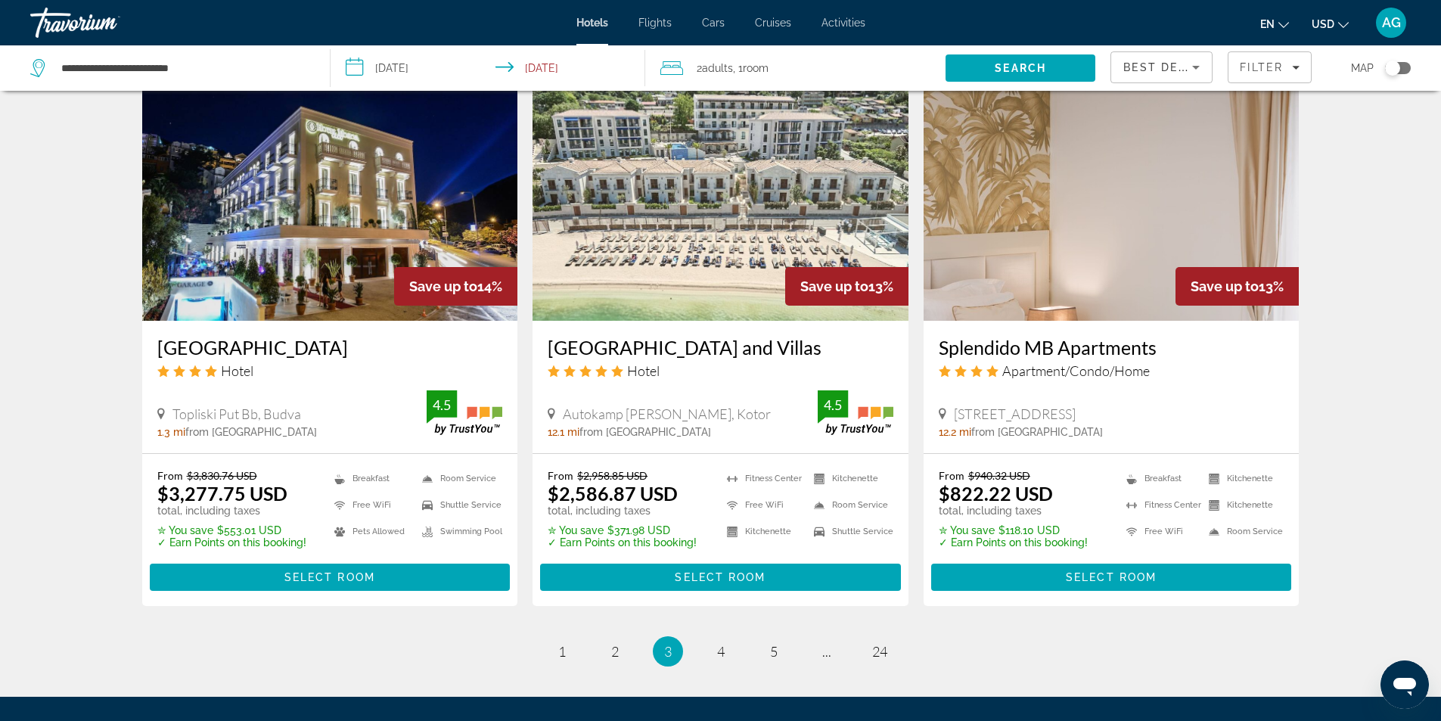
drag, startPoint x: 546, startPoint y: 351, endPoint x: 824, endPoint y: 354, distance: 277.6
click at [824, 354] on div "[GEOGRAPHIC_DATA] and Villas Hotel Autokamp [PERSON_NAME], [GEOGRAPHIC_DATA] 12…" at bounding box center [720, 387] width 376 height 132
copy h3 "[GEOGRAPHIC_DATA] and Villas"
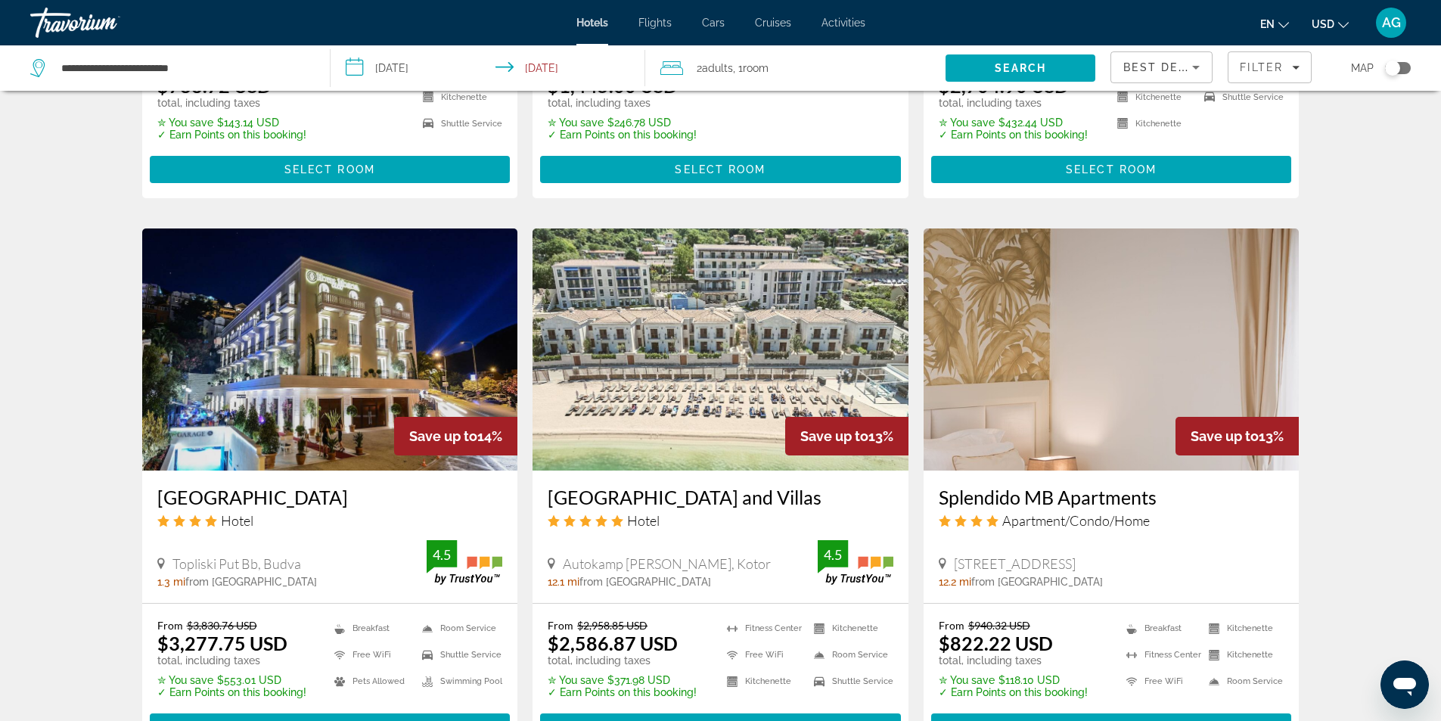
scroll to position [1815, 0]
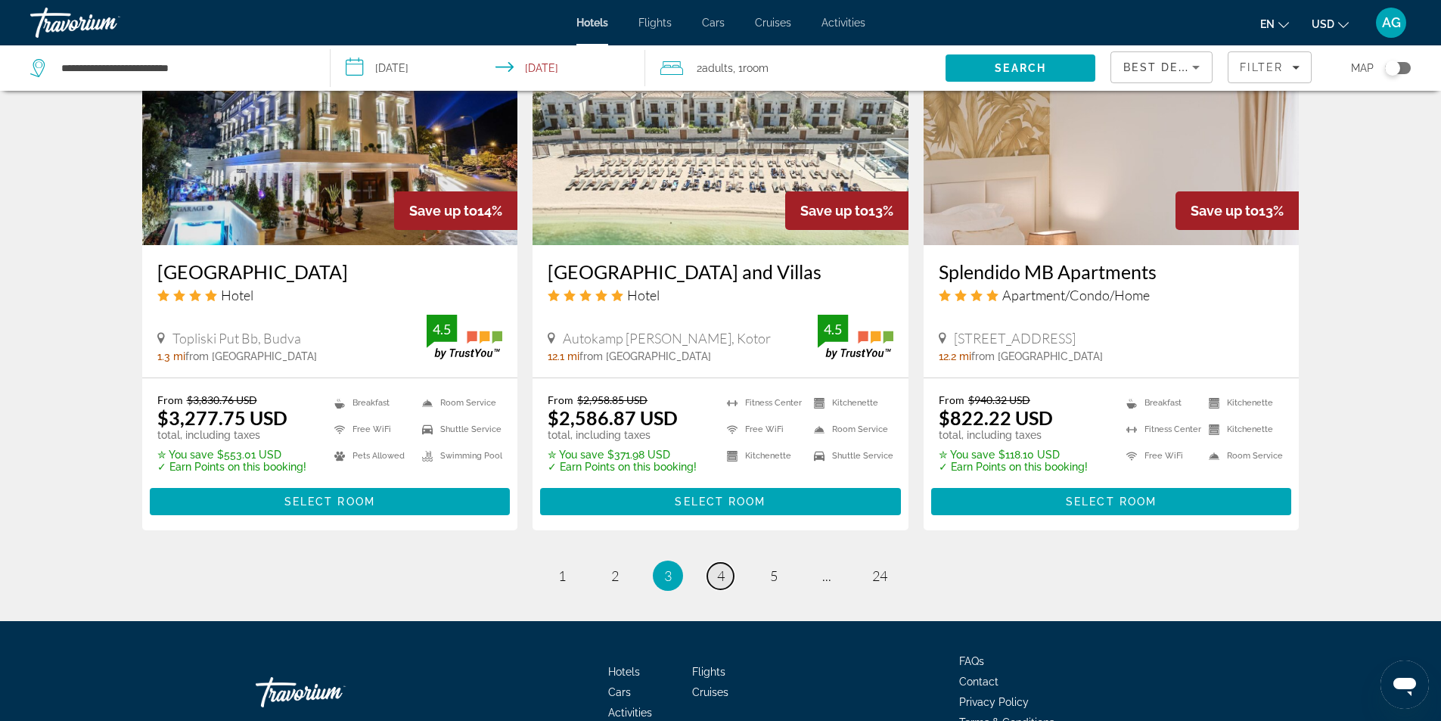
click at [723, 575] on span "4" at bounding box center [721, 575] width 8 height 17
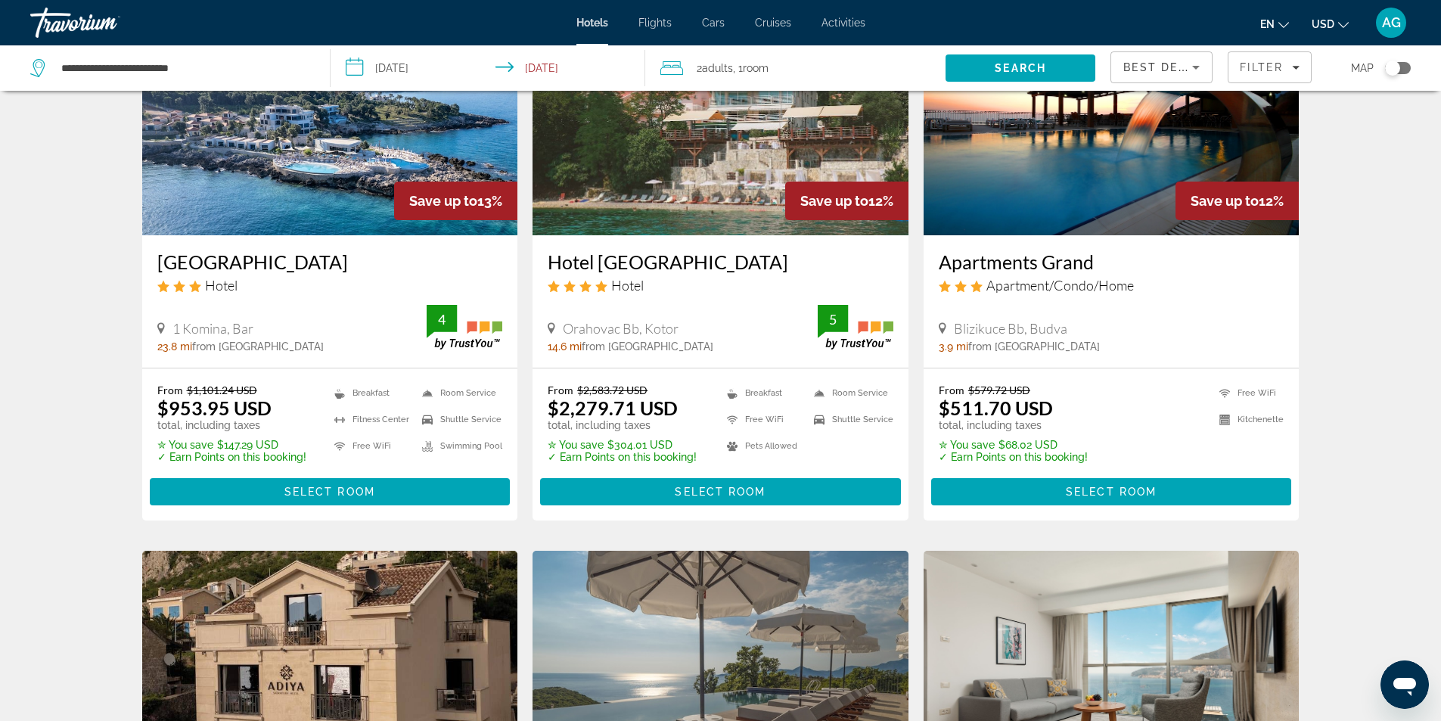
scroll to position [151, 0]
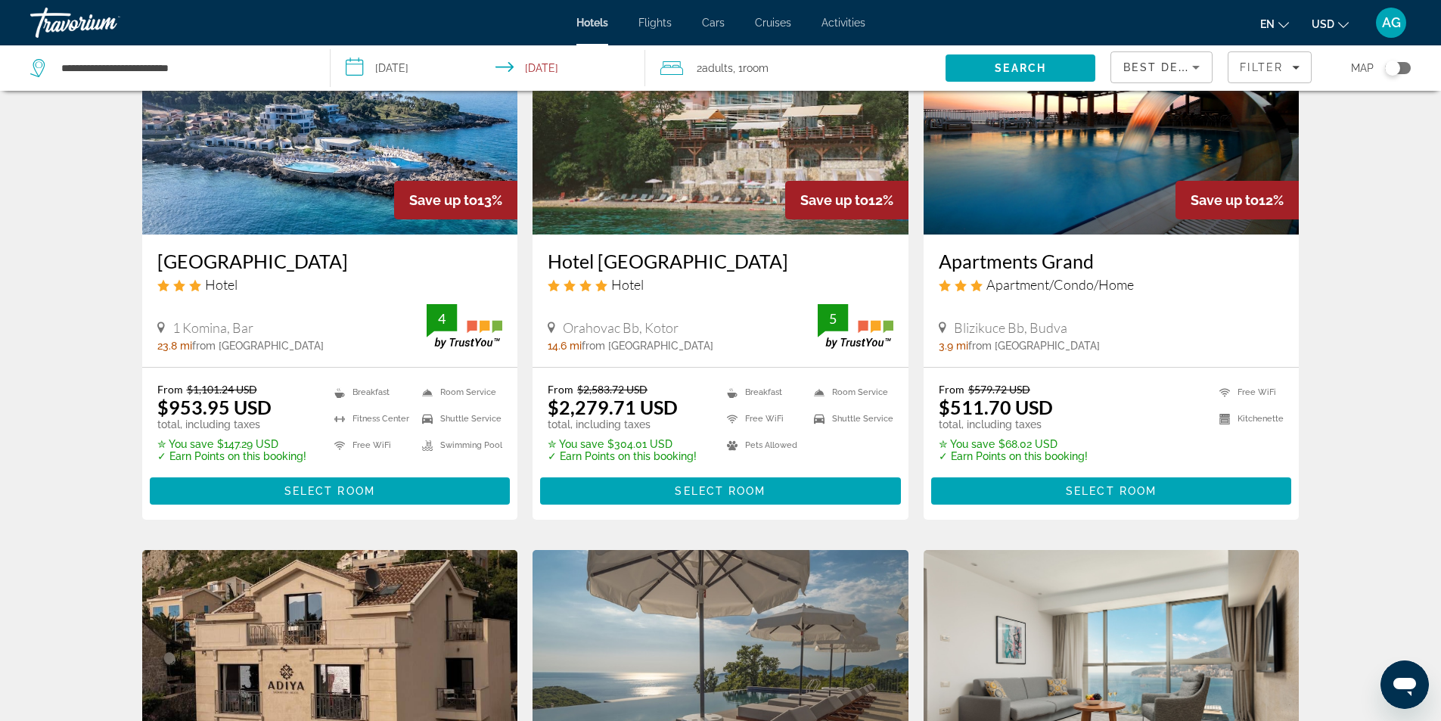
drag, startPoint x: 160, startPoint y: 261, endPoint x: 331, endPoint y: 265, distance: 171.7
click at [331, 265] on div "[GEOGRAPHIC_DATA] Hotel 1 Komina, Bar 23.8 mi from [GEOGRAPHIC_DATA] from [GEOG…" at bounding box center [330, 300] width 376 height 132
copy h3 "[GEOGRAPHIC_DATA]"
